Goal: Information Seeking & Learning: Learn about a topic

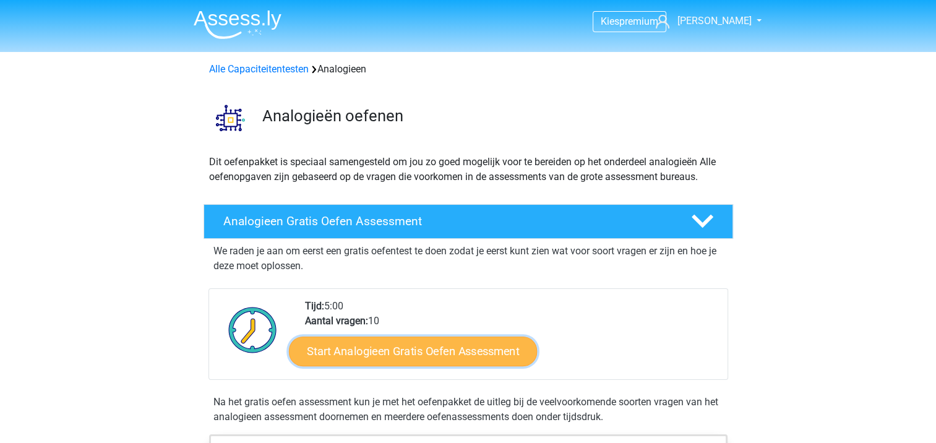
click at [510, 354] on link "Start Analogieen Gratis Oefen Assessment" at bounding box center [413, 351] width 248 height 30
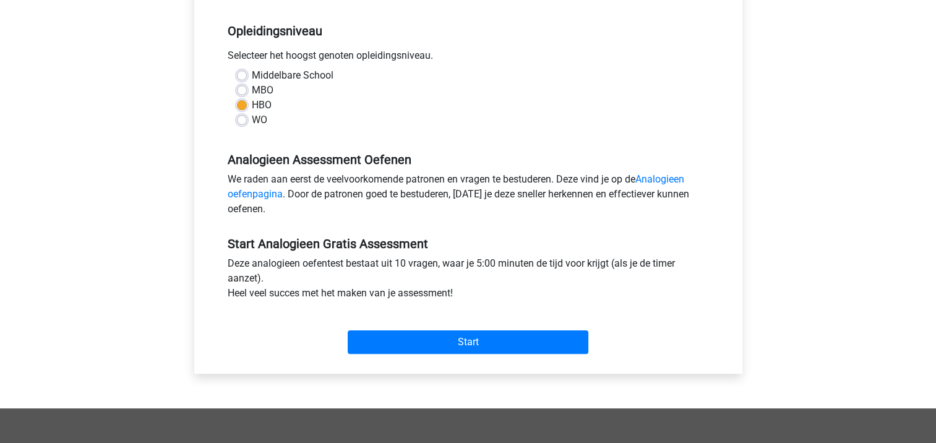
scroll to position [288, 0]
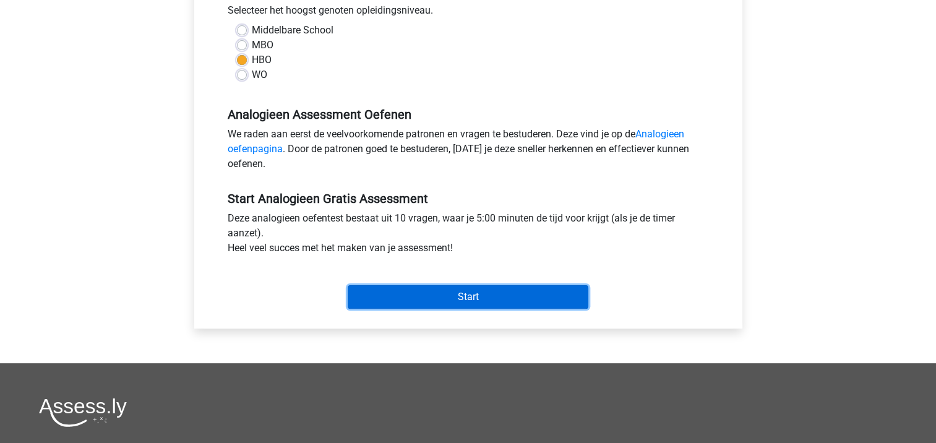
click at [514, 290] on input "Start" at bounding box center [468, 297] width 241 height 24
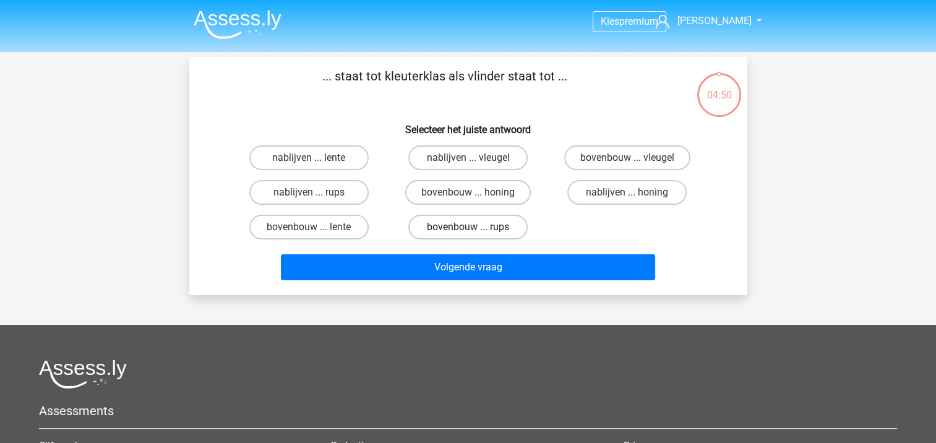
click at [513, 226] on label "bovenbouw ... rups" at bounding box center [467, 227] width 119 height 25
click at [476, 227] on input "bovenbouw ... rups" at bounding box center [472, 231] width 8 height 8
radio input "true"
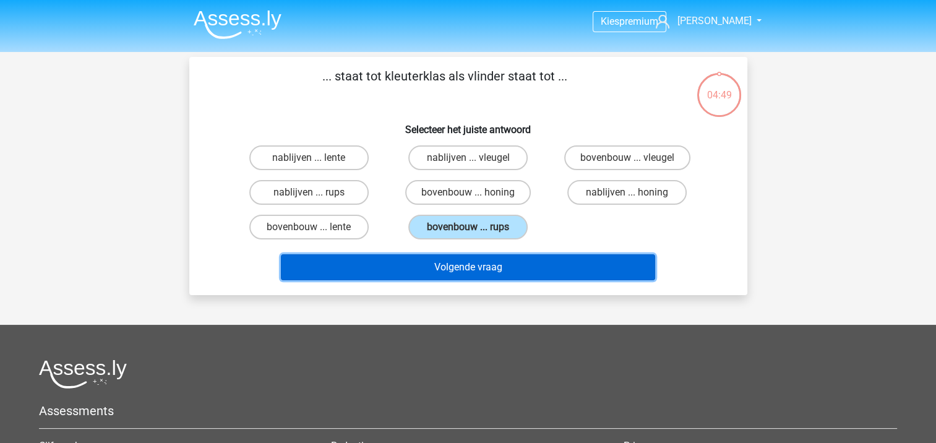
click at [500, 272] on button "Volgende vraag" at bounding box center [468, 267] width 374 height 26
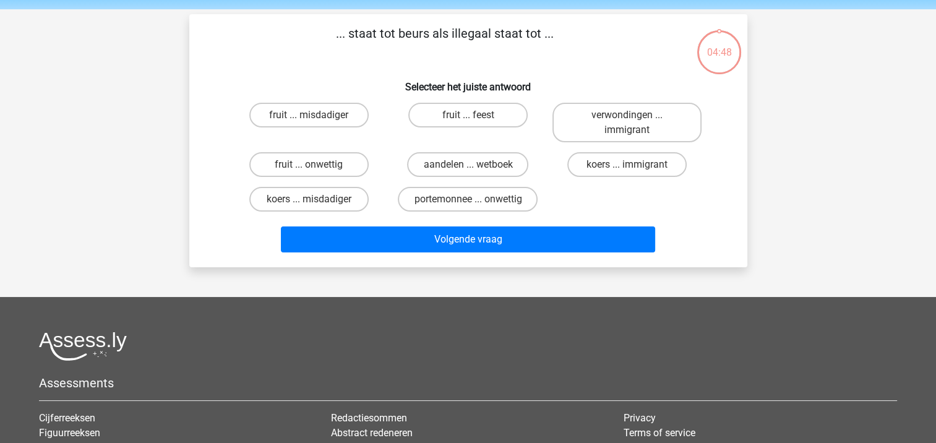
scroll to position [57, 0]
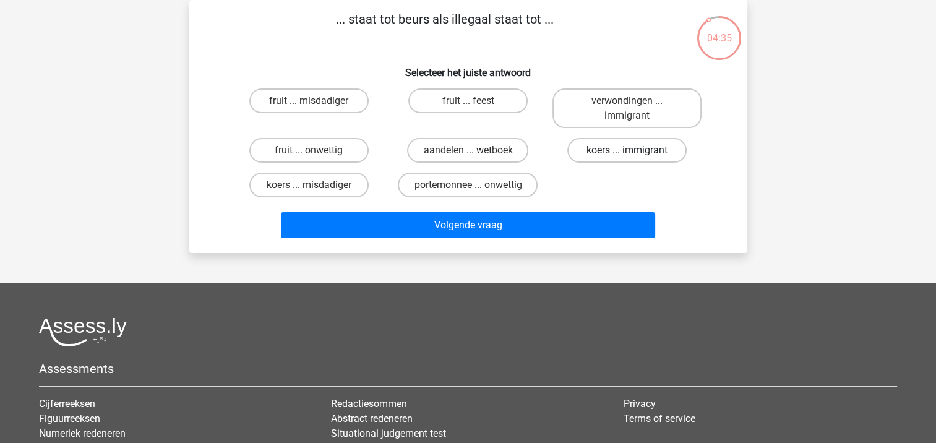
click at [642, 148] on label "koers ... immigrant" at bounding box center [626, 150] width 119 height 25
click at [635, 150] on input "koers ... immigrant" at bounding box center [631, 154] width 8 height 8
radio input "true"
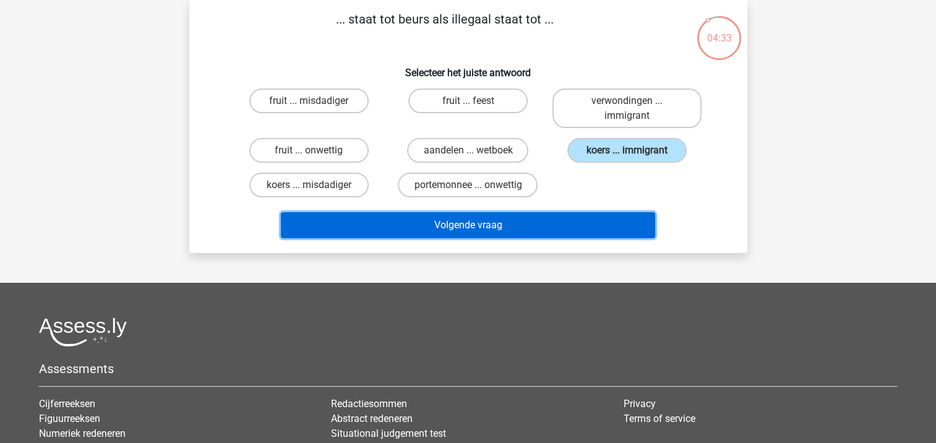
click at [581, 217] on button "Volgende vraag" at bounding box center [468, 225] width 374 height 26
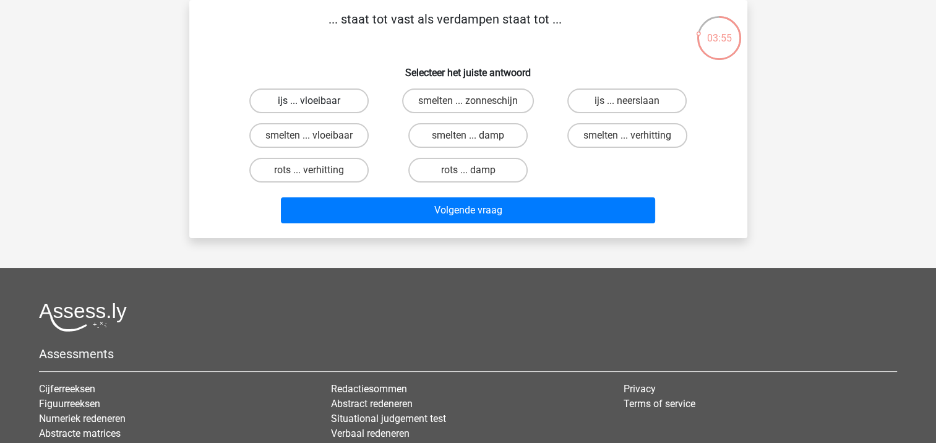
click at [356, 104] on label "ijs ... vloeibaar" at bounding box center [308, 100] width 119 height 25
click at [317, 104] on input "ijs ... vloeibaar" at bounding box center [313, 105] width 8 height 8
radio input "true"
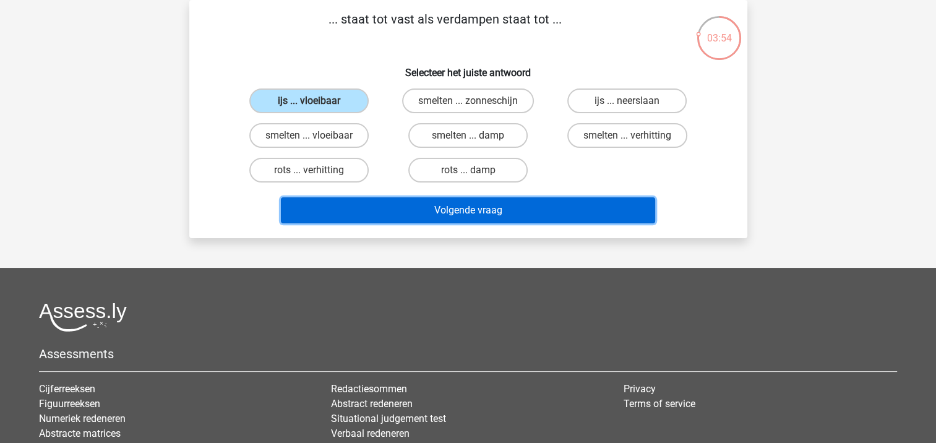
click at [431, 220] on button "Volgende vraag" at bounding box center [468, 210] width 374 height 26
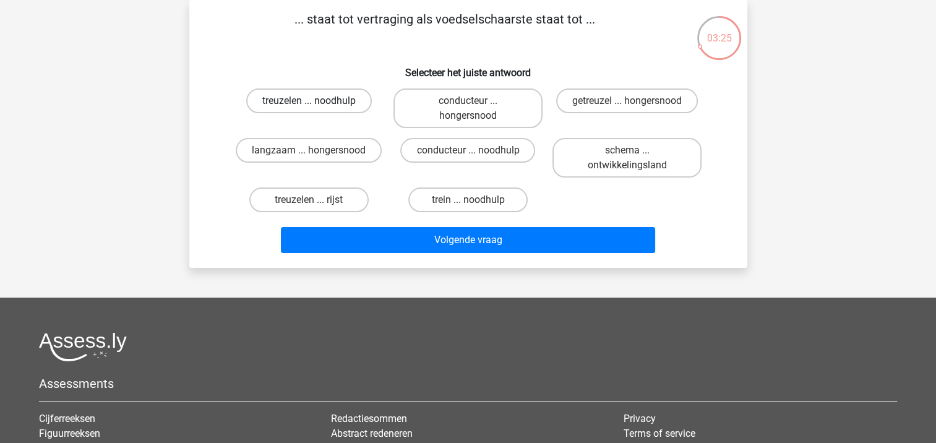
click at [329, 101] on label "treuzelen ... noodhulp" at bounding box center [309, 100] width 126 height 25
click at [317, 101] on input "treuzelen ... noodhulp" at bounding box center [313, 105] width 8 height 8
radio input "true"
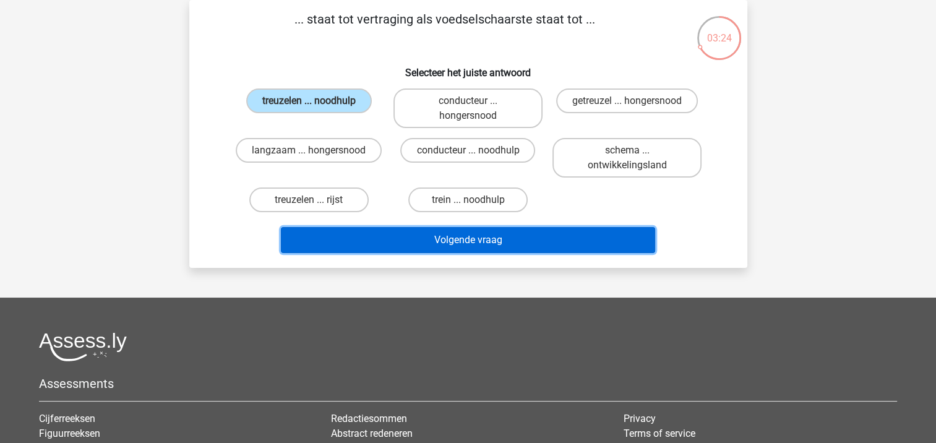
click at [388, 241] on button "Volgende vraag" at bounding box center [468, 240] width 374 height 26
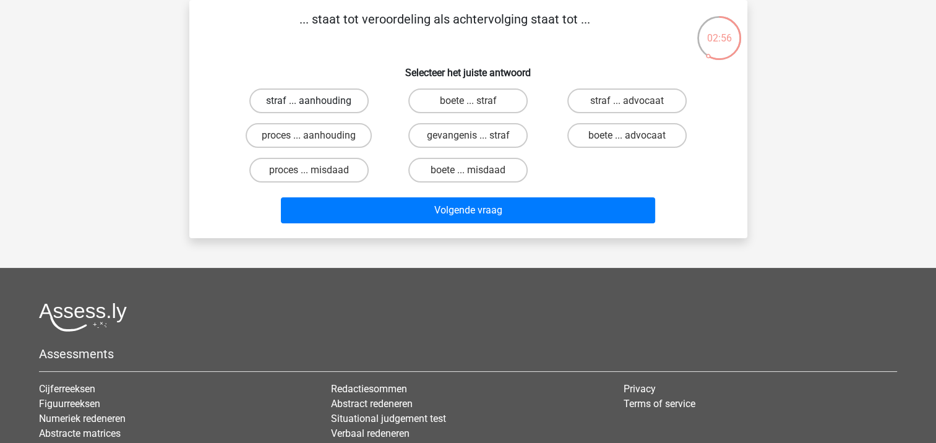
click at [334, 102] on label "straf ... aanhouding" at bounding box center [308, 100] width 119 height 25
click at [317, 102] on input "straf ... aanhouding" at bounding box center [313, 105] width 8 height 8
radio input "true"
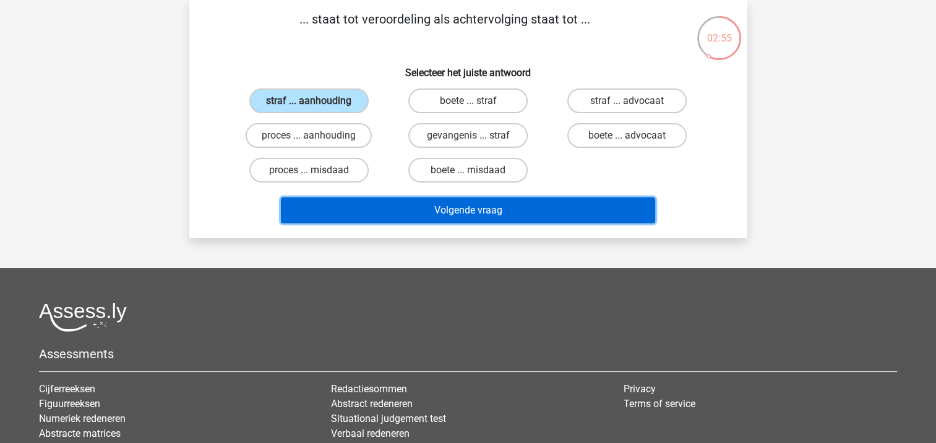
click at [393, 207] on button "Volgende vraag" at bounding box center [468, 210] width 374 height 26
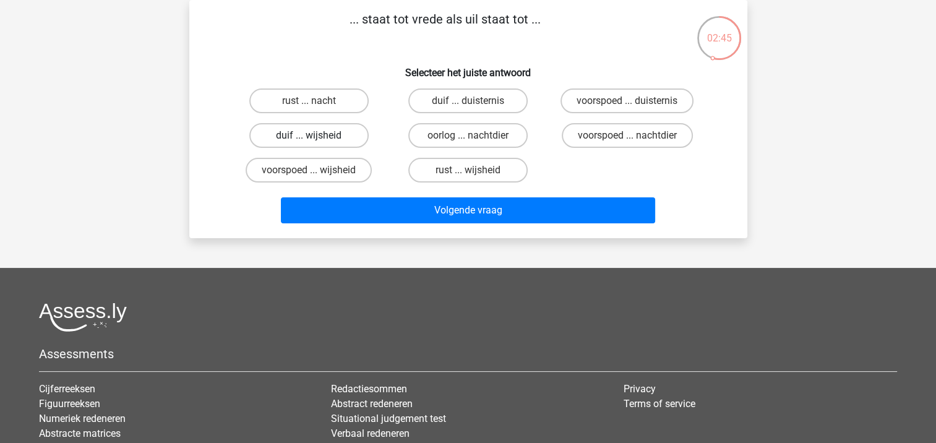
click at [334, 138] on label "duif ... wijsheid" at bounding box center [308, 135] width 119 height 25
click at [317, 138] on input "duif ... wijsheid" at bounding box center [313, 139] width 8 height 8
radio input "true"
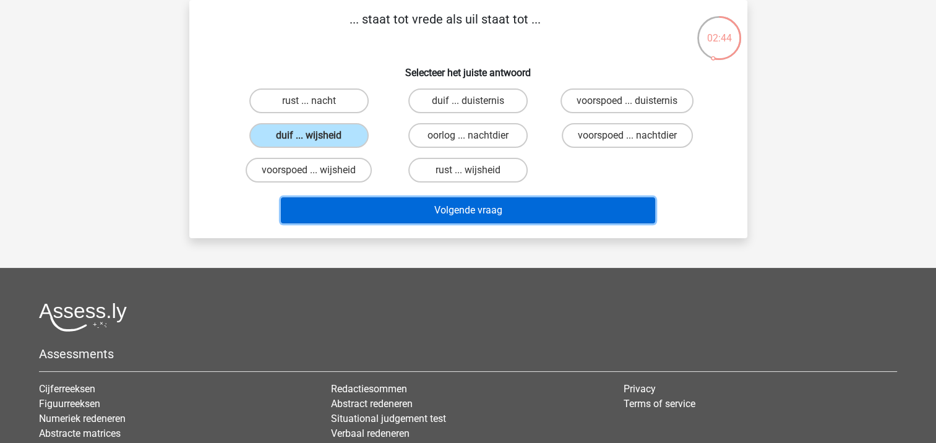
click at [385, 220] on button "Volgende vraag" at bounding box center [468, 210] width 374 height 26
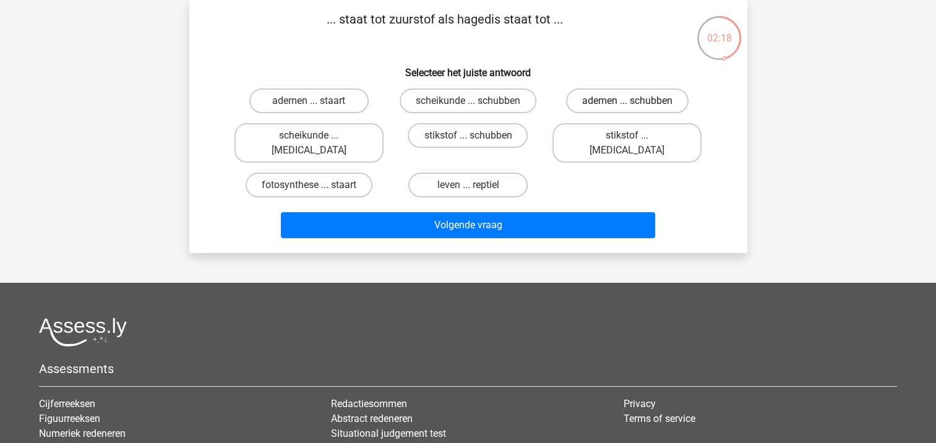
click at [590, 107] on label "ademen ... schubben" at bounding box center [627, 100] width 122 height 25
click at [627, 107] on input "ademen ... schubben" at bounding box center [631, 105] width 8 height 8
radio input "true"
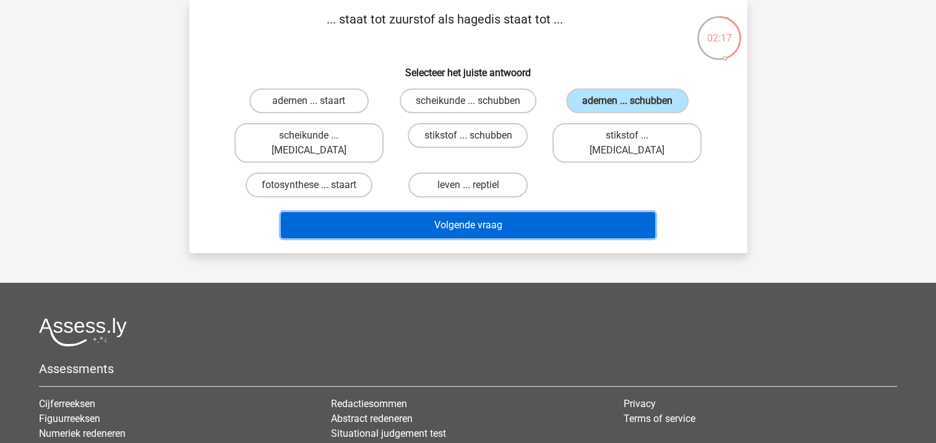
click at [513, 217] on button "Volgende vraag" at bounding box center [468, 225] width 374 height 26
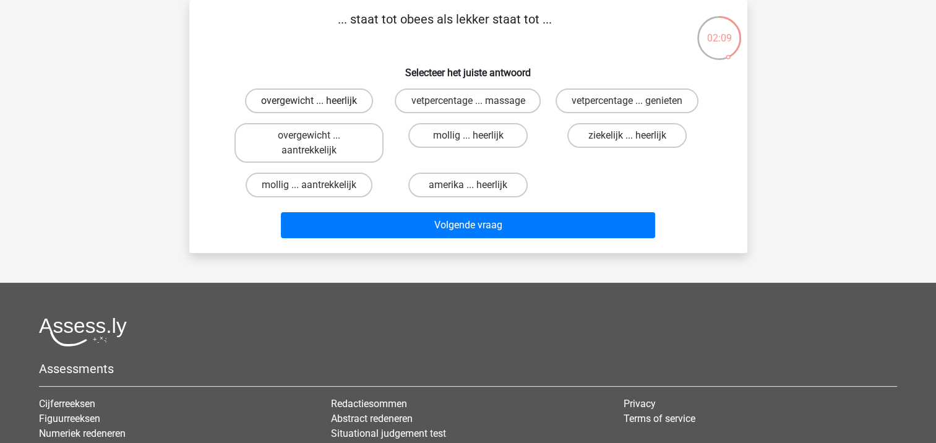
click at [267, 104] on label "overgewicht ... heerlijk" at bounding box center [309, 100] width 128 height 25
click at [309, 104] on input "overgewicht ... heerlijk" at bounding box center [313, 105] width 8 height 8
radio input "true"
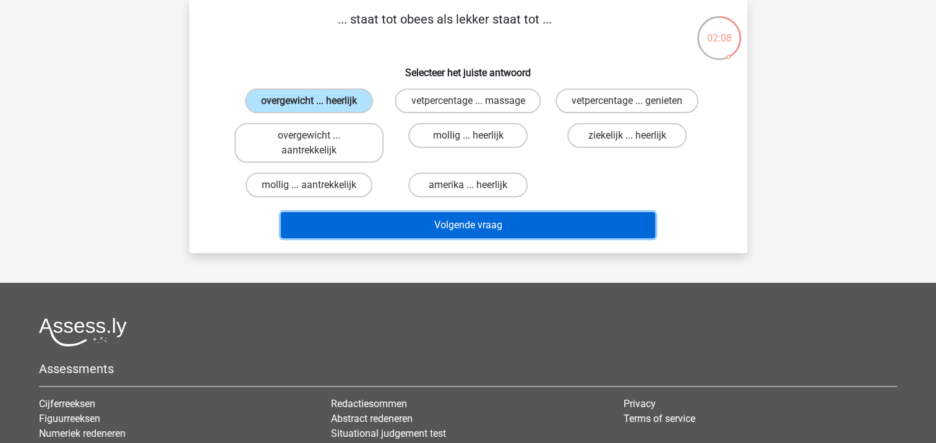
click at [401, 229] on button "Volgende vraag" at bounding box center [468, 225] width 374 height 26
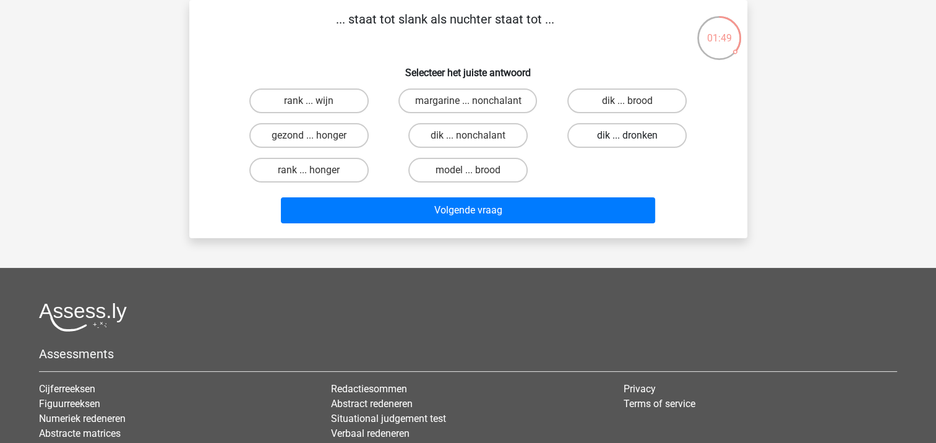
click at [638, 134] on label "dik ... dronken" at bounding box center [626, 135] width 119 height 25
click at [635, 135] on input "dik ... dronken" at bounding box center [631, 139] width 8 height 8
radio input "true"
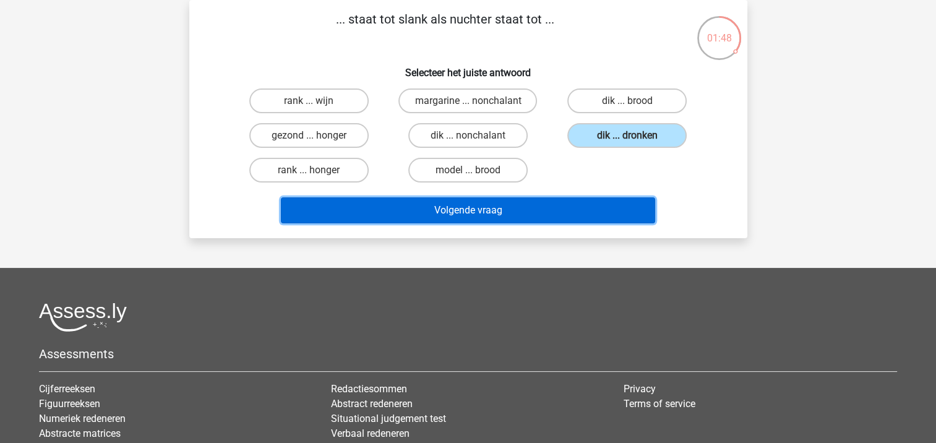
click at [542, 209] on button "Volgende vraag" at bounding box center [468, 210] width 374 height 26
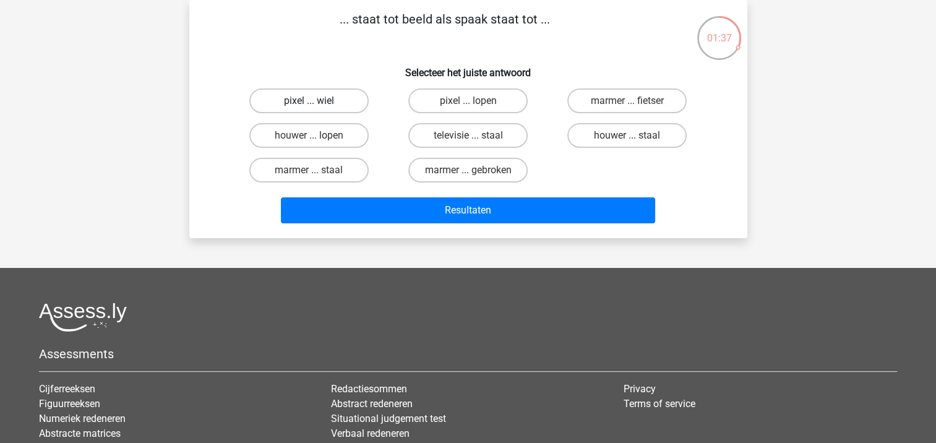
click at [329, 104] on label "pixel ... wiel" at bounding box center [308, 100] width 119 height 25
click at [317, 104] on input "pixel ... wiel" at bounding box center [313, 105] width 8 height 8
radio input "true"
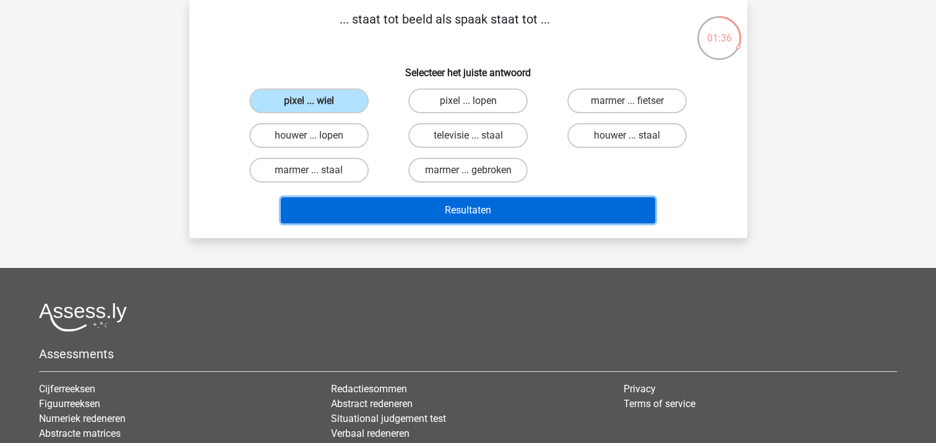
click at [397, 199] on button "Resultaten" at bounding box center [468, 210] width 374 height 26
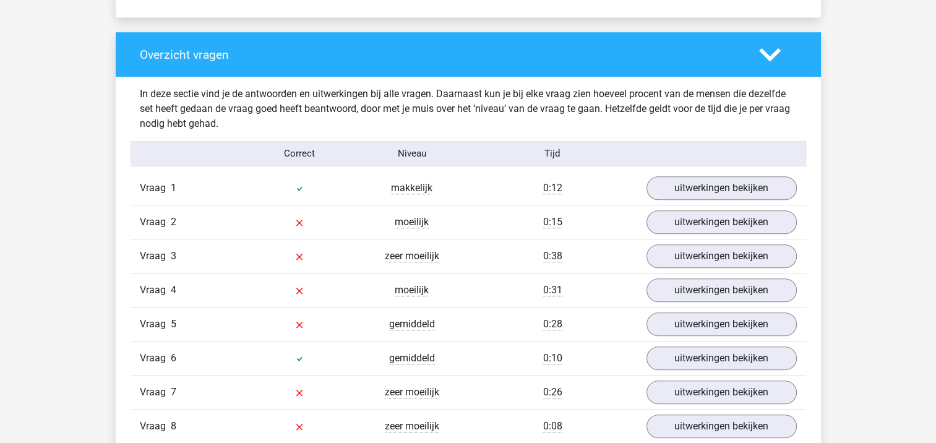
scroll to position [906, 0]
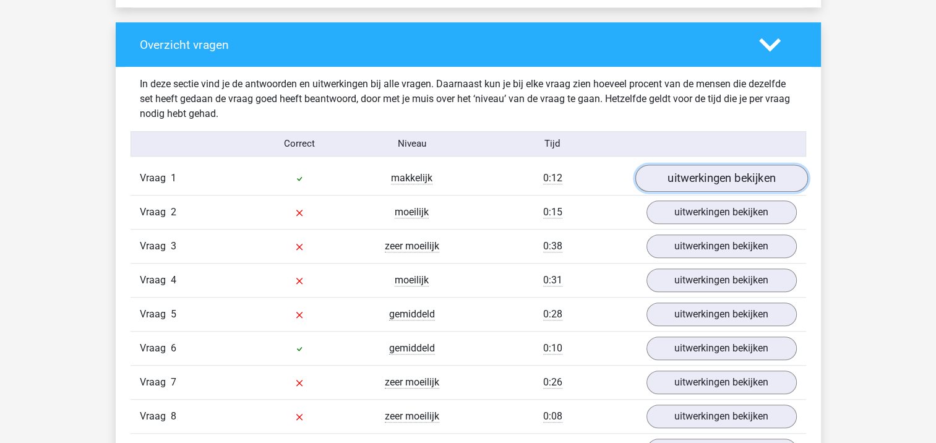
click at [747, 176] on link "uitwerkingen bekijken" at bounding box center [721, 178] width 173 height 27
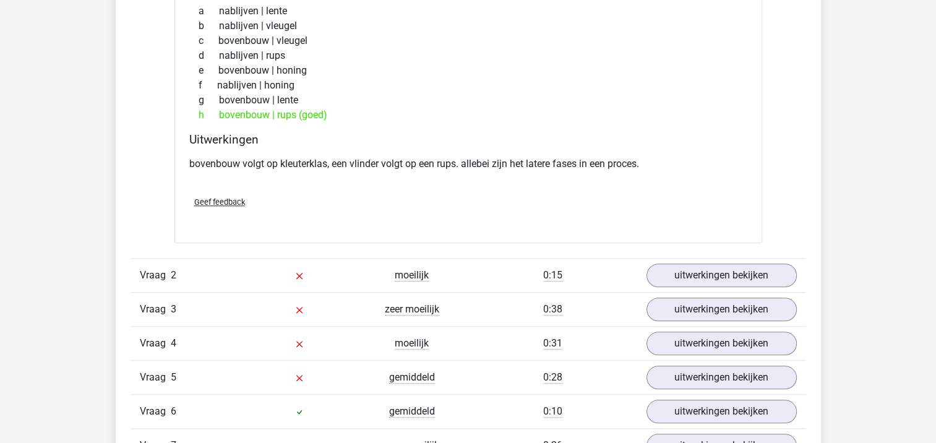
scroll to position [1174, 0]
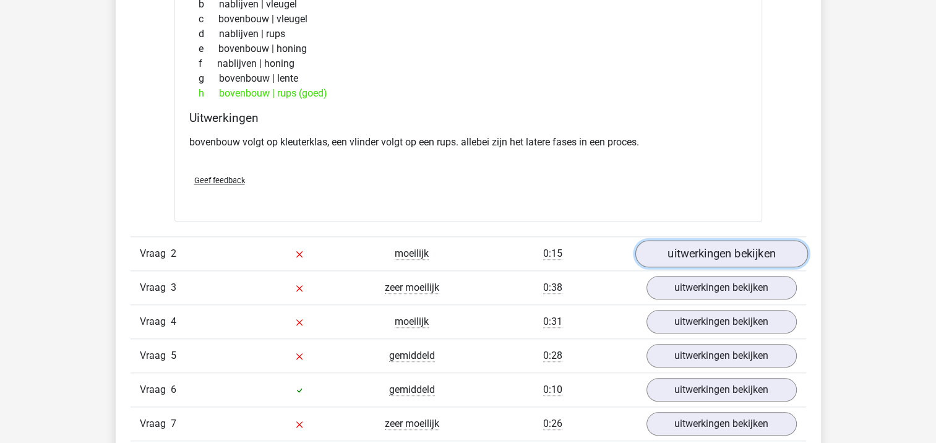
click at [749, 249] on link "uitwerkingen bekijken" at bounding box center [721, 253] width 173 height 27
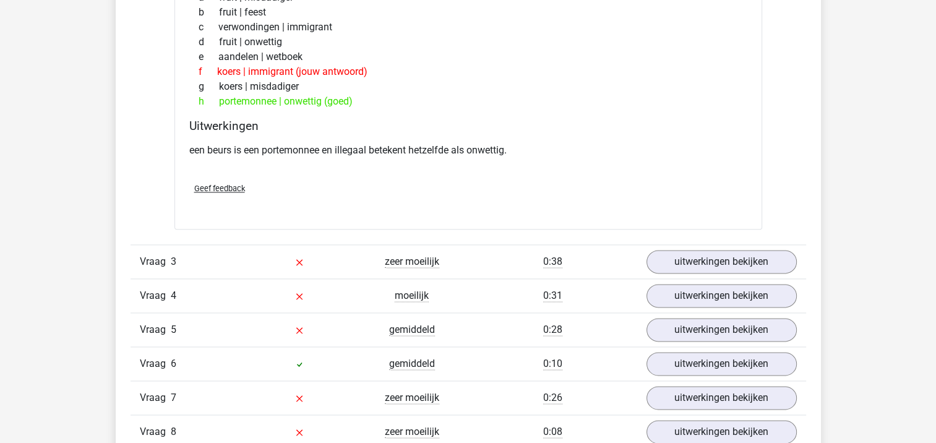
scroll to position [1549, 0]
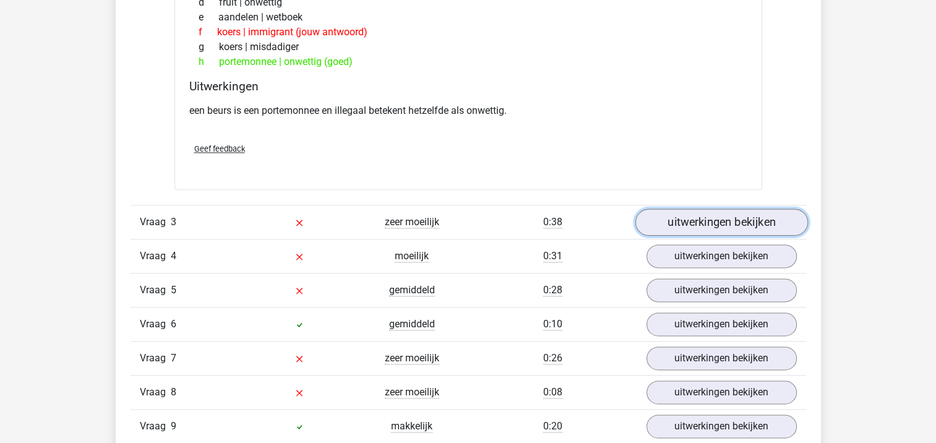
click at [731, 218] on link "uitwerkingen bekijken" at bounding box center [721, 221] width 173 height 27
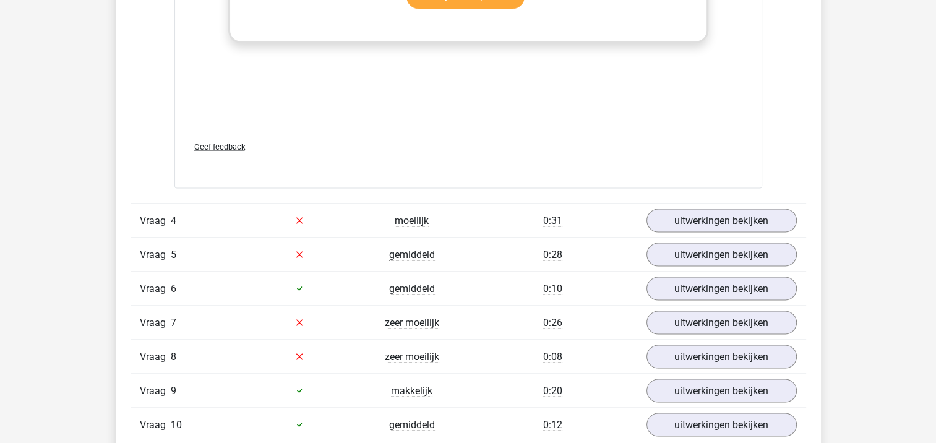
scroll to position [2260, 0]
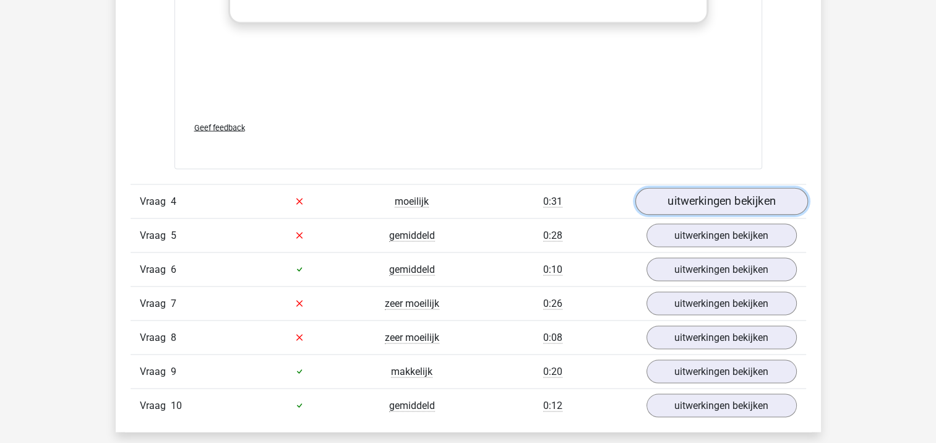
click at [747, 190] on link "uitwerkingen bekijken" at bounding box center [721, 200] width 173 height 27
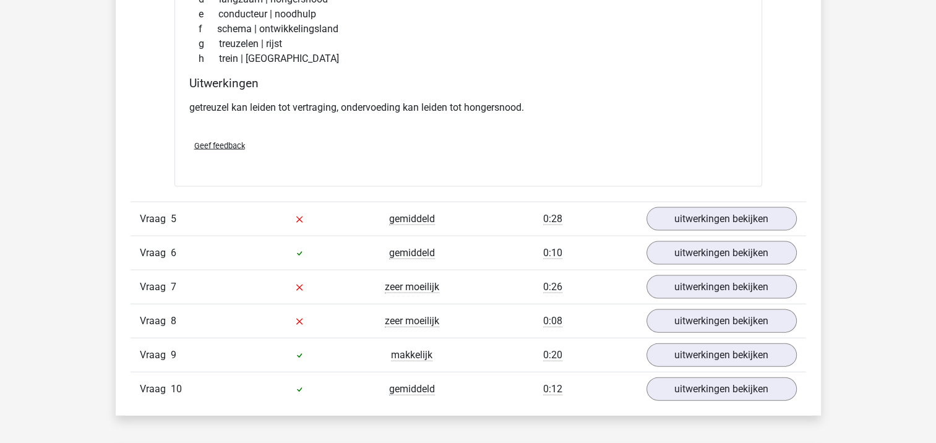
scroll to position [2606, 0]
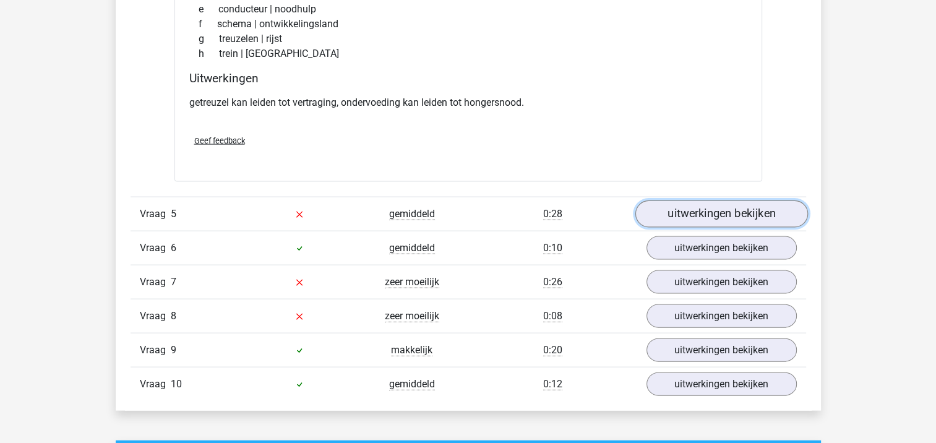
click at [770, 205] on link "uitwerkingen bekijken" at bounding box center [721, 213] width 173 height 27
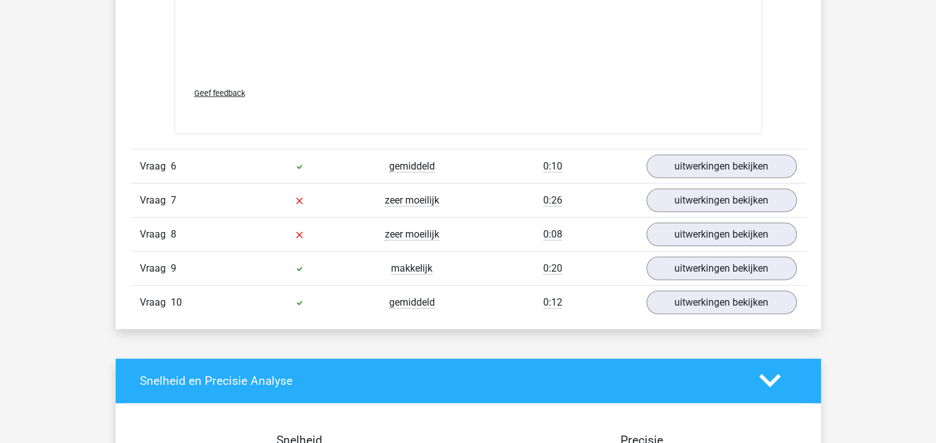
scroll to position [3355, 0]
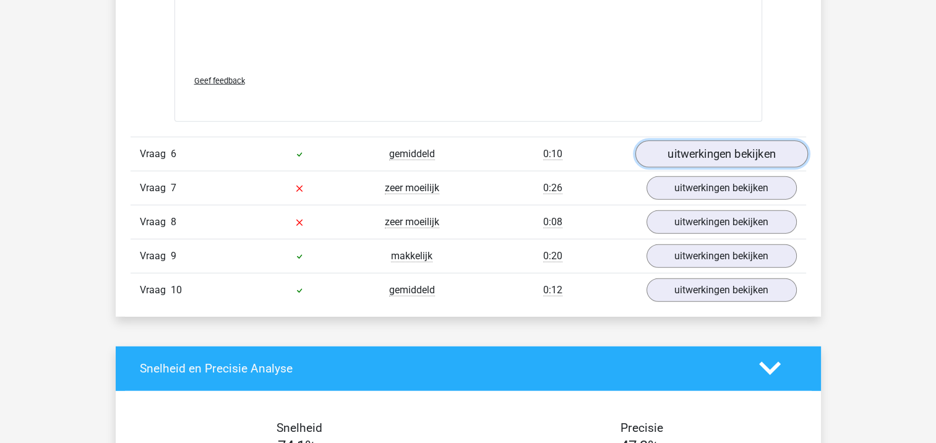
click at [765, 153] on link "uitwerkingen bekijken" at bounding box center [721, 153] width 173 height 27
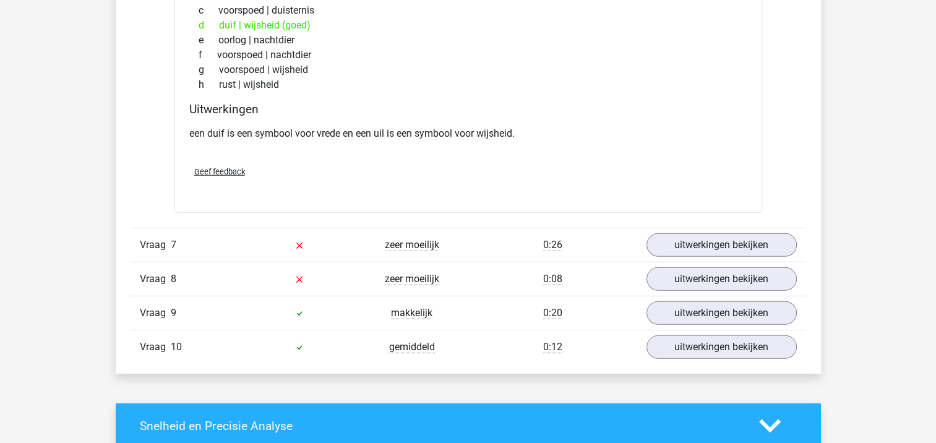
scroll to position [3696, 0]
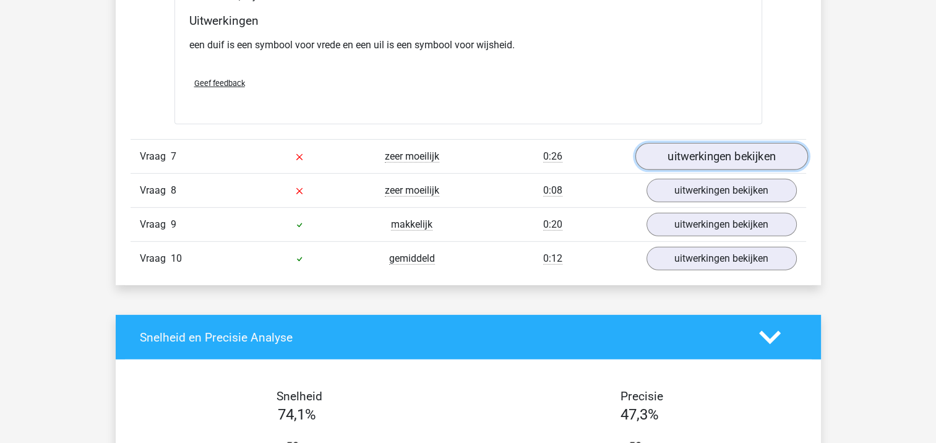
click at [768, 158] on link "uitwerkingen bekijken" at bounding box center [721, 156] width 173 height 27
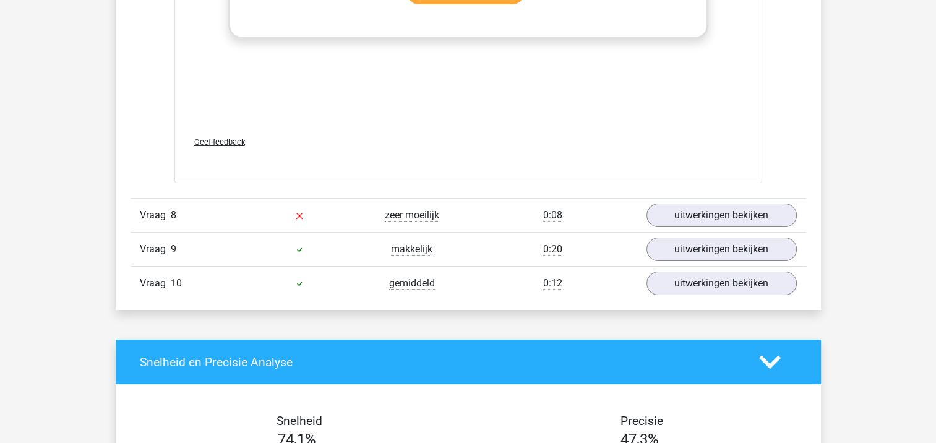
scroll to position [4362, 0]
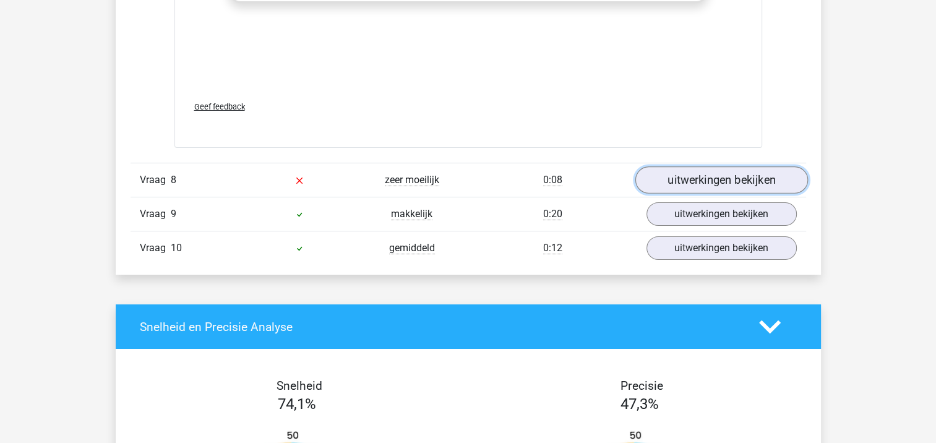
click at [779, 178] on link "uitwerkingen bekijken" at bounding box center [721, 180] width 173 height 27
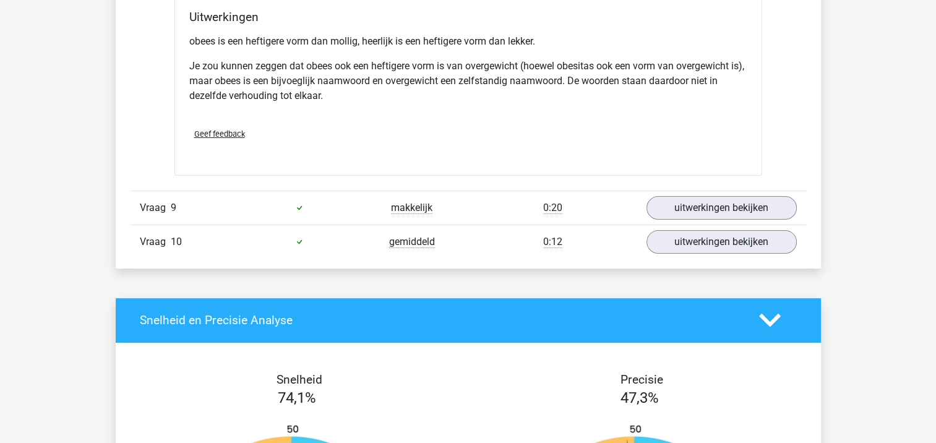
scroll to position [4823, 0]
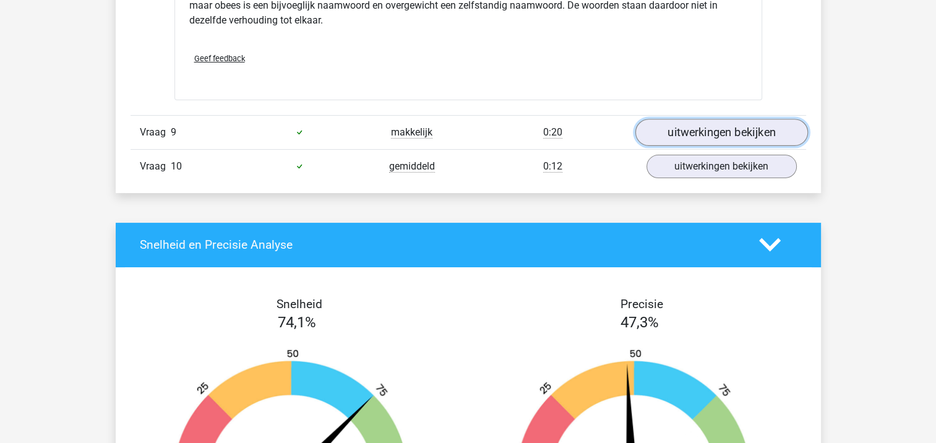
click at [779, 124] on link "uitwerkingen bekijken" at bounding box center [721, 132] width 173 height 27
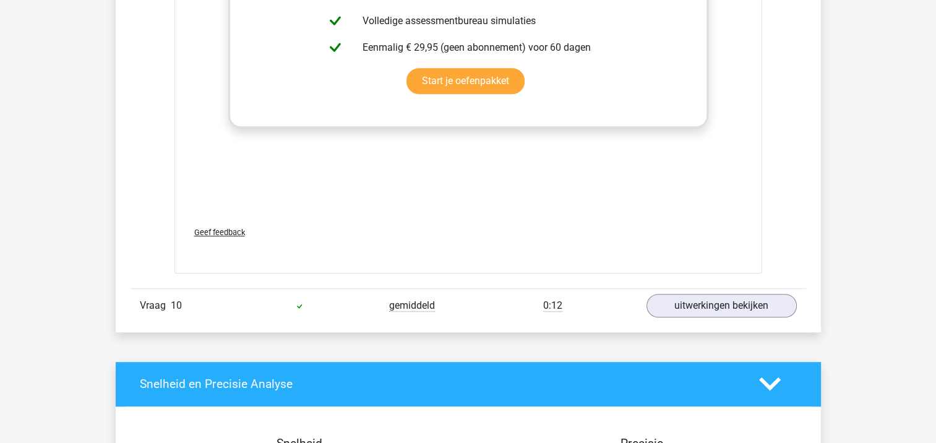
scroll to position [5348, 0]
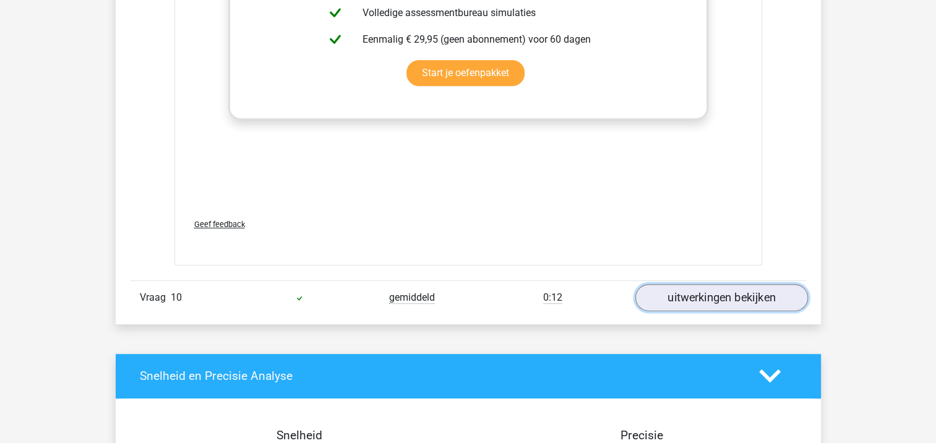
click at [770, 287] on link "uitwerkingen bekijken" at bounding box center [721, 297] width 173 height 27
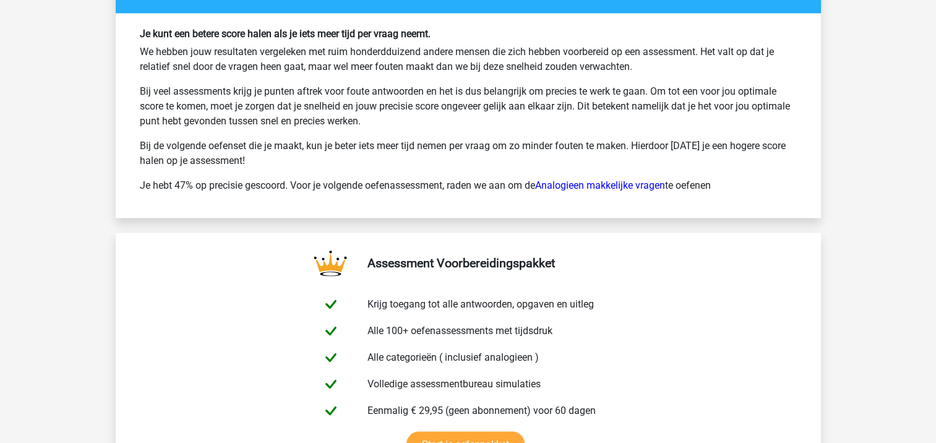
scroll to position [6837, 0]
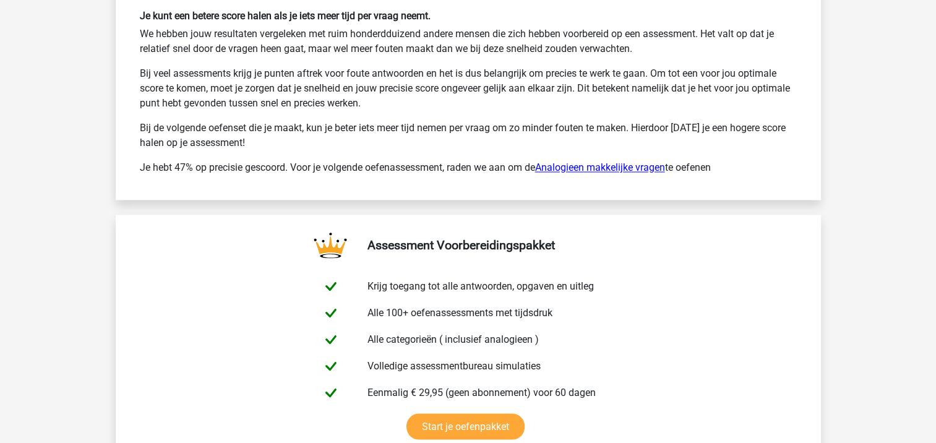
click at [602, 161] on link "Analogieen makkelijke vragen" at bounding box center [600, 167] width 130 height 12
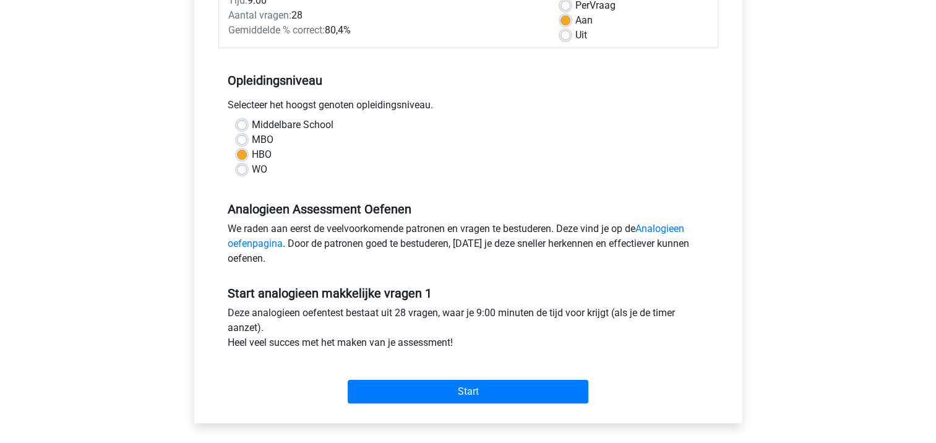
scroll to position [277, 0]
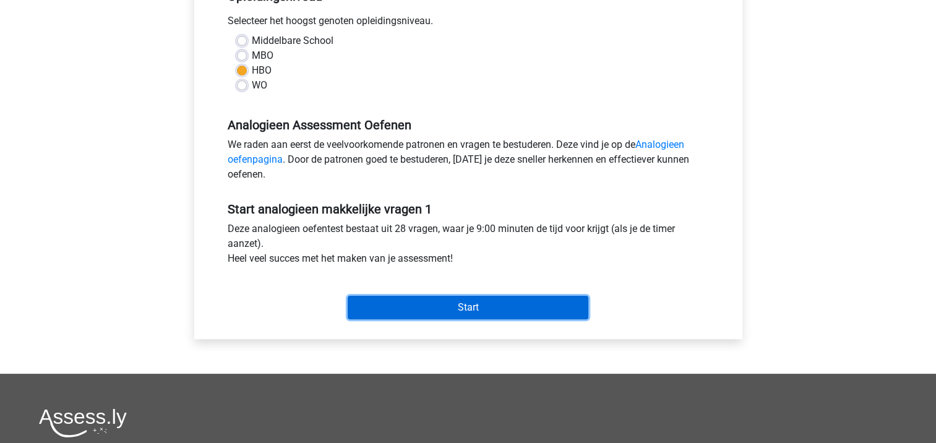
click at [529, 311] on input "Start" at bounding box center [468, 308] width 241 height 24
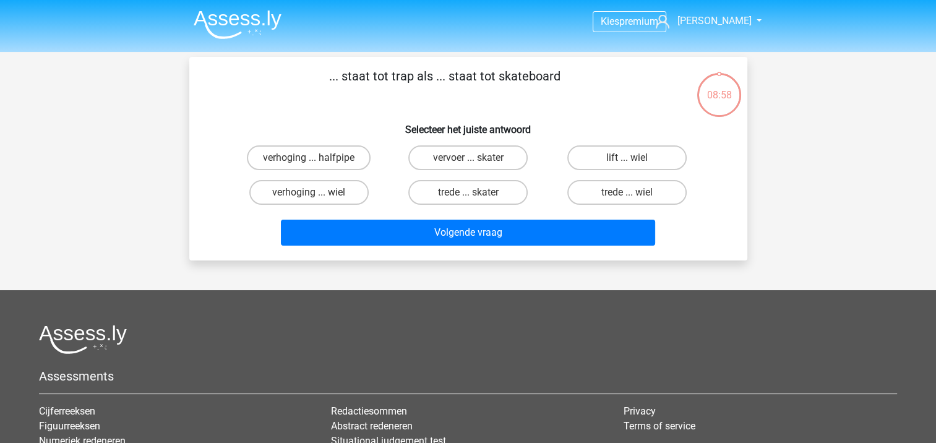
click at [622, 195] on label "trede ... wiel" at bounding box center [626, 192] width 119 height 25
click at [627, 195] on input "trede ... wiel" at bounding box center [631, 196] width 8 height 8
radio input "true"
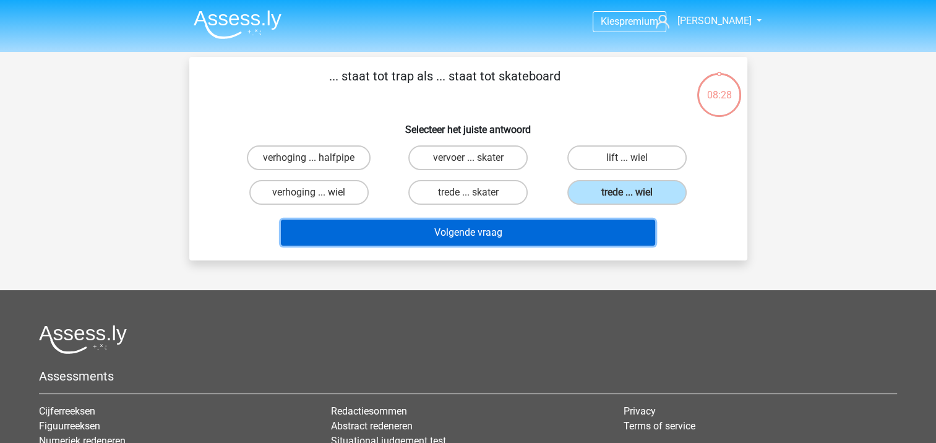
click at [577, 230] on button "Volgende vraag" at bounding box center [468, 233] width 374 height 26
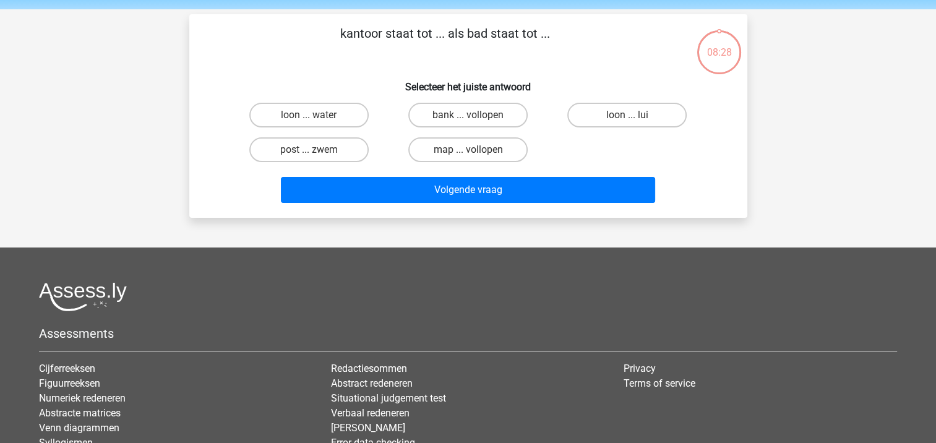
scroll to position [57, 0]
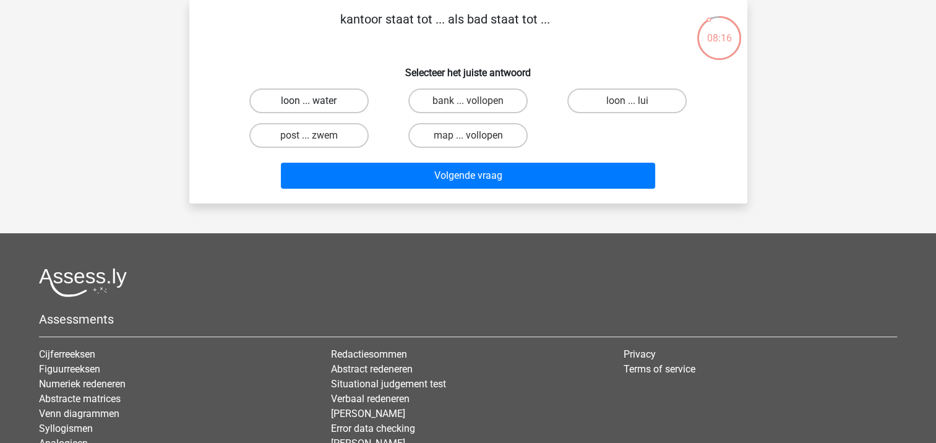
click at [314, 99] on label "loon ... water" at bounding box center [308, 100] width 119 height 25
click at [314, 101] on input "loon ... water" at bounding box center [313, 105] width 8 height 8
radio input "true"
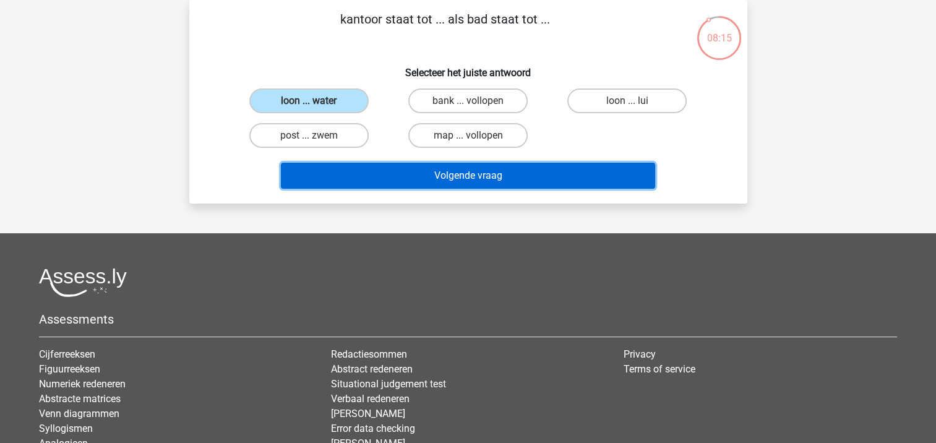
click at [403, 178] on button "Volgende vraag" at bounding box center [468, 176] width 374 height 26
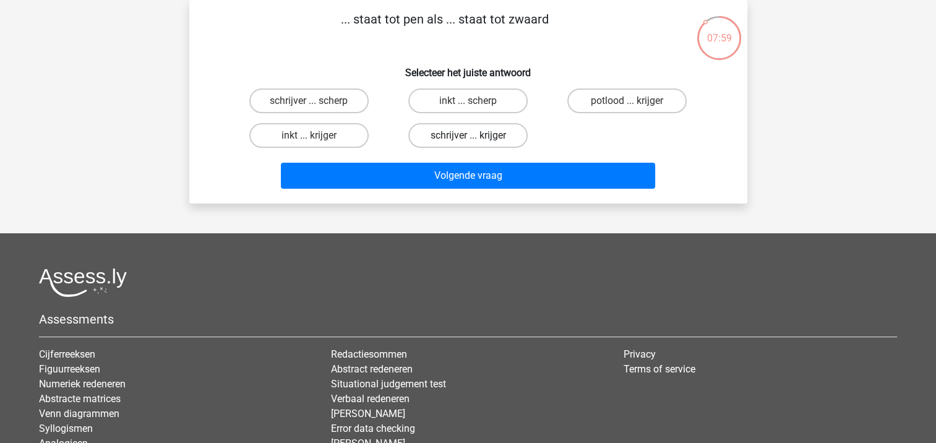
click at [428, 137] on label "schrijver ... krijger" at bounding box center [467, 135] width 119 height 25
click at [468, 137] on input "schrijver ... krijger" at bounding box center [472, 139] width 8 height 8
radio input "true"
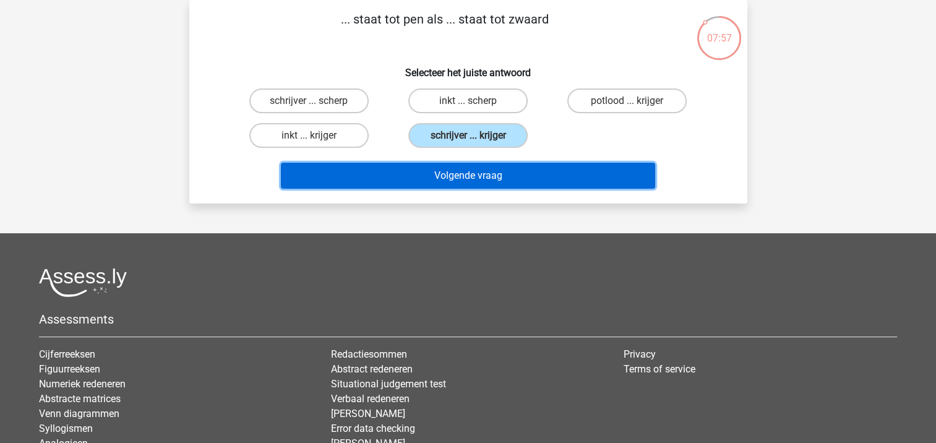
click at [420, 179] on button "Volgende vraag" at bounding box center [468, 176] width 374 height 26
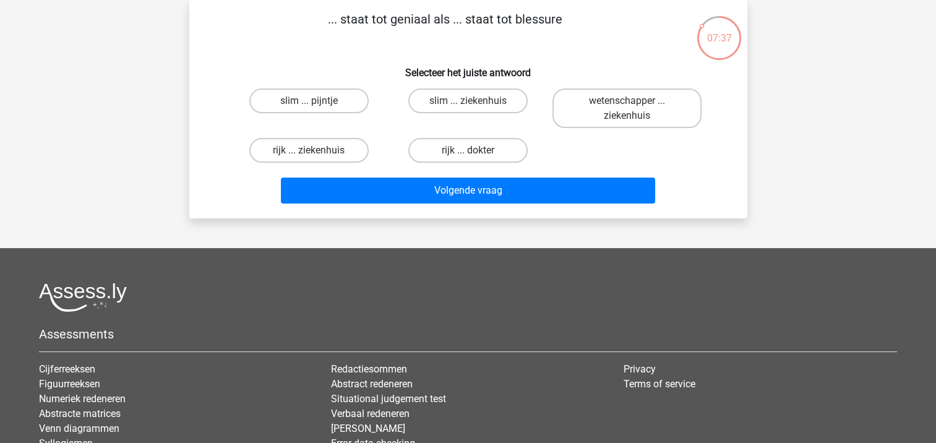
click at [317, 101] on input "slim ... pijntje" at bounding box center [313, 105] width 8 height 8
radio input "true"
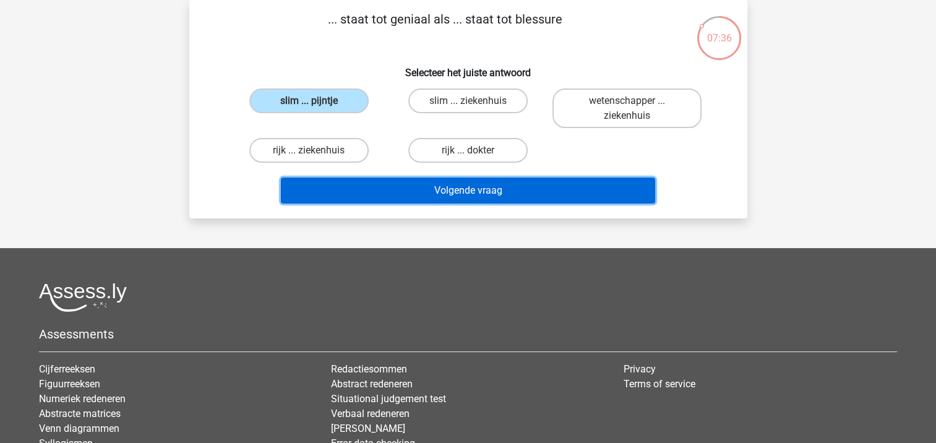
click at [371, 196] on button "Volgende vraag" at bounding box center [468, 191] width 374 height 26
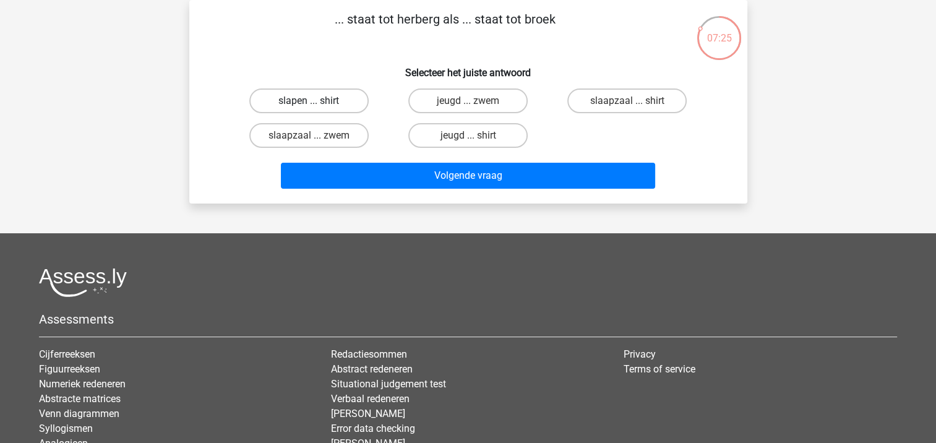
click at [277, 104] on label "slapen ... shirt" at bounding box center [308, 100] width 119 height 25
click at [309, 104] on input "slapen ... shirt" at bounding box center [313, 105] width 8 height 8
radio input "true"
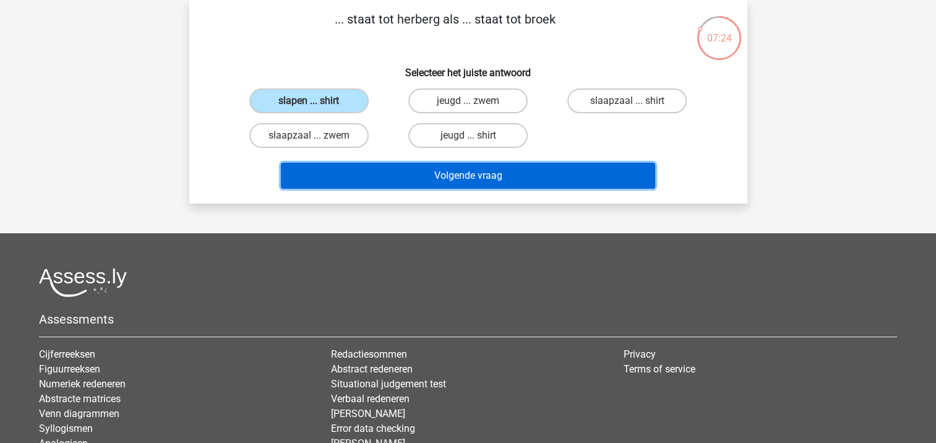
click at [328, 170] on button "Volgende vraag" at bounding box center [468, 176] width 374 height 26
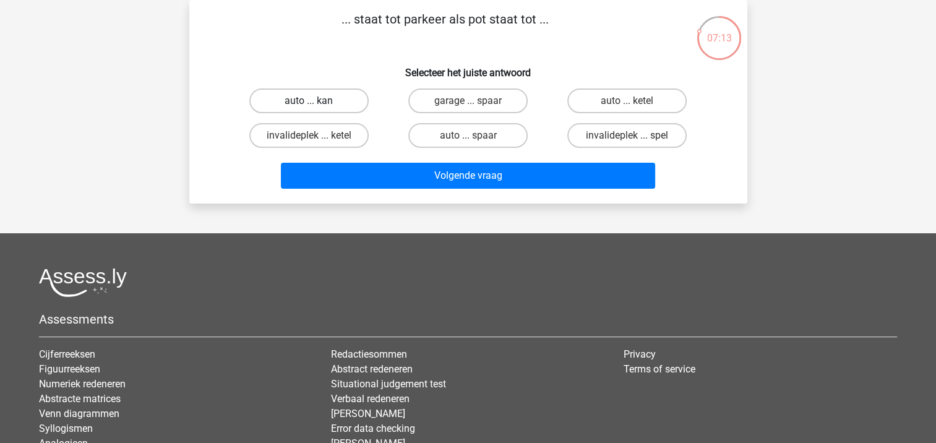
click at [289, 101] on label "auto ... kan" at bounding box center [308, 100] width 119 height 25
click at [309, 101] on input "auto ... kan" at bounding box center [313, 105] width 8 height 8
radio input "true"
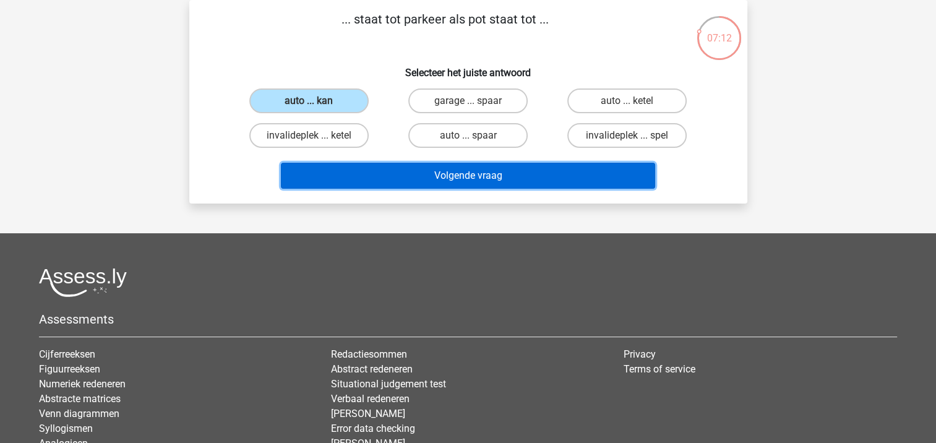
click at [381, 177] on button "Volgende vraag" at bounding box center [468, 176] width 374 height 26
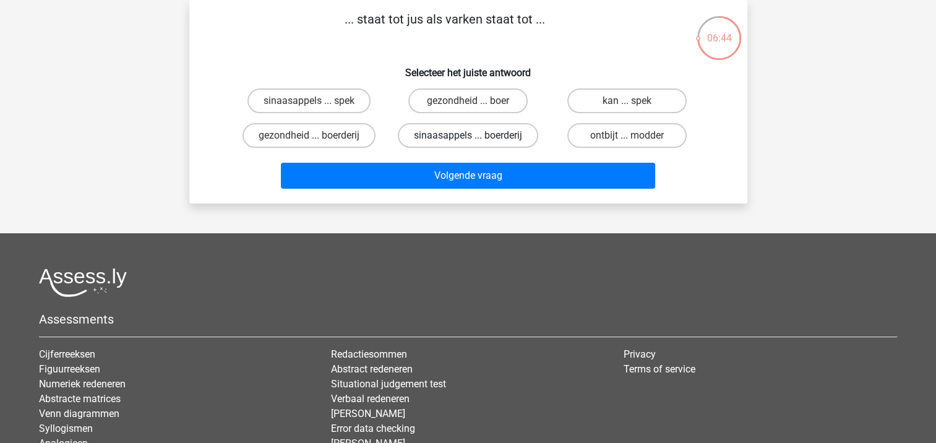
click at [457, 135] on label "sinaasappels ... boerderij" at bounding box center [468, 135] width 140 height 25
click at [468, 135] on input "sinaasappels ... boerderij" at bounding box center [472, 139] width 8 height 8
radio input "true"
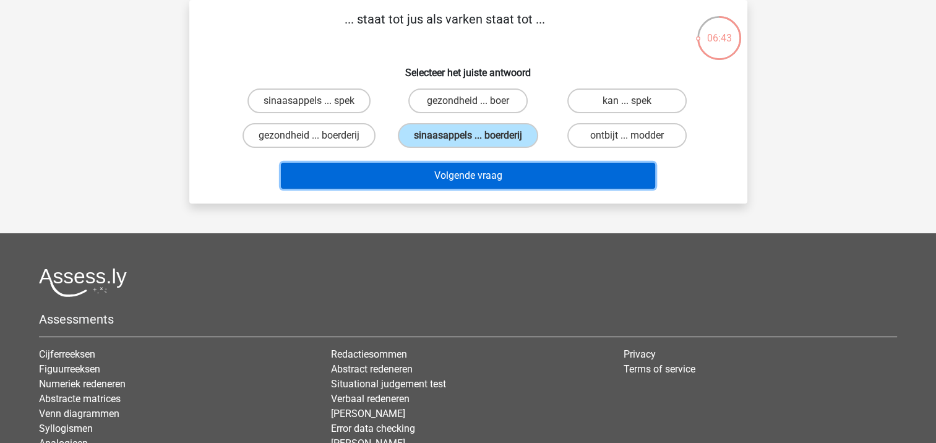
click at [455, 177] on button "Volgende vraag" at bounding box center [468, 176] width 374 height 26
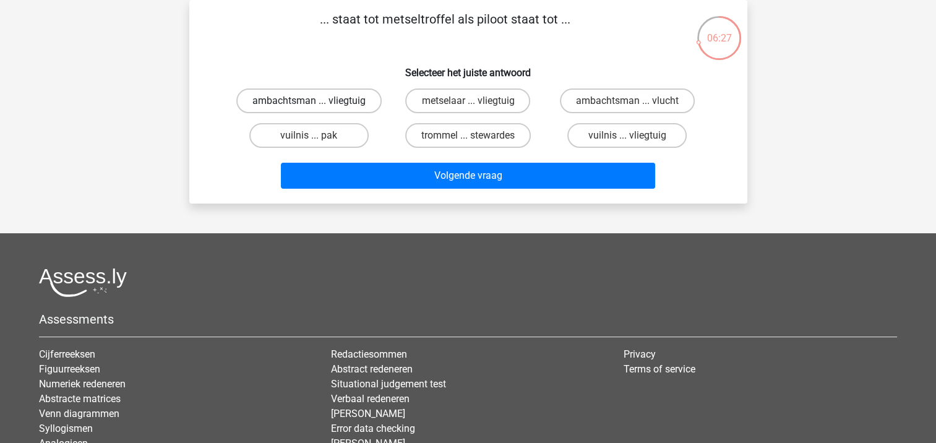
click at [360, 106] on label "ambachtsman ... vliegtuig" at bounding box center [308, 100] width 145 height 25
click at [317, 106] on input "ambachtsman ... vliegtuig" at bounding box center [313, 105] width 8 height 8
radio input "true"
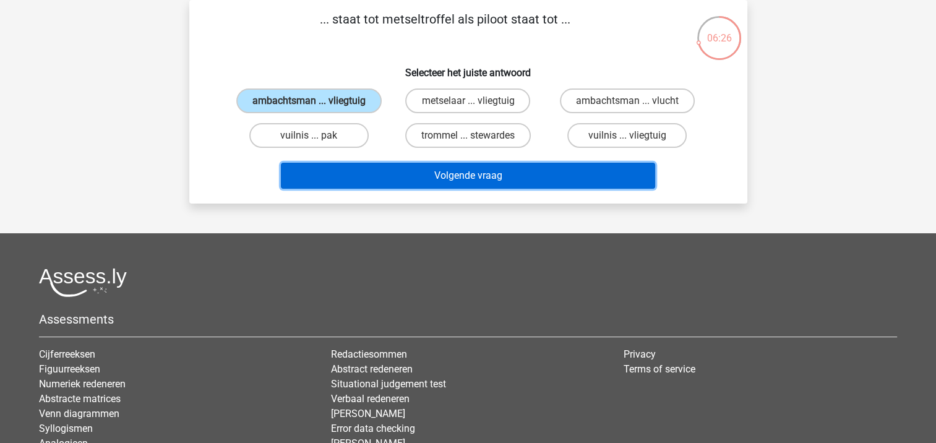
click at [396, 173] on button "Volgende vraag" at bounding box center [468, 176] width 374 height 26
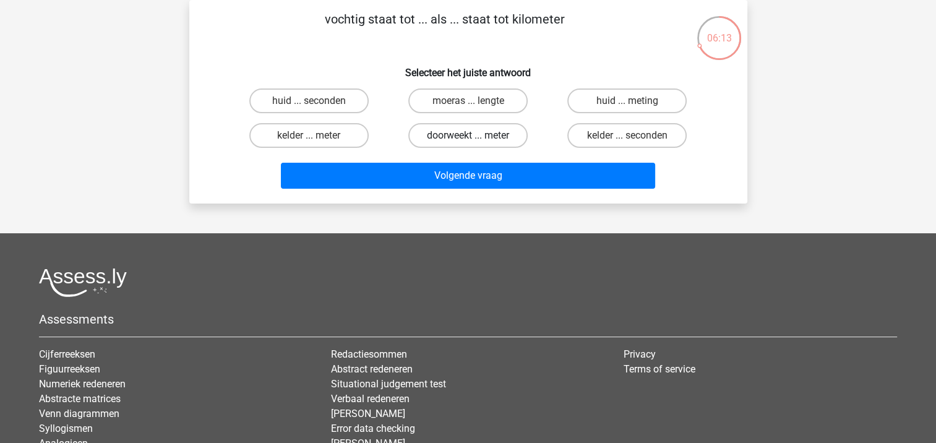
click at [429, 130] on label "doorweekt ... meter" at bounding box center [467, 135] width 119 height 25
click at [468, 135] on input "doorweekt ... meter" at bounding box center [472, 139] width 8 height 8
radio input "true"
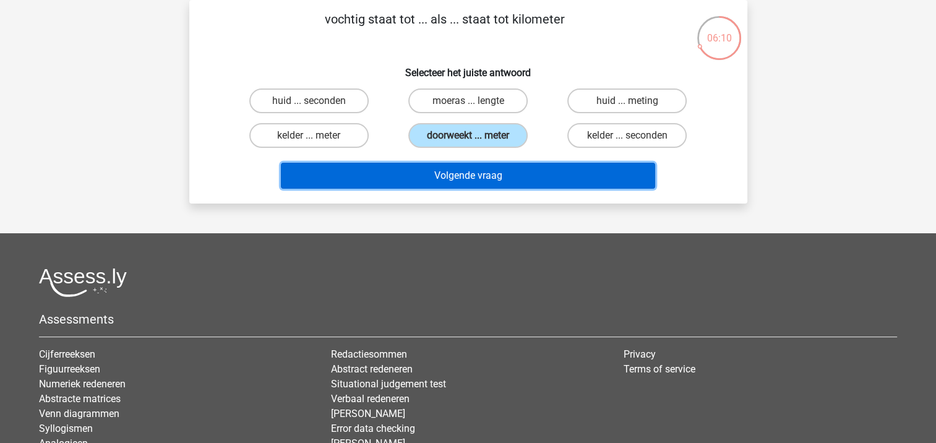
click at [432, 175] on button "Volgende vraag" at bounding box center [468, 176] width 374 height 26
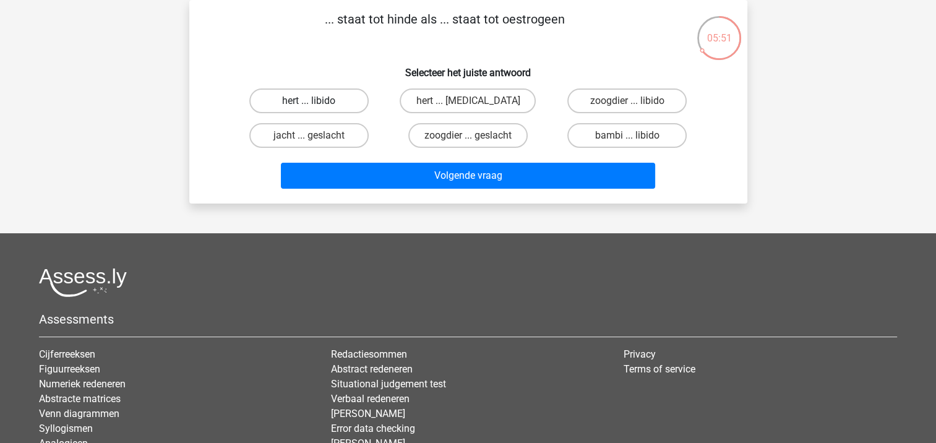
click at [306, 103] on label "hert ... libido" at bounding box center [308, 100] width 119 height 25
click at [309, 103] on input "hert ... libido" at bounding box center [313, 105] width 8 height 8
radio input "true"
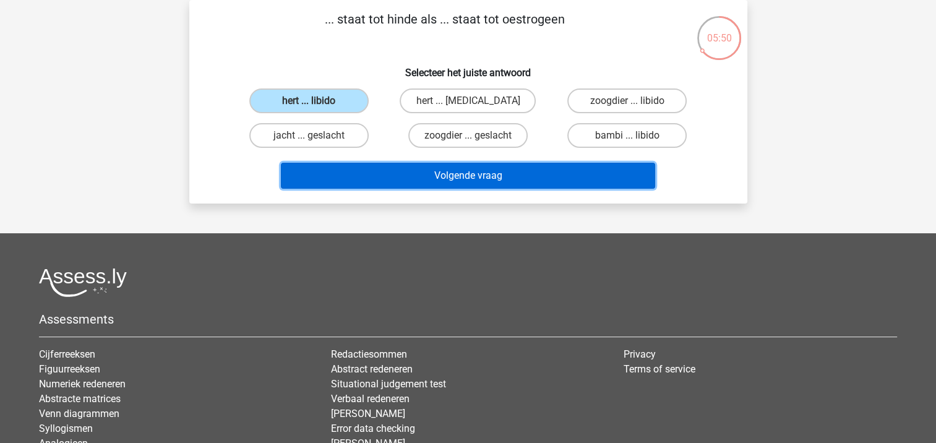
click at [364, 171] on button "Volgende vraag" at bounding box center [468, 176] width 374 height 26
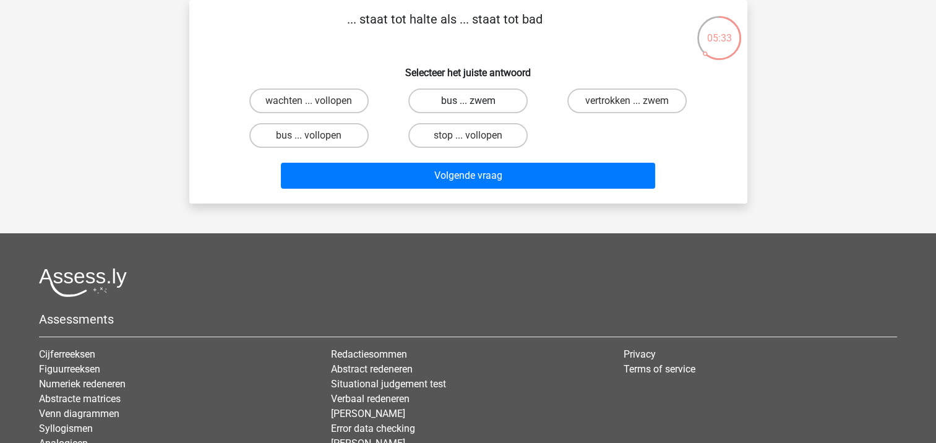
click at [421, 97] on label "bus ... zwem" at bounding box center [467, 100] width 119 height 25
click at [468, 101] on input "bus ... zwem" at bounding box center [472, 105] width 8 height 8
radio input "true"
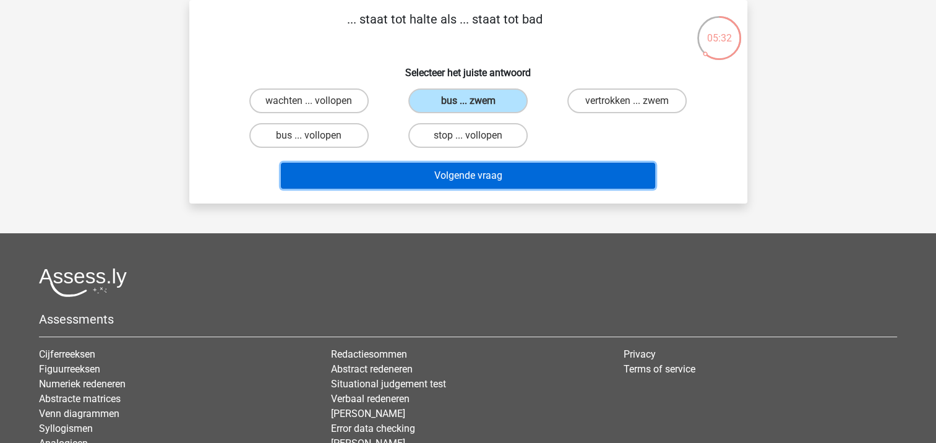
click at [419, 176] on button "Volgende vraag" at bounding box center [468, 176] width 374 height 26
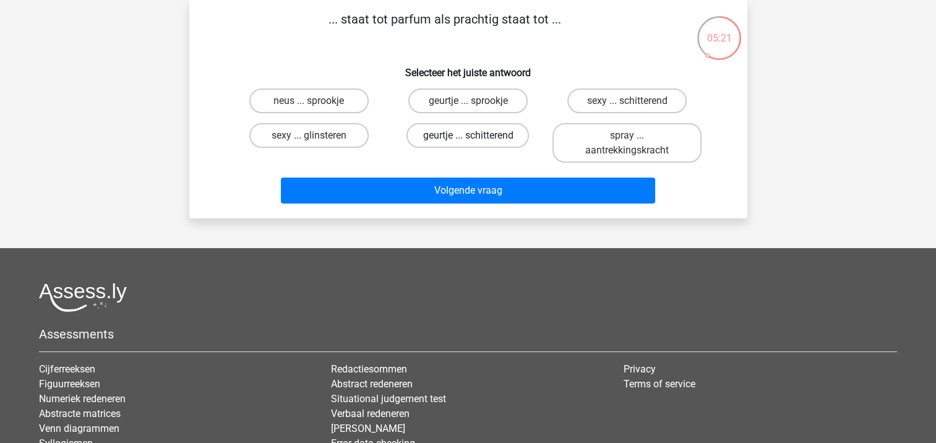
click at [435, 129] on label "geurtje ... schitterend" at bounding box center [467, 135] width 122 height 25
click at [468, 135] on input "geurtje ... schitterend" at bounding box center [472, 139] width 8 height 8
radio input "true"
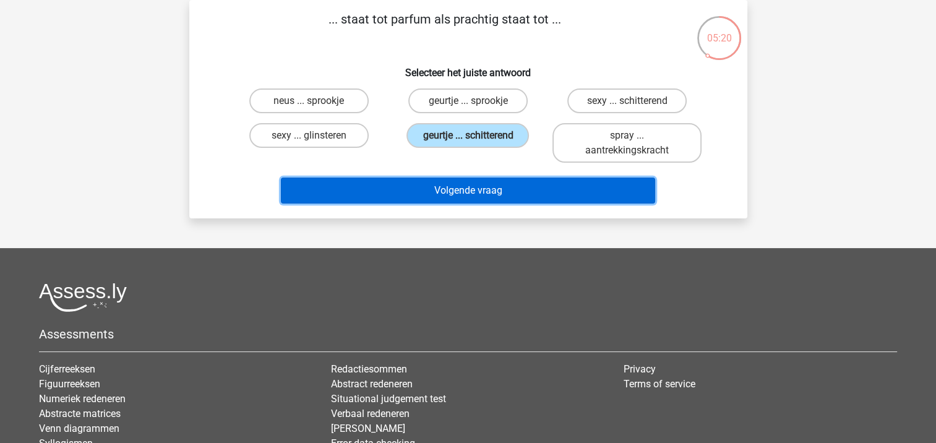
click at [433, 191] on button "Volgende vraag" at bounding box center [468, 191] width 374 height 26
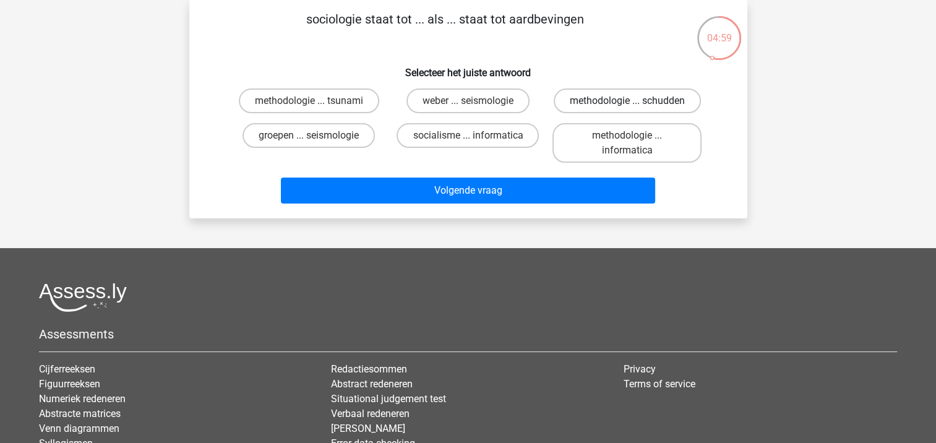
click at [599, 95] on label "methodologie ... schudden" at bounding box center [627, 100] width 147 height 25
click at [627, 101] on input "methodologie ... schudden" at bounding box center [631, 105] width 8 height 8
radio input "true"
click at [362, 95] on label "methodologie ... tsunami" at bounding box center [309, 100] width 140 height 25
click at [317, 101] on input "methodologie ... tsunami" at bounding box center [313, 105] width 8 height 8
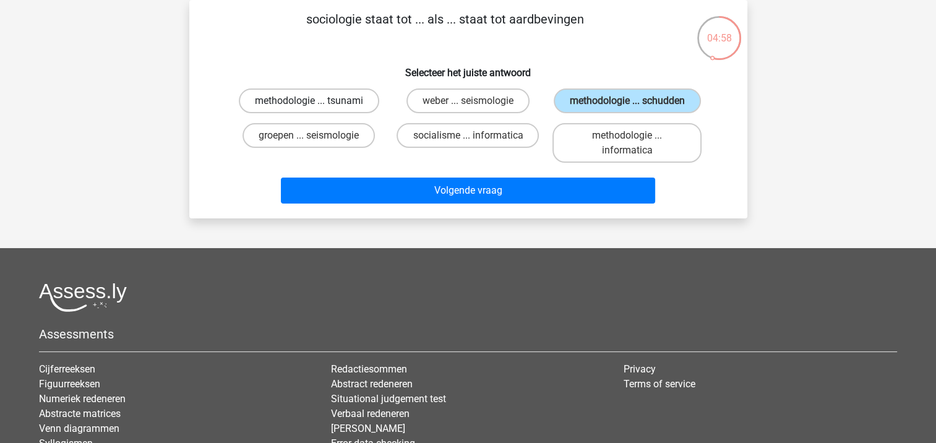
radio input "true"
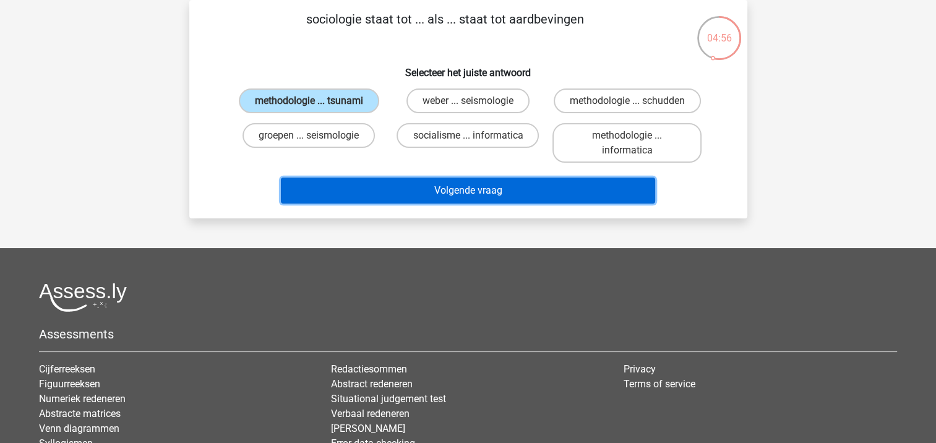
click at [390, 195] on button "Volgende vraag" at bounding box center [468, 191] width 374 height 26
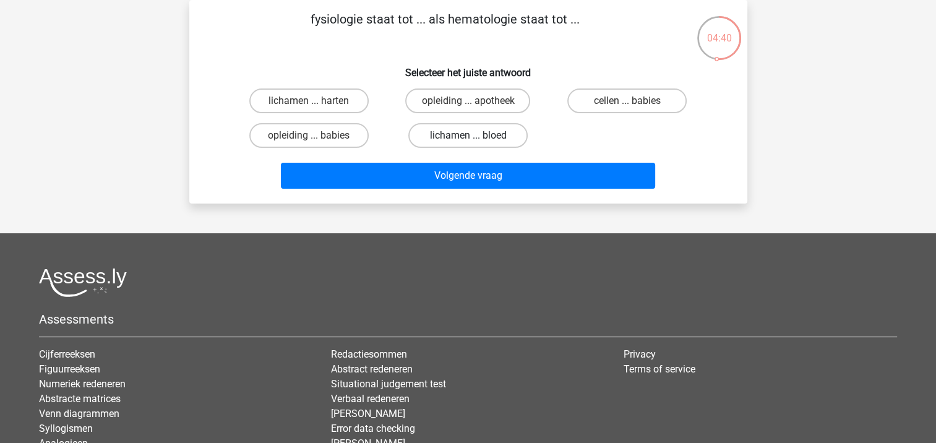
click at [470, 134] on label "lichamen ... bloed" at bounding box center [467, 135] width 119 height 25
click at [470, 135] on input "lichamen ... bloed" at bounding box center [472, 139] width 8 height 8
radio input "true"
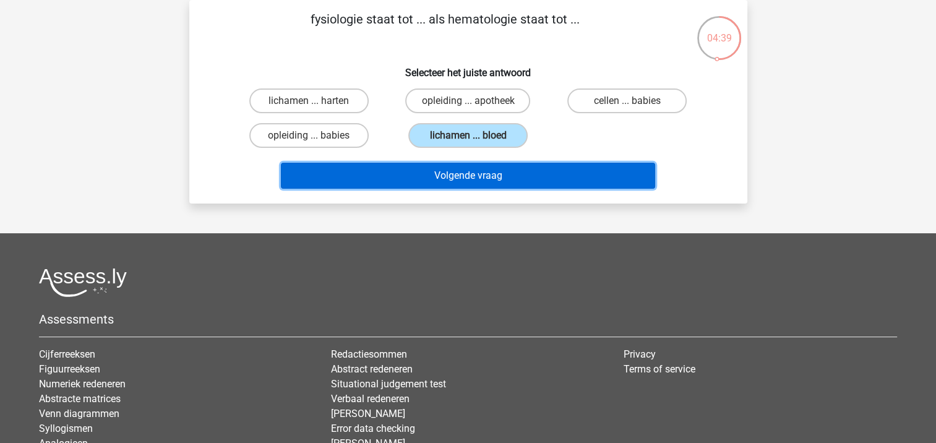
click at [468, 172] on button "Volgende vraag" at bounding box center [468, 176] width 374 height 26
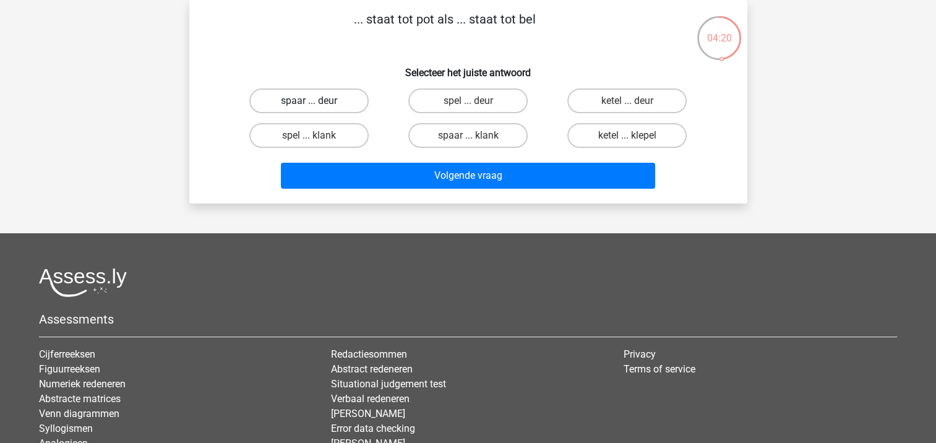
click at [320, 101] on label "spaar ... deur" at bounding box center [308, 100] width 119 height 25
click at [317, 101] on input "spaar ... deur" at bounding box center [313, 105] width 8 height 8
radio input "true"
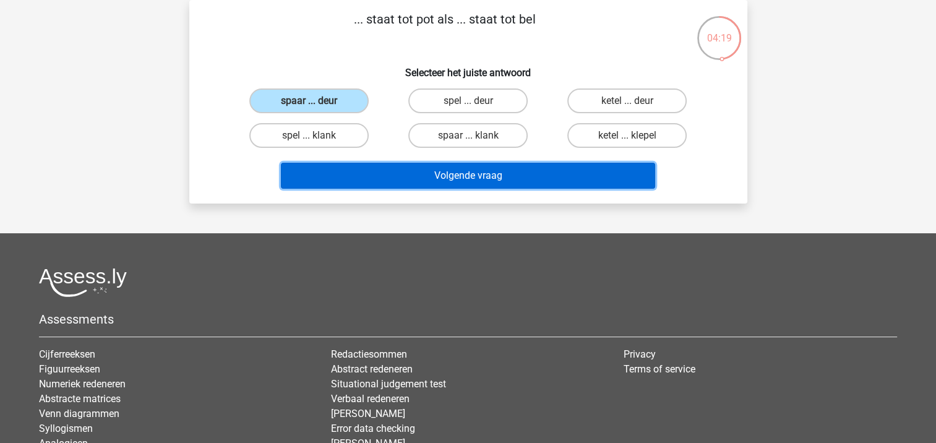
click at [371, 178] on button "Volgende vraag" at bounding box center [468, 176] width 374 height 26
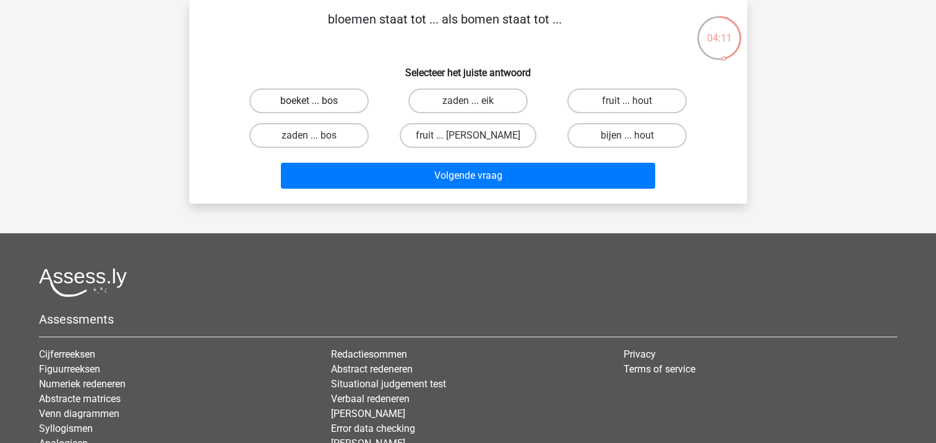
click at [298, 104] on label "boeket ... bos" at bounding box center [308, 100] width 119 height 25
click at [309, 104] on input "boeket ... bos" at bounding box center [313, 105] width 8 height 8
radio input "true"
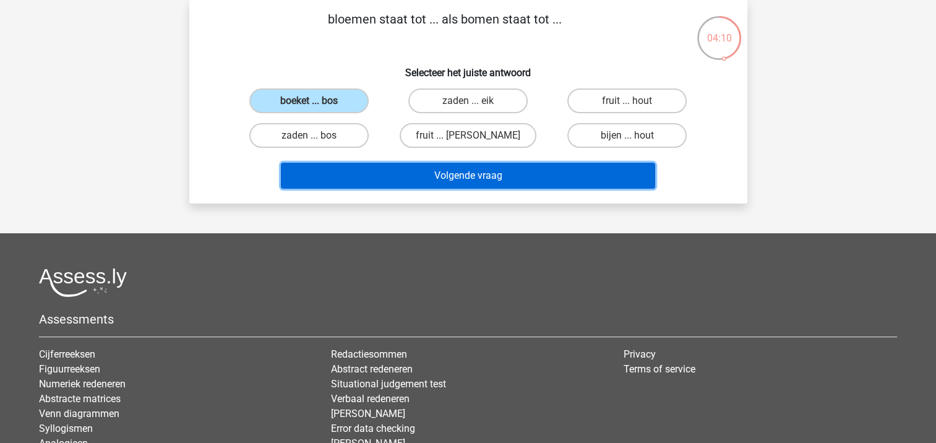
click at [381, 174] on button "Volgende vraag" at bounding box center [468, 176] width 374 height 26
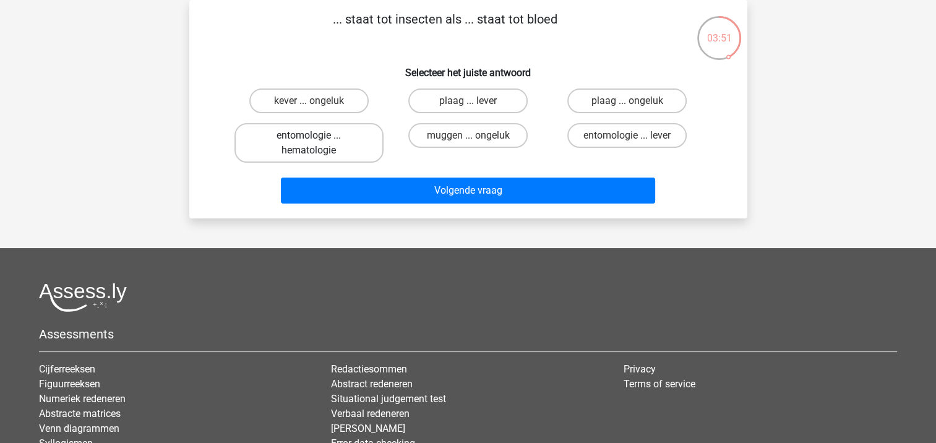
click at [344, 148] on label "entomologie ... hematologie" at bounding box center [308, 143] width 149 height 40
click at [317, 144] on input "entomologie ... hematologie" at bounding box center [313, 139] width 8 height 8
radio input "true"
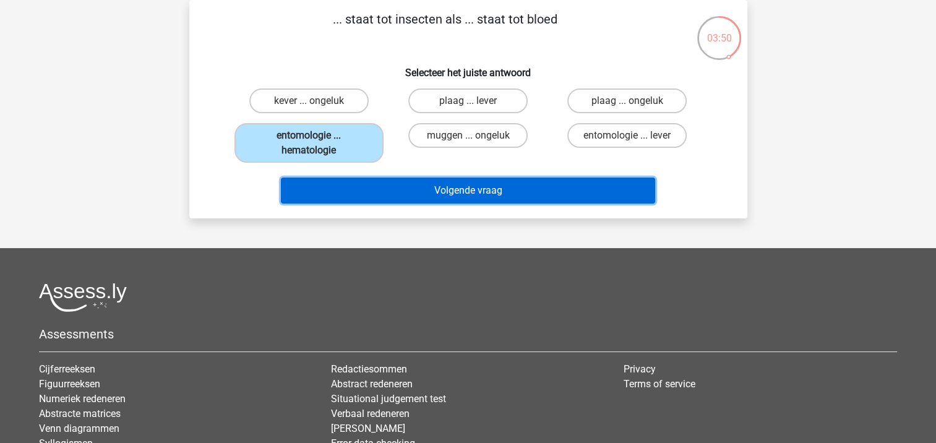
click at [354, 183] on button "Volgende vraag" at bounding box center [468, 191] width 374 height 26
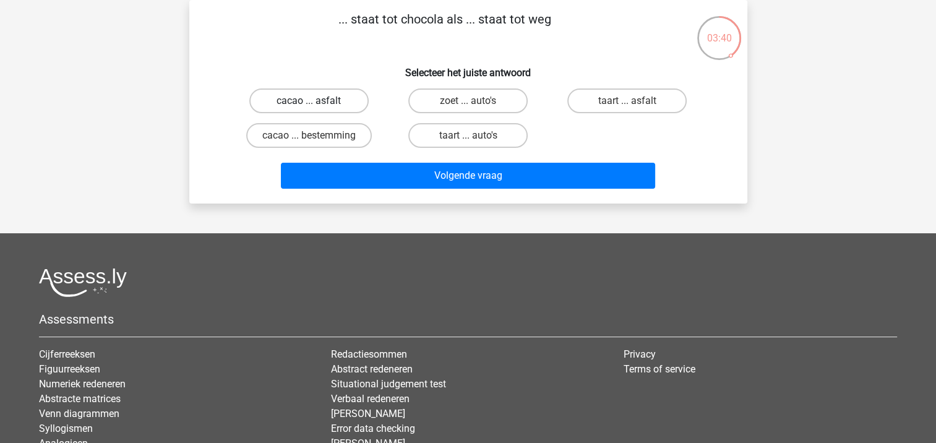
click at [287, 104] on label "cacao ... asfalt" at bounding box center [308, 100] width 119 height 25
click at [309, 104] on input "cacao ... asfalt" at bounding box center [313, 105] width 8 height 8
radio input "true"
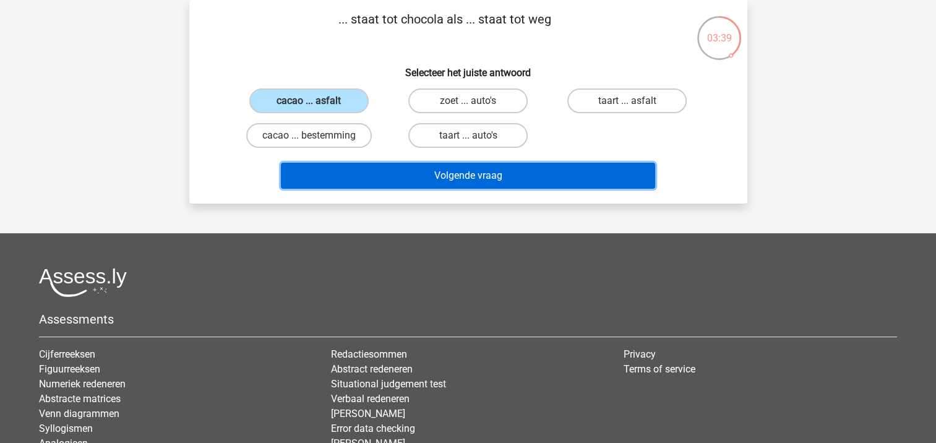
click at [361, 184] on button "Volgende vraag" at bounding box center [468, 176] width 374 height 26
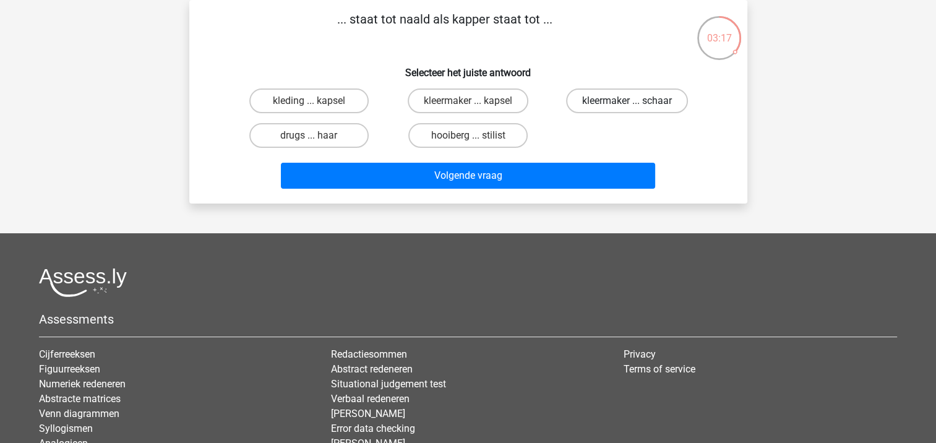
click at [620, 104] on label "kleermaker ... schaar" at bounding box center [627, 100] width 122 height 25
click at [627, 104] on input "kleermaker ... schaar" at bounding box center [631, 105] width 8 height 8
radio input "true"
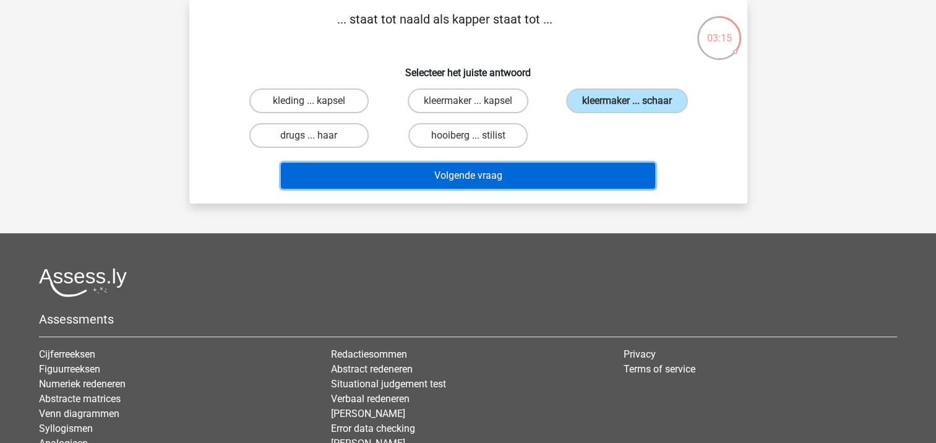
click at [575, 171] on button "Volgende vraag" at bounding box center [468, 176] width 374 height 26
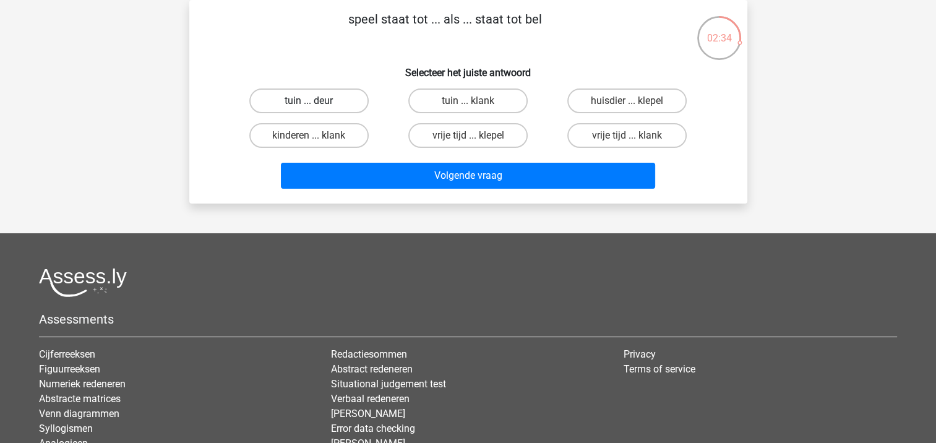
click at [339, 93] on label "tuin ... deur" at bounding box center [308, 100] width 119 height 25
click at [317, 101] on input "tuin ... deur" at bounding box center [313, 105] width 8 height 8
radio input "true"
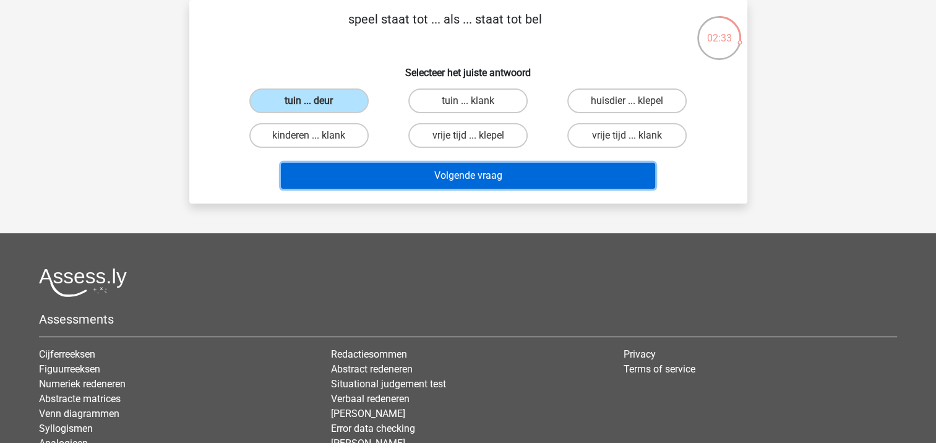
click at [398, 173] on button "Volgende vraag" at bounding box center [468, 176] width 374 height 26
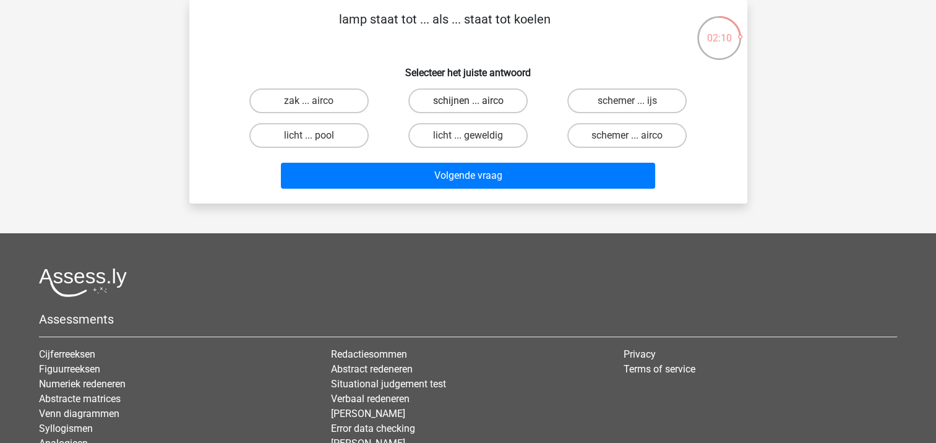
click at [473, 100] on label "schijnen ... airco" at bounding box center [467, 100] width 119 height 25
click at [473, 101] on input "schijnen ... airco" at bounding box center [472, 105] width 8 height 8
radio input "true"
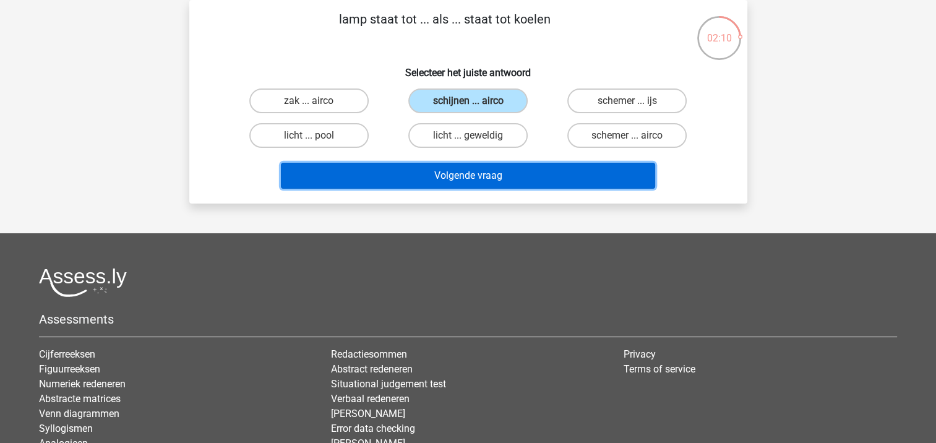
click at [467, 184] on button "Volgende vraag" at bounding box center [468, 176] width 374 height 26
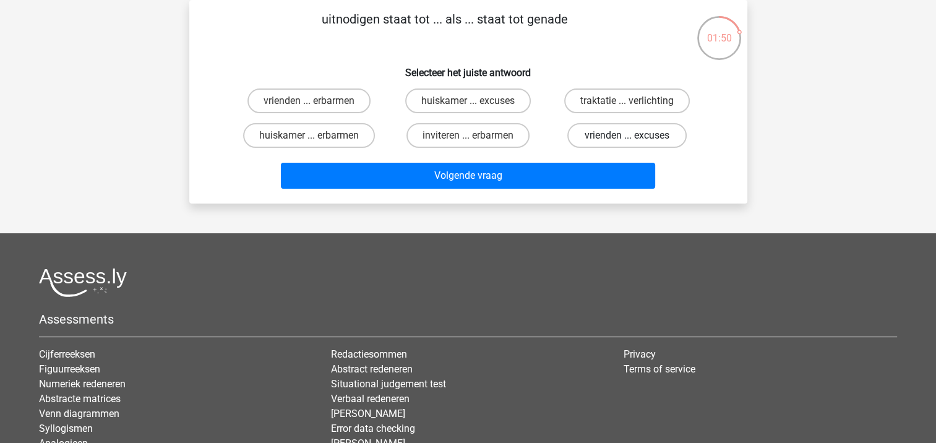
click at [607, 138] on label "vrienden ... excuses" at bounding box center [626, 135] width 119 height 25
click at [627, 138] on input "vrienden ... excuses" at bounding box center [631, 139] width 8 height 8
radio input "true"
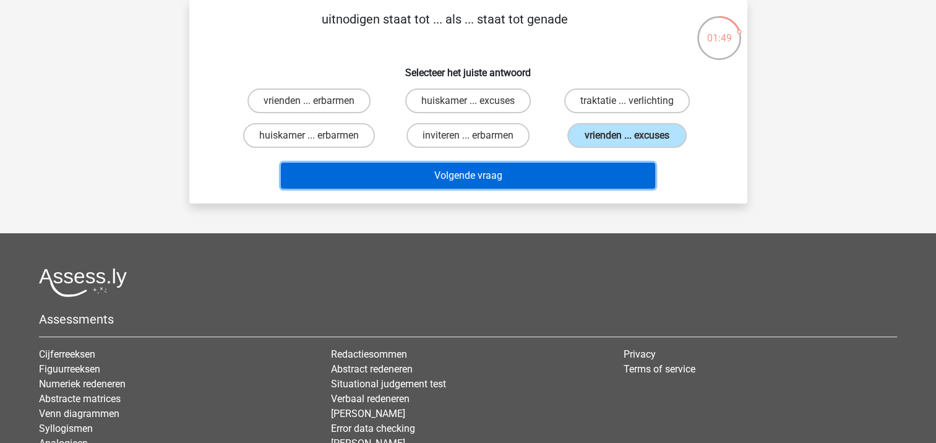
click at [585, 166] on button "Volgende vraag" at bounding box center [468, 176] width 374 height 26
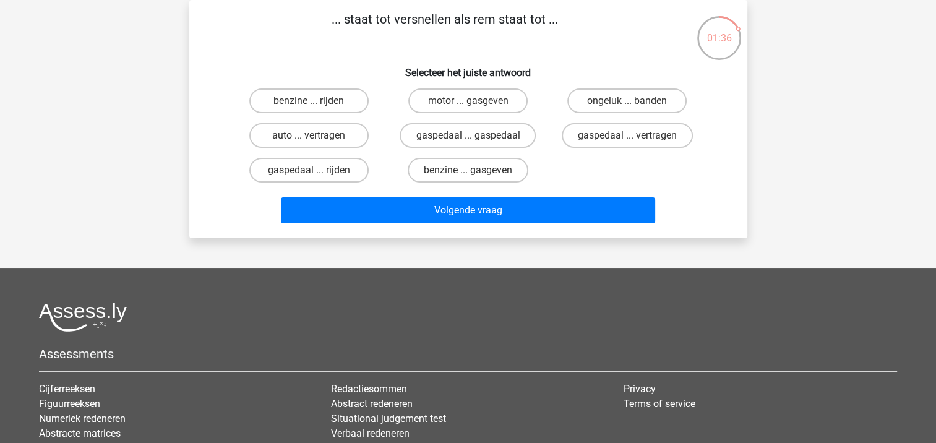
click at [629, 141] on input "gaspedaal ... vertragen" at bounding box center [631, 139] width 8 height 8
radio input "true"
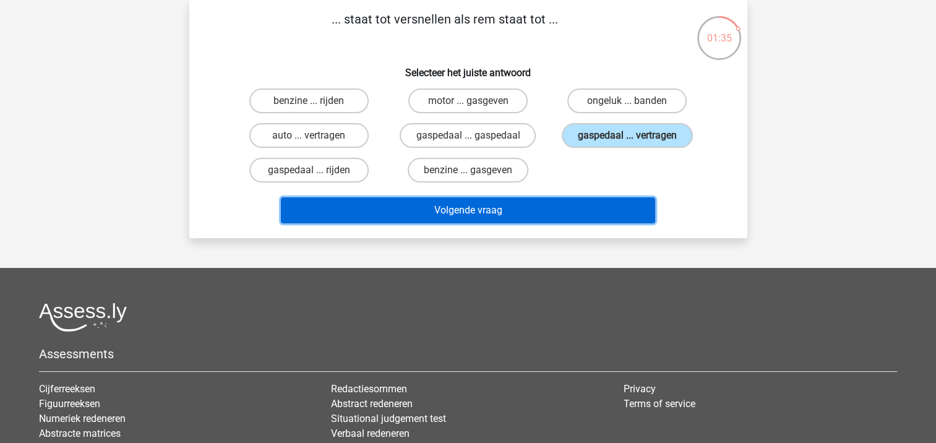
click at [581, 207] on button "Volgende vraag" at bounding box center [468, 210] width 374 height 26
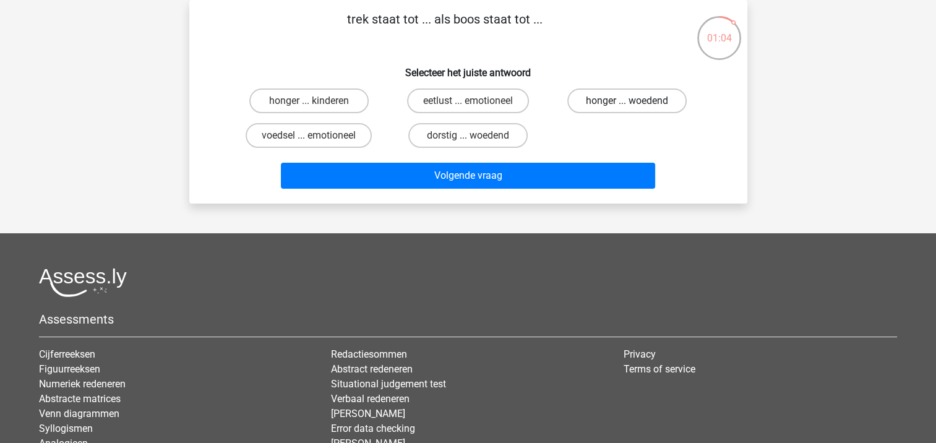
click at [640, 93] on label "honger ... woedend" at bounding box center [626, 100] width 119 height 25
click at [635, 101] on input "honger ... woedend" at bounding box center [631, 105] width 8 height 8
radio input "true"
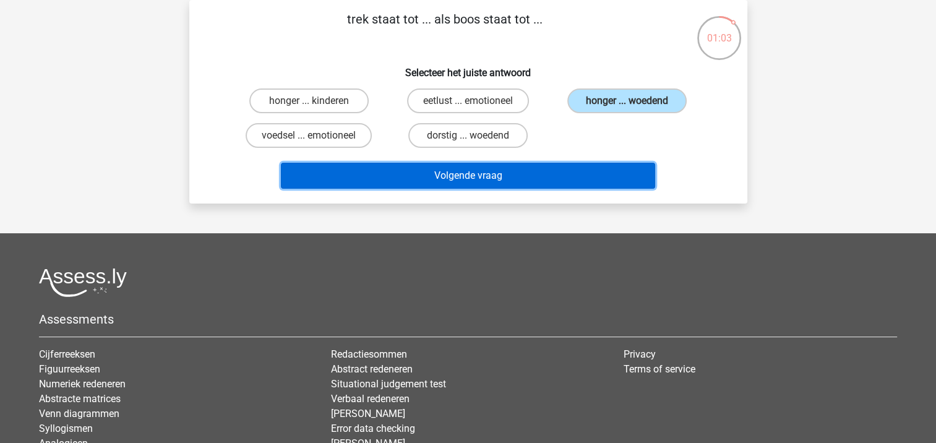
click at [551, 173] on button "Volgende vraag" at bounding box center [468, 176] width 374 height 26
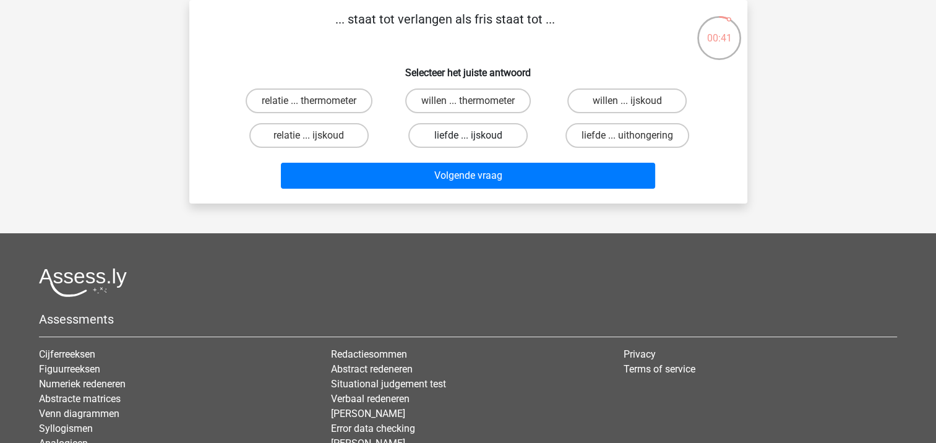
click at [424, 135] on label "liefde ... ijskoud" at bounding box center [467, 135] width 119 height 25
click at [468, 135] on input "liefde ... ijskoud" at bounding box center [472, 139] width 8 height 8
radio input "true"
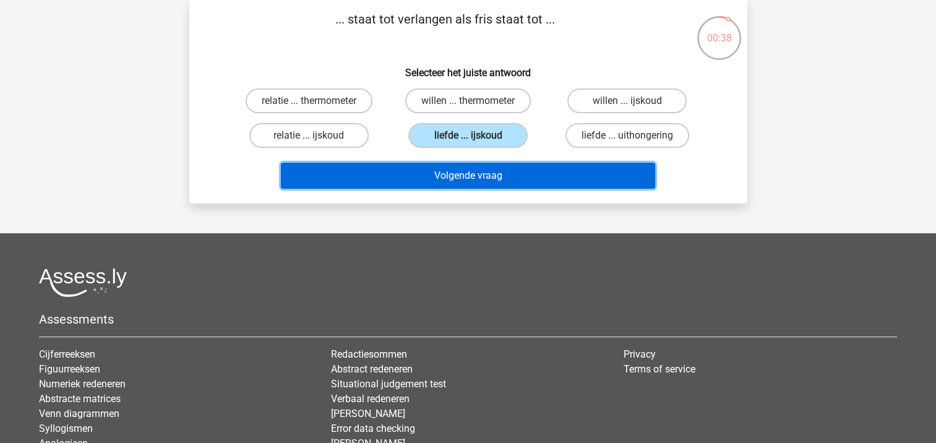
click at [418, 174] on button "Volgende vraag" at bounding box center [468, 176] width 374 height 26
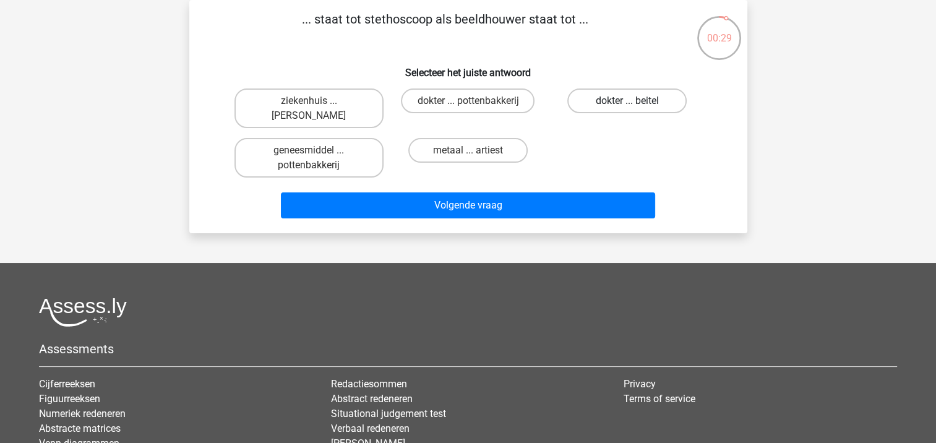
click at [619, 98] on label "dokter ... beitel" at bounding box center [626, 100] width 119 height 25
click at [627, 101] on input "dokter ... beitel" at bounding box center [631, 105] width 8 height 8
radio input "true"
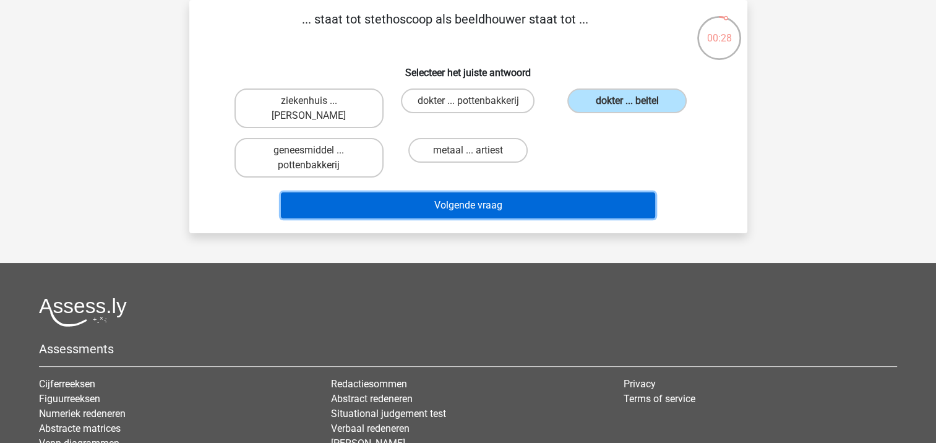
click at [546, 201] on button "Volgende vraag" at bounding box center [468, 205] width 374 height 26
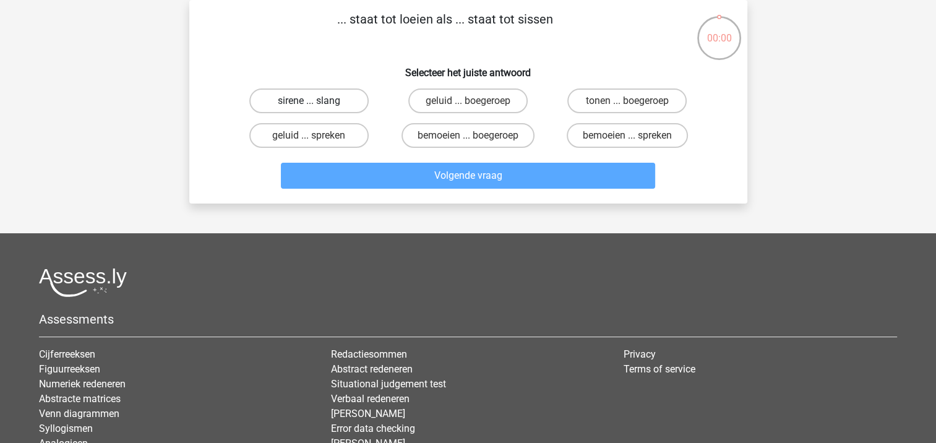
click at [337, 99] on label "sirene ... slang" at bounding box center [308, 100] width 119 height 25
click at [317, 101] on input "sirene ... slang" at bounding box center [313, 105] width 8 height 8
radio input "true"
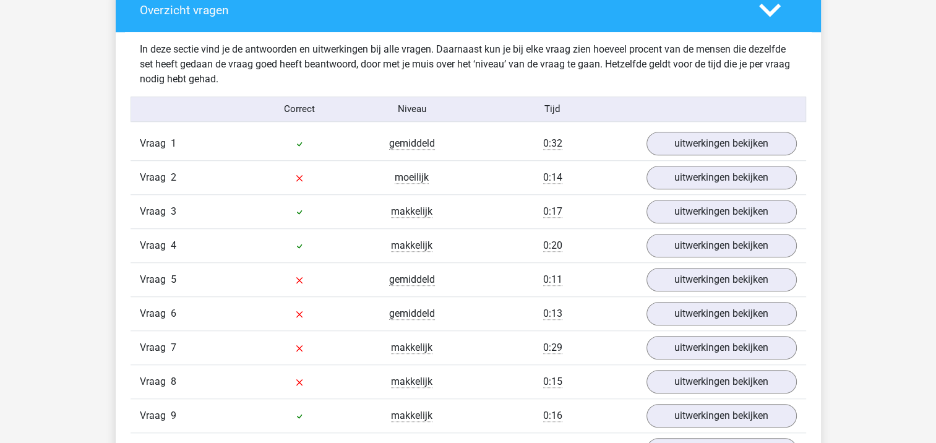
scroll to position [953, 0]
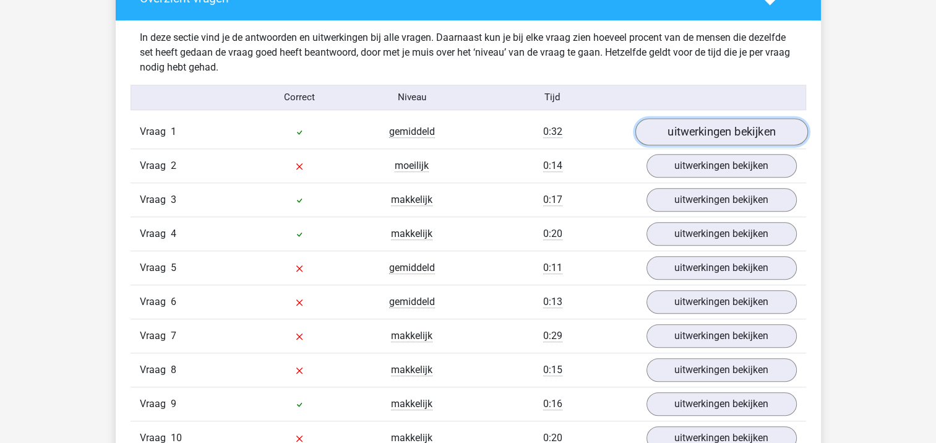
click at [755, 137] on link "uitwerkingen bekijken" at bounding box center [721, 131] width 173 height 27
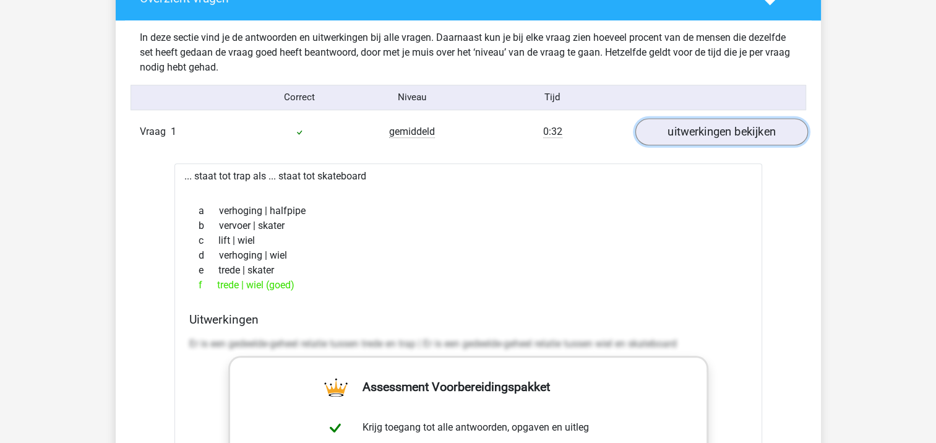
click at [755, 137] on link "uitwerkingen bekijken" at bounding box center [721, 131] width 173 height 27
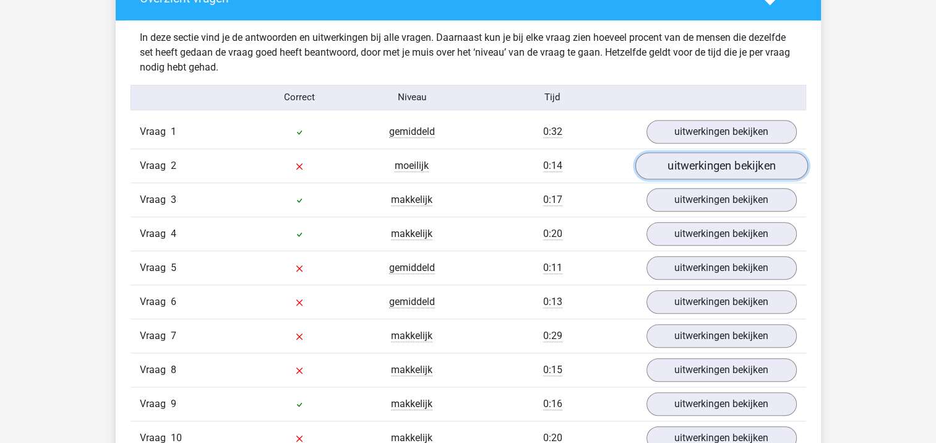
click at [755, 156] on link "uitwerkingen bekijken" at bounding box center [721, 165] width 173 height 27
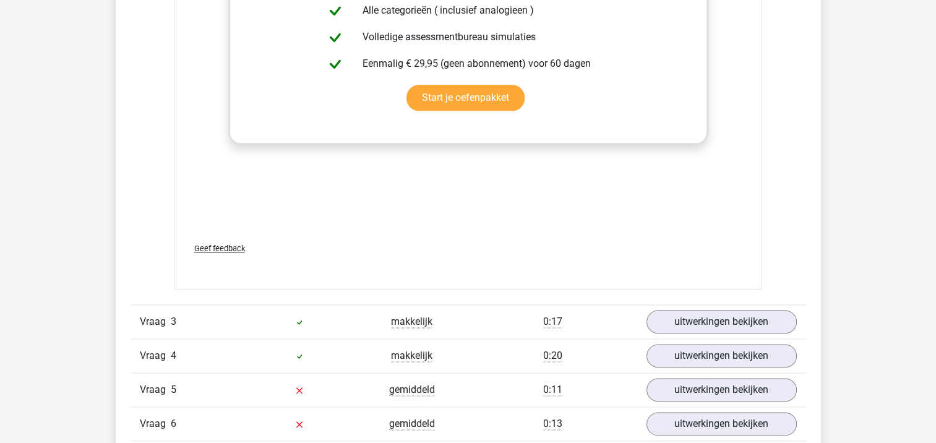
scroll to position [1574, 0]
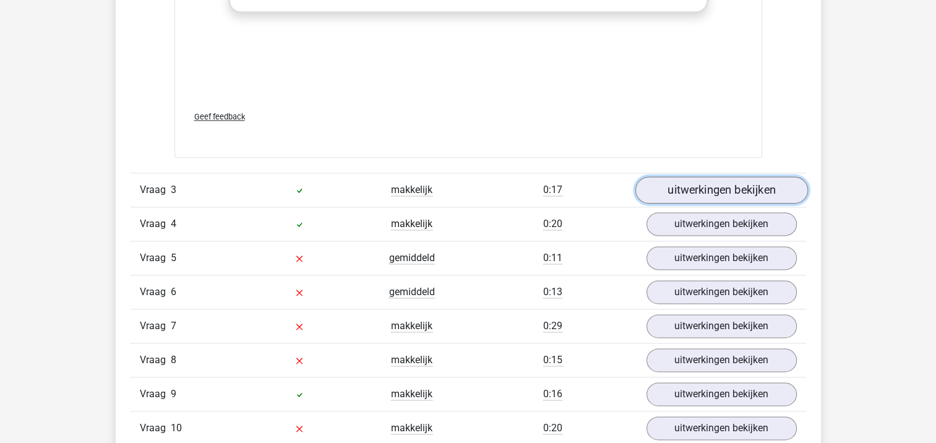
click at [745, 186] on link "uitwerkingen bekijken" at bounding box center [721, 189] width 173 height 27
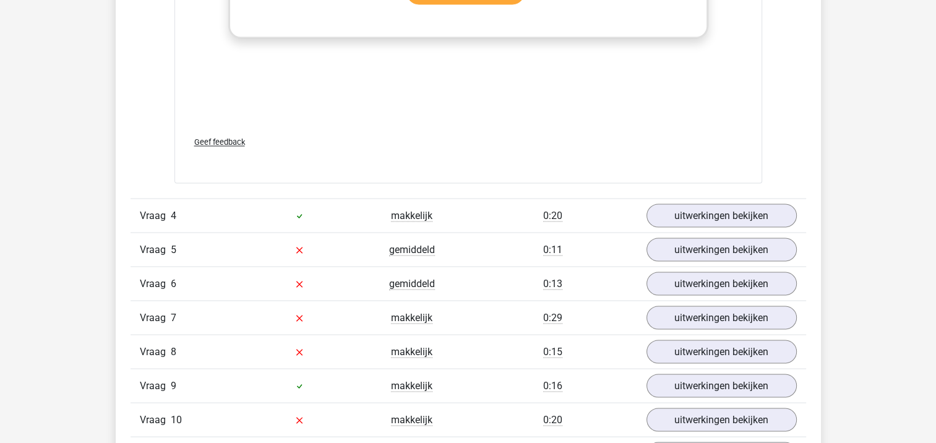
scroll to position [2248, 0]
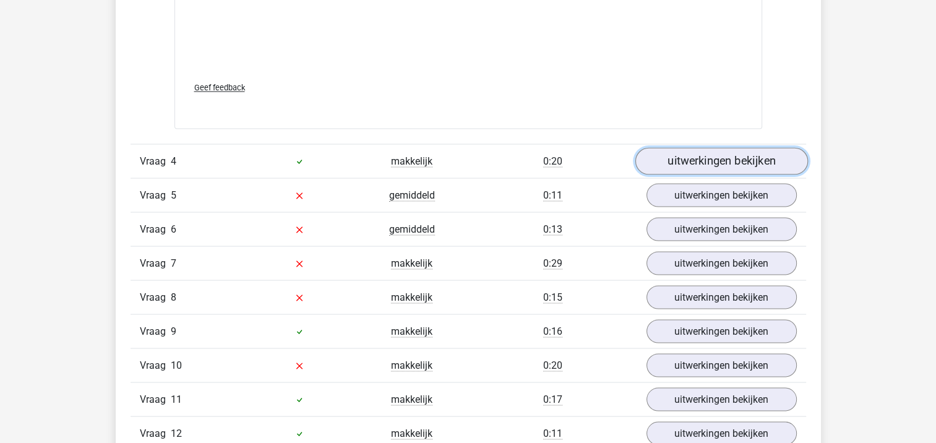
click at [770, 158] on link "uitwerkingen bekijken" at bounding box center [721, 160] width 173 height 27
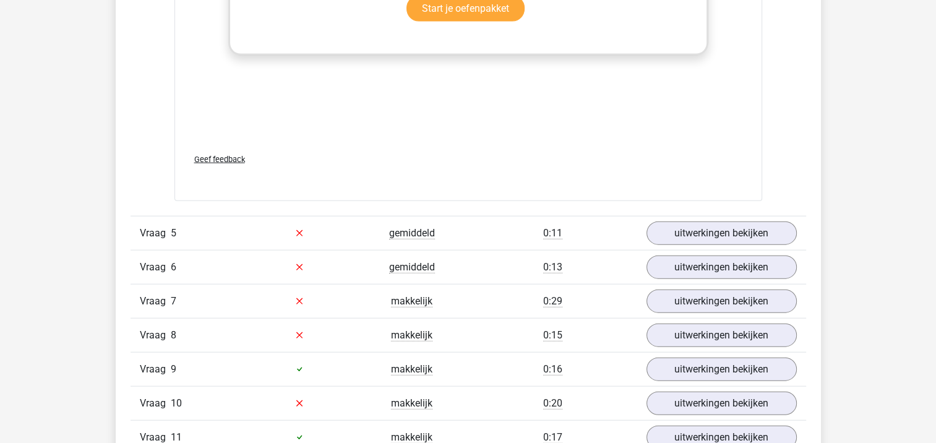
scroll to position [2828, 0]
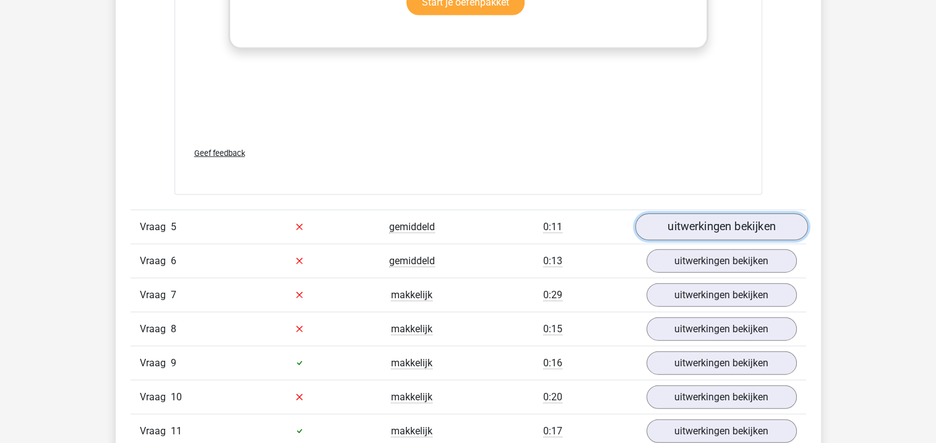
click at [777, 228] on link "uitwerkingen bekijken" at bounding box center [721, 226] width 173 height 27
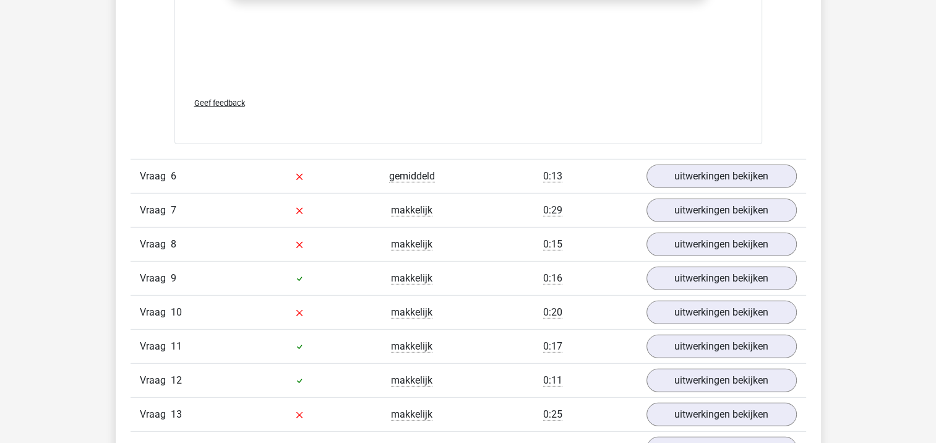
scroll to position [3544, 0]
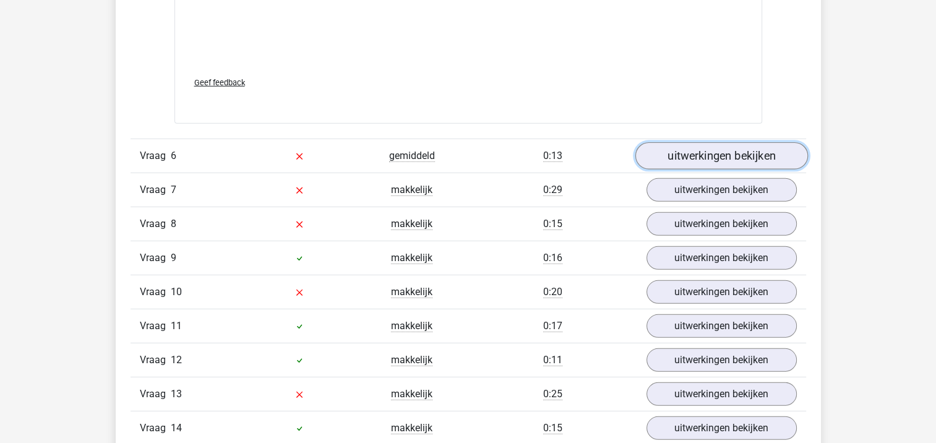
click at [746, 158] on link "uitwerkingen bekijken" at bounding box center [721, 155] width 173 height 27
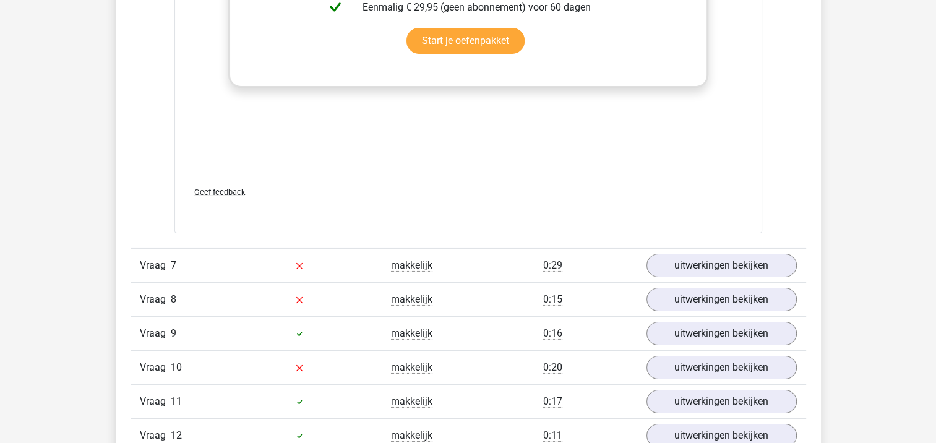
scroll to position [4140, 0]
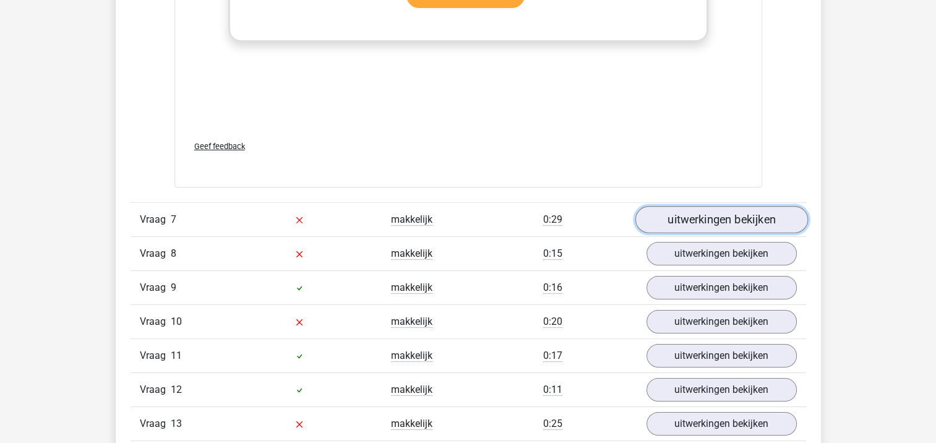
click at [769, 218] on link "uitwerkingen bekijken" at bounding box center [721, 219] width 173 height 27
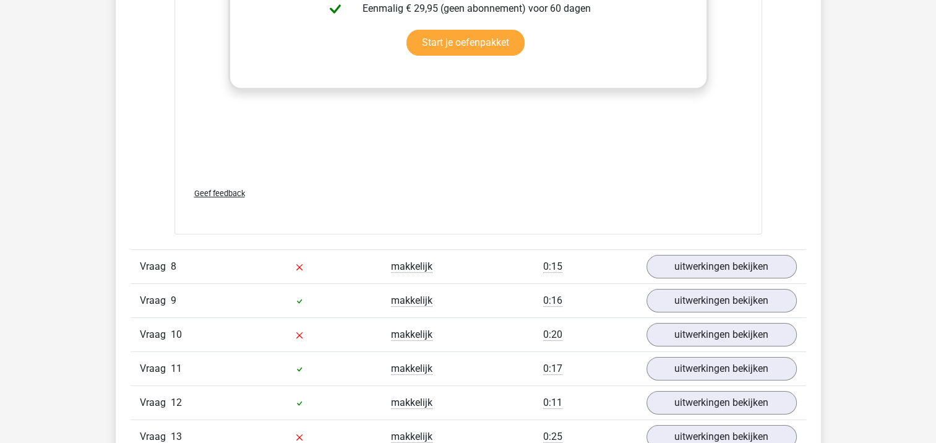
scroll to position [4837, 0]
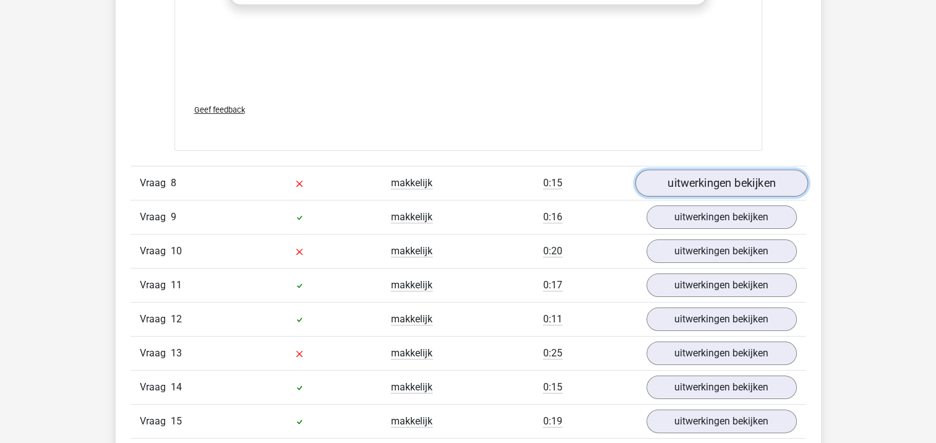
click at [771, 177] on link "uitwerkingen bekijken" at bounding box center [721, 182] width 173 height 27
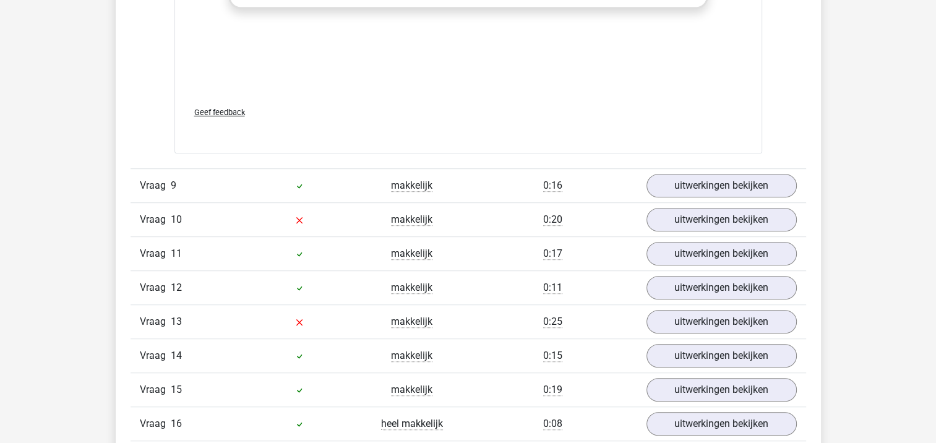
scroll to position [5531, 0]
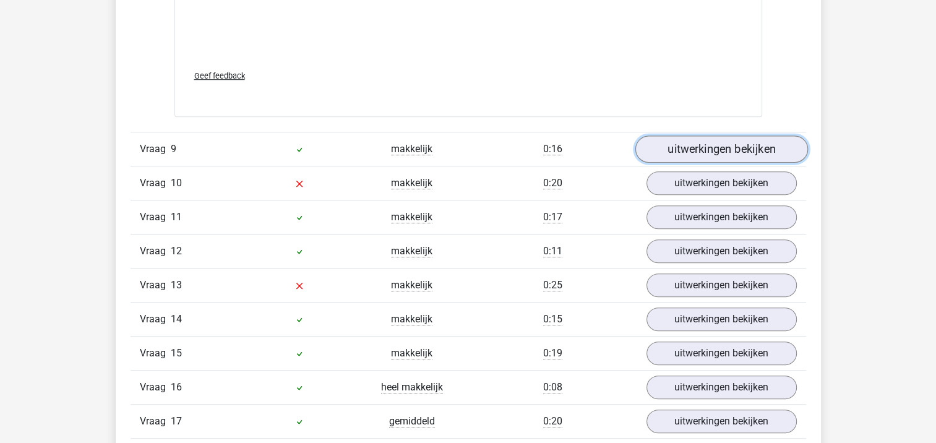
click at [758, 147] on link "uitwerkingen bekijken" at bounding box center [721, 149] width 173 height 27
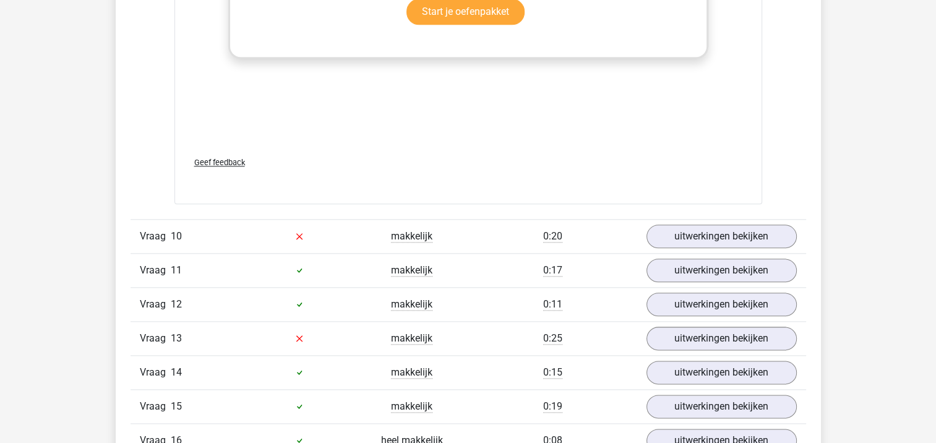
scroll to position [6134, 0]
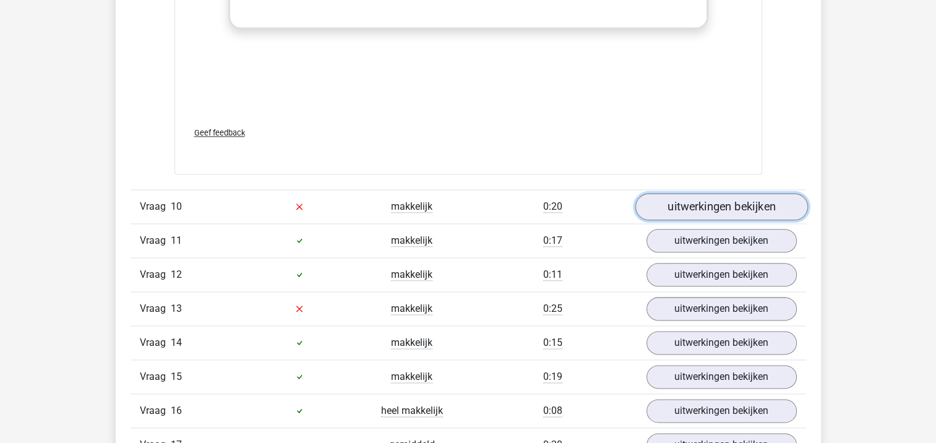
click at [757, 206] on link "uitwerkingen bekijken" at bounding box center [721, 206] width 173 height 27
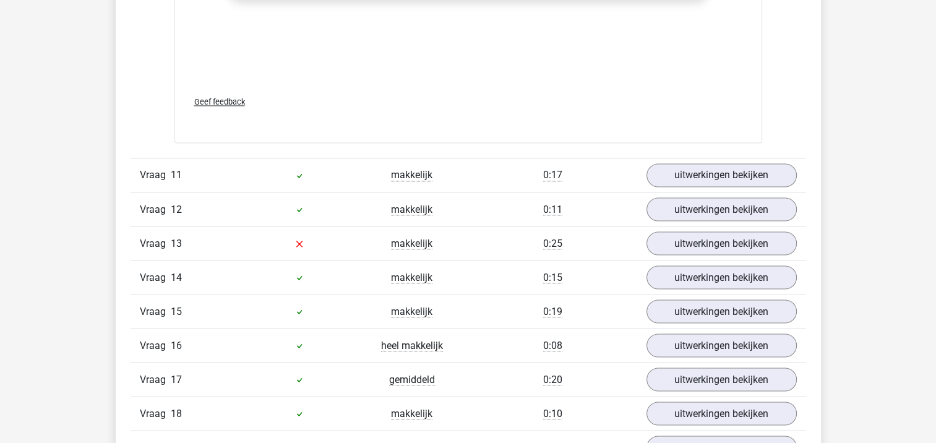
scroll to position [6857, 0]
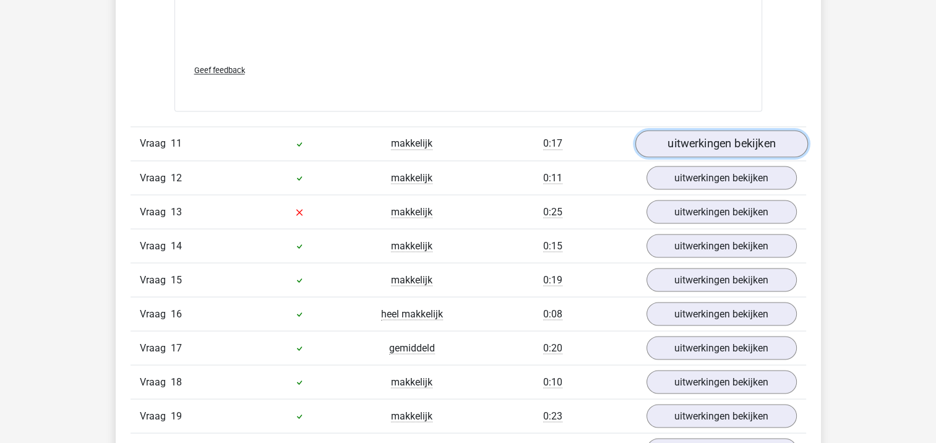
click at [765, 139] on link "uitwerkingen bekijken" at bounding box center [721, 143] width 173 height 27
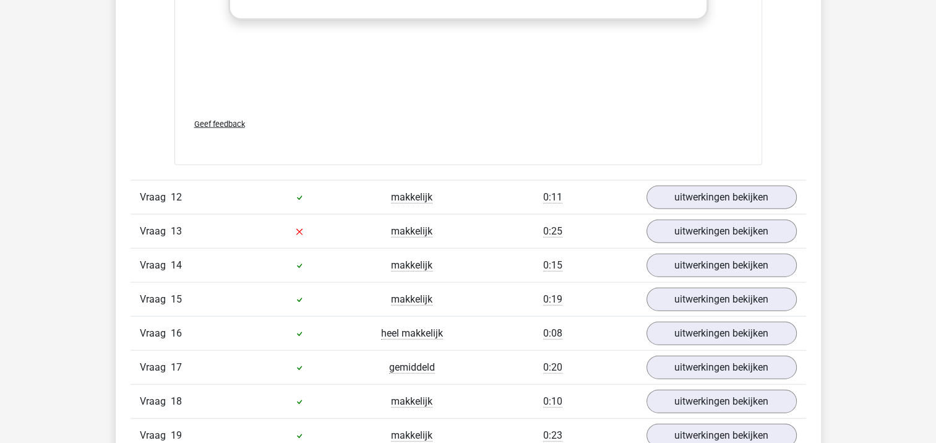
scroll to position [7494, 0]
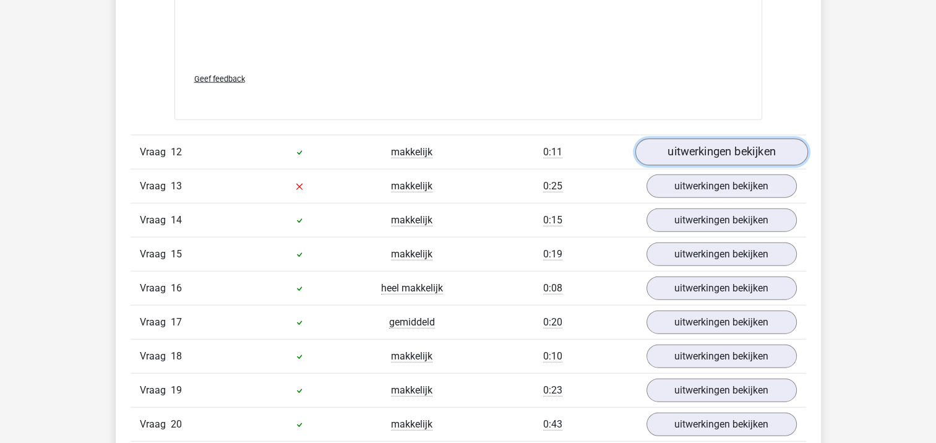
click at [759, 153] on link "uitwerkingen bekijken" at bounding box center [721, 152] width 173 height 27
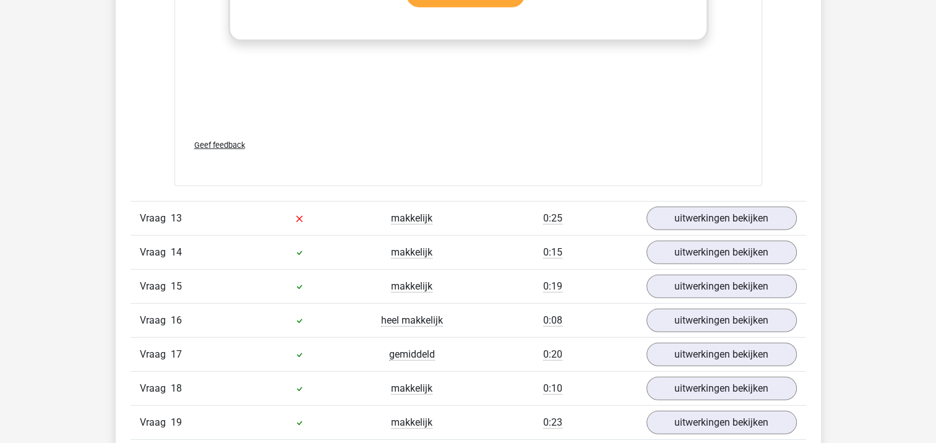
scroll to position [8112, 0]
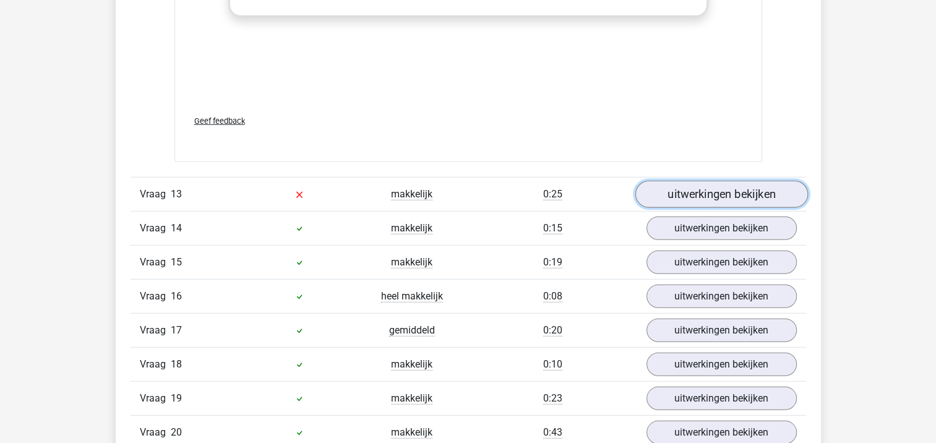
click at [768, 181] on link "uitwerkingen bekijken" at bounding box center [721, 194] width 173 height 27
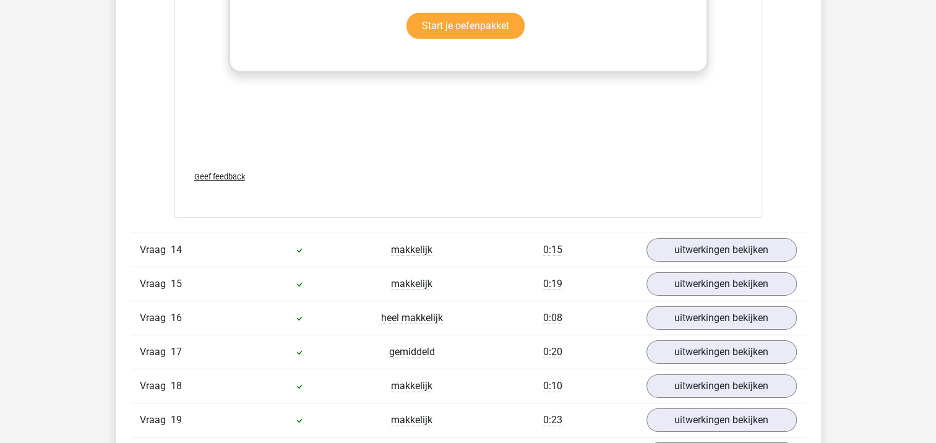
scroll to position [8729, 0]
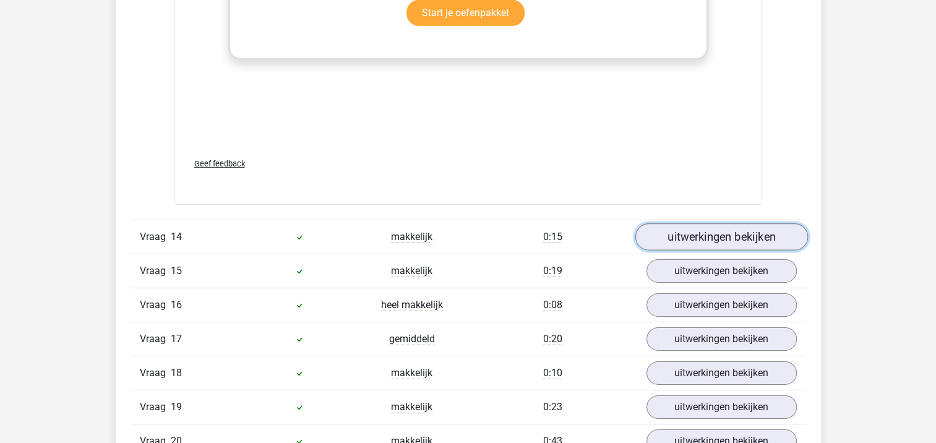
click at [783, 226] on link "uitwerkingen bekijken" at bounding box center [721, 237] width 173 height 27
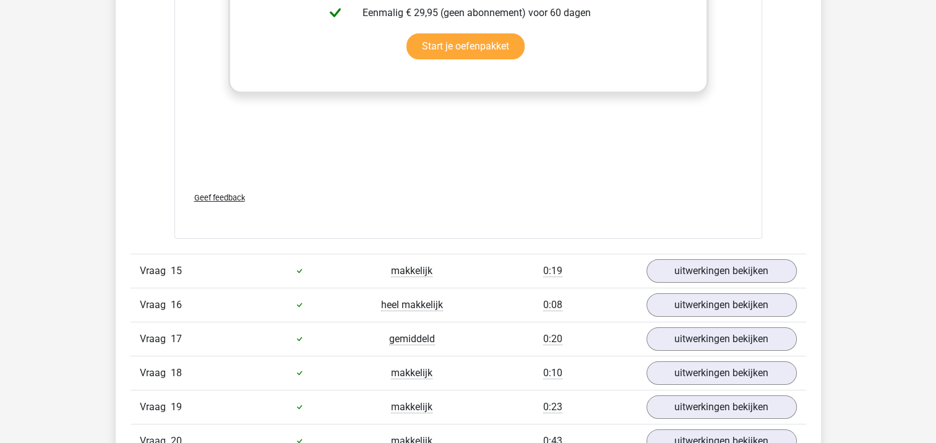
scroll to position [9423, 0]
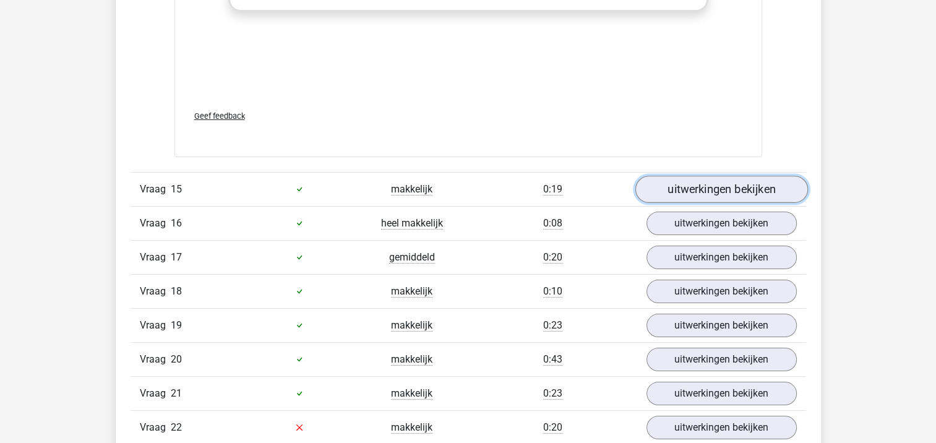
click at [760, 184] on link "uitwerkingen bekijken" at bounding box center [721, 189] width 173 height 27
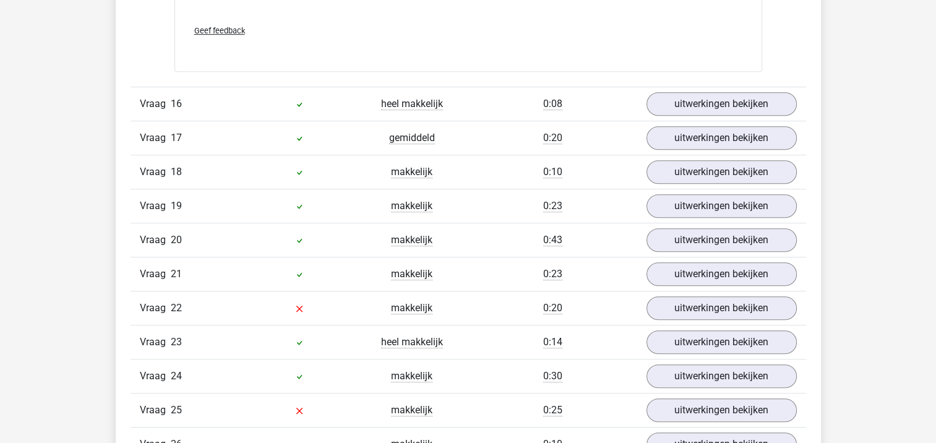
scroll to position [10182, 0]
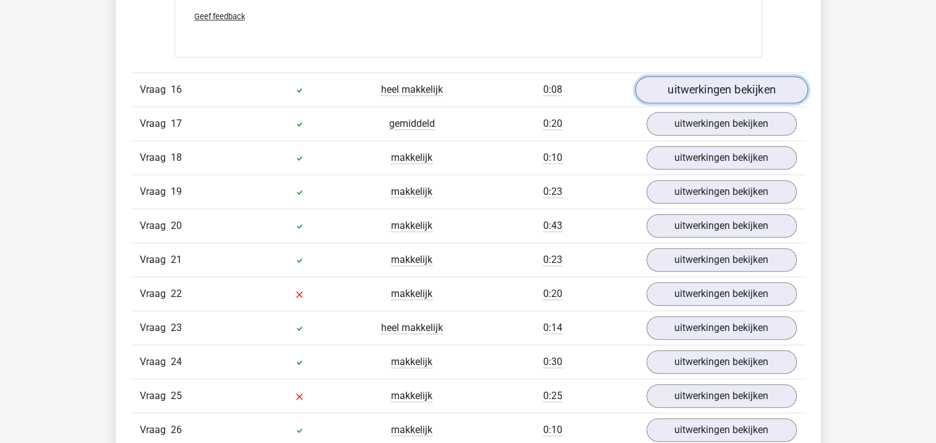
click at [783, 83] on link "uitwerkingen bekijken" at bounding box center [721, 89] width 173 height 27
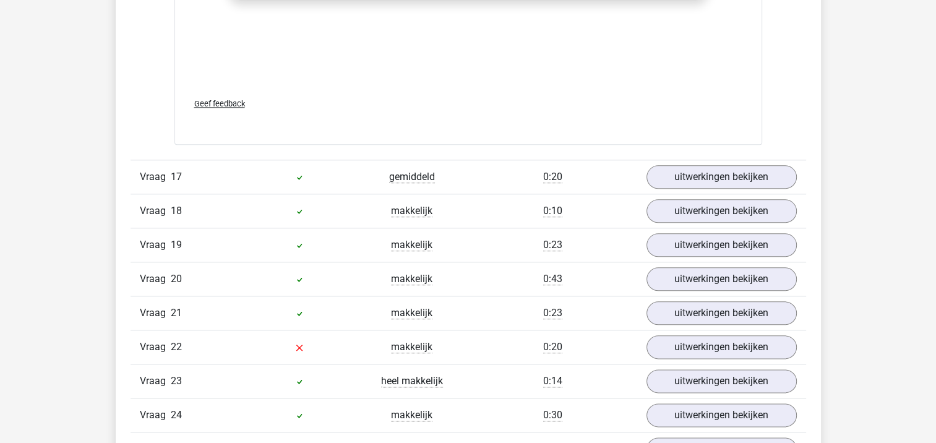
scroll to position [10771, 0]
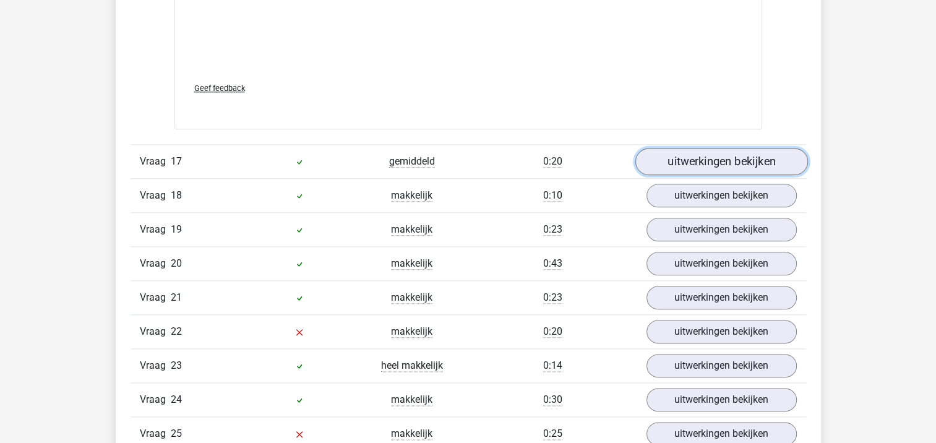
click at [761, 152] on link "uitwerkingen bekijken" at bounding box center [721, 161] width 173 height 27
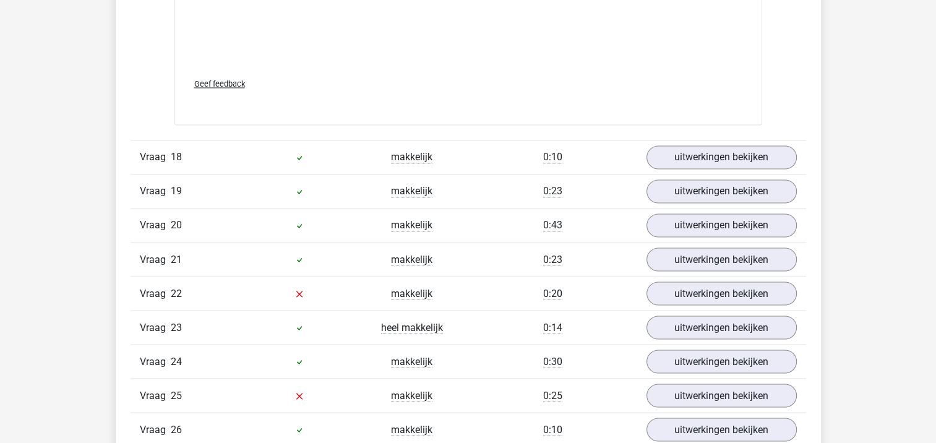
scroll to position [11451, 0]
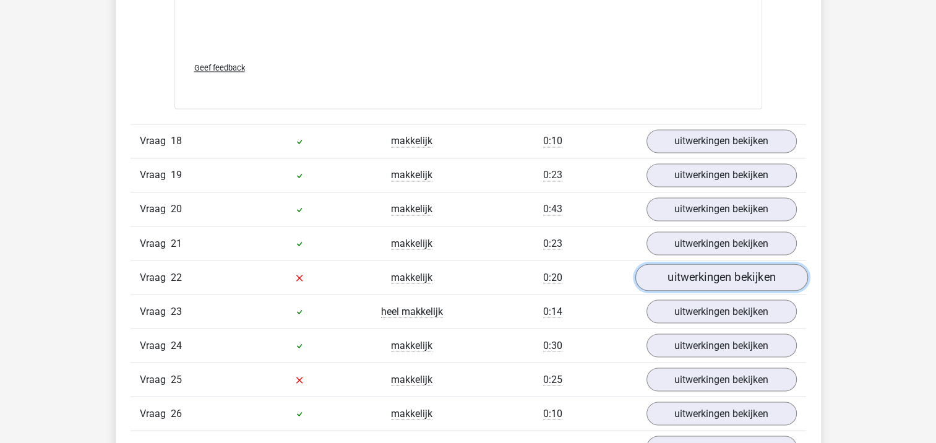
click at [782, 265] on link "uitwerkingen bekijken" at bounding box center [721, 277] width 173 height 27
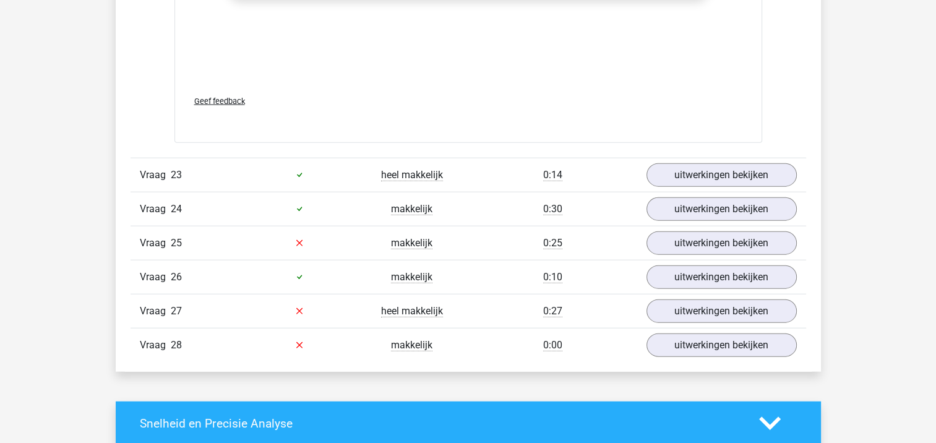
scroll to position [12247, 0]
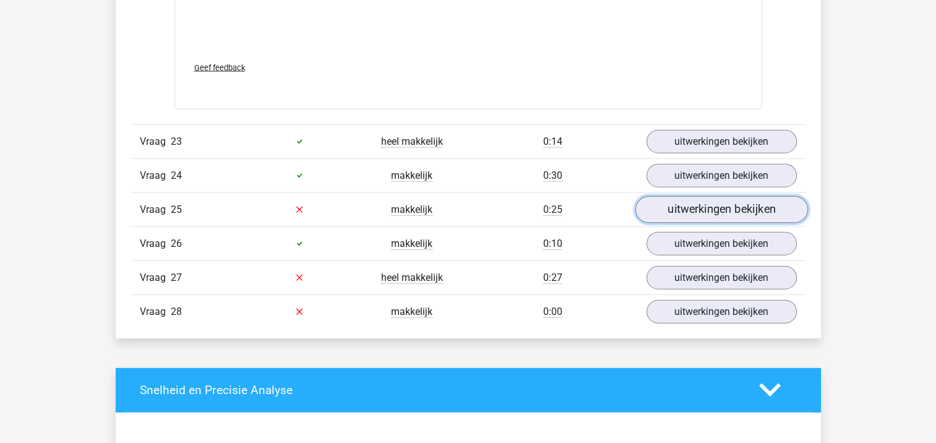
click at [779, 199] on link "uitwerkingen bekijken" at bounding box center [721, 209] width 173 height 27
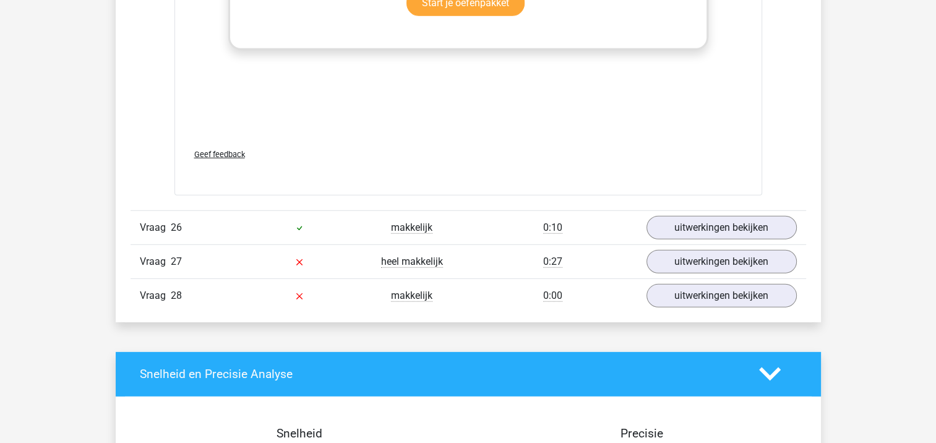
scroll to position [12993, 0]
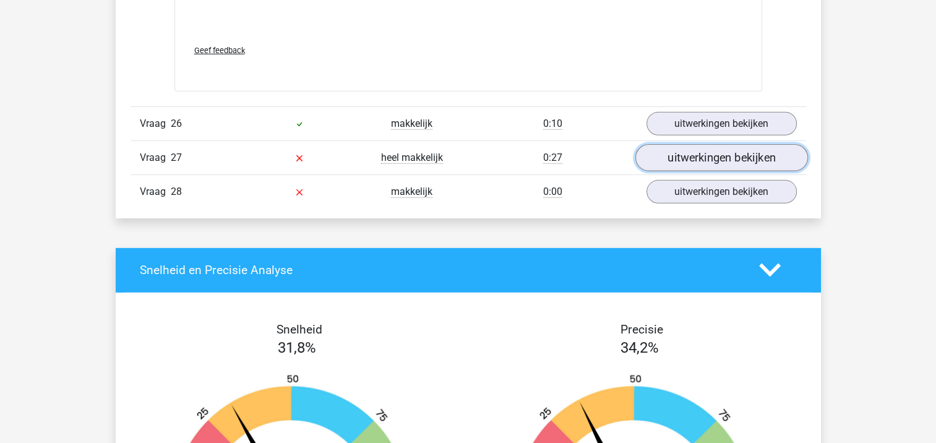
click at [778, 146] on link "uitwerkingen bekijken" at bounding box center [721, 157] width 173 height 27
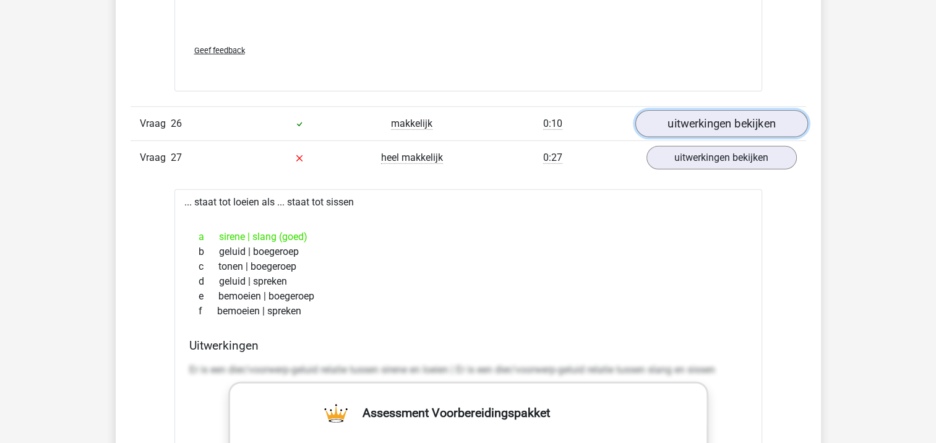
click at [767, 112] on link "uitwerkingen bekijken" at bounding box center [721, 123] width 173 height 27
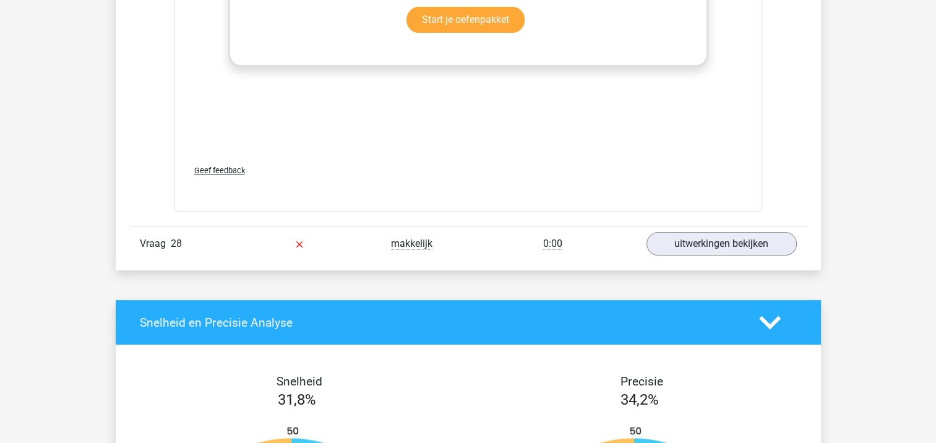
scroll to position [14197, 0]
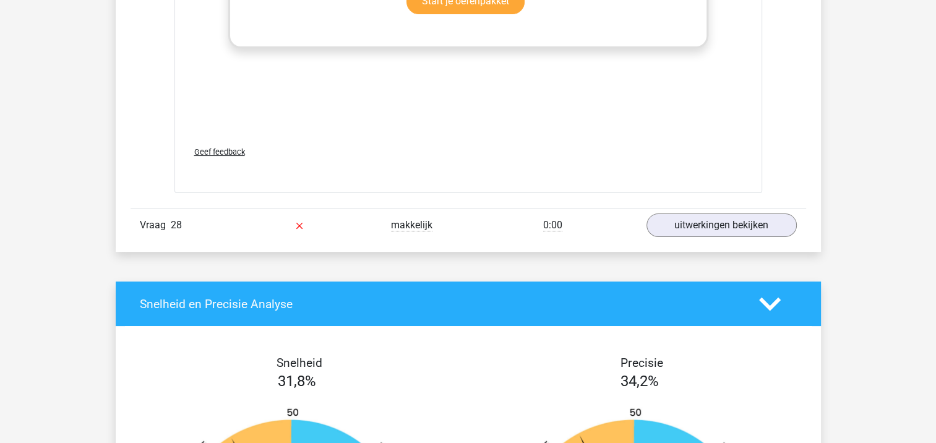
drag, startPoint x: 929, startPoint y: 392, endPoint x: 925, endPoint y: 406, distance: 14.7
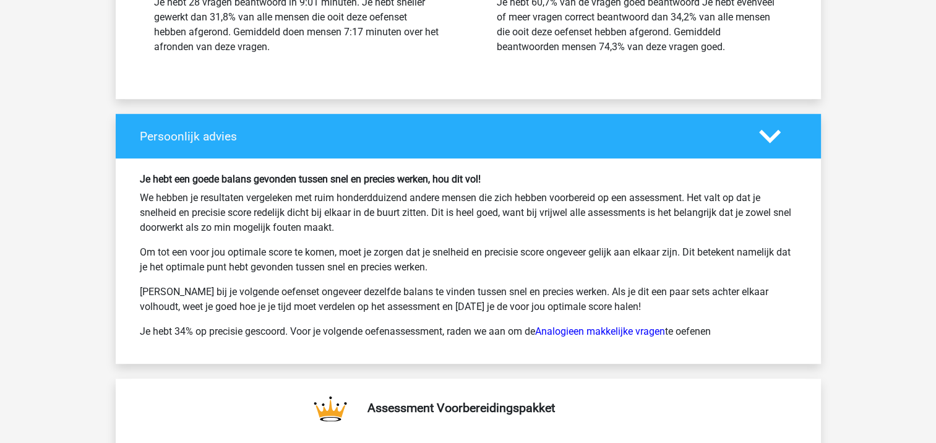
scroll to position [14800, 0]
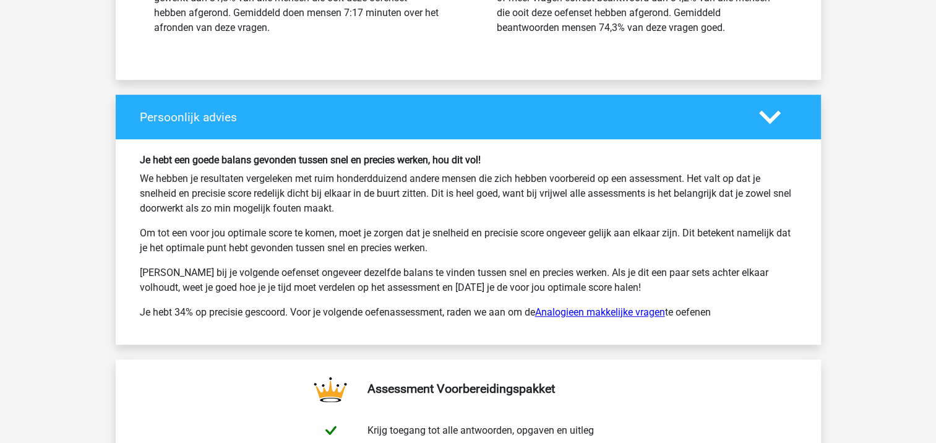
click at [627, 306] on link "Analogieen makkelijke vragen" at bounding box center [600, 312] width 130 height 12
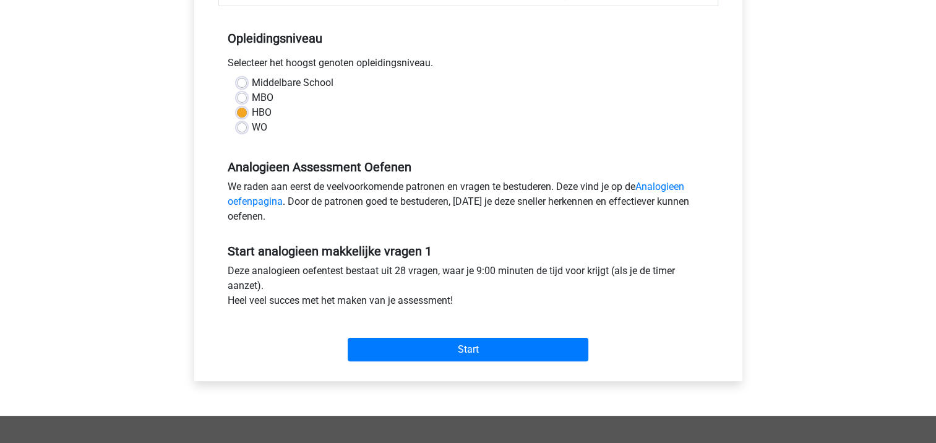
scroll to position [247, 0]
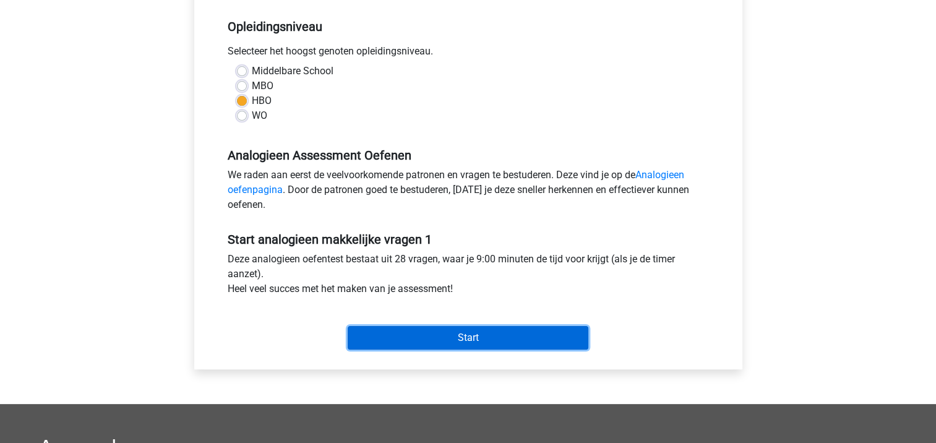
click at [562, 338] on input "Start" at bounding box center [468, 338] width 241 height 24
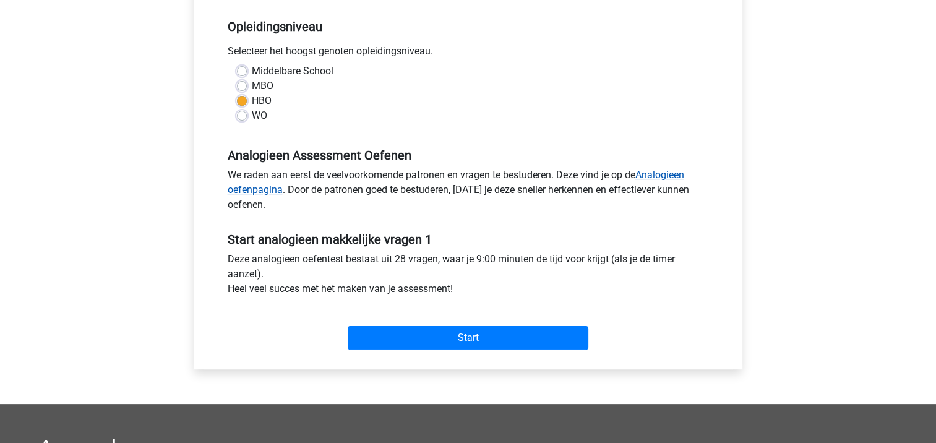
click at [261, 184] on link "Analogieen oefenpagina" at bounding box center [456, 182] width 457 height 27
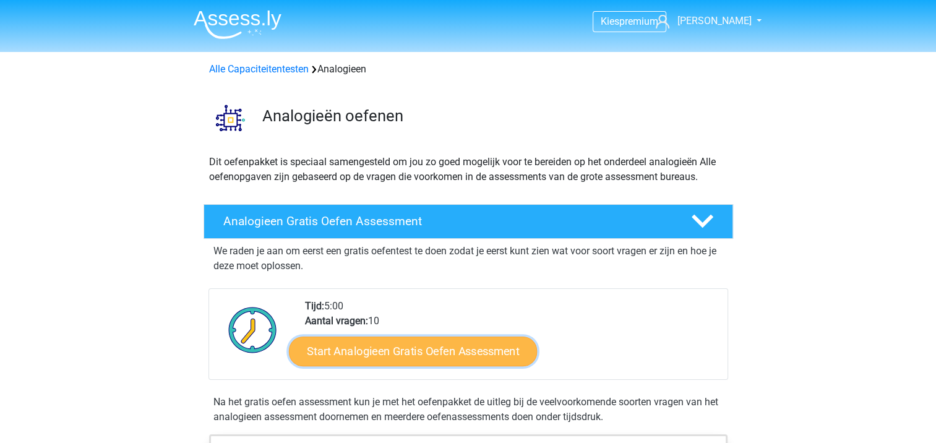
click at [505, 345] on link "Start Analogieen Gratis Oefen Assessment" at bounding box center [413, 351] width 248 height 30
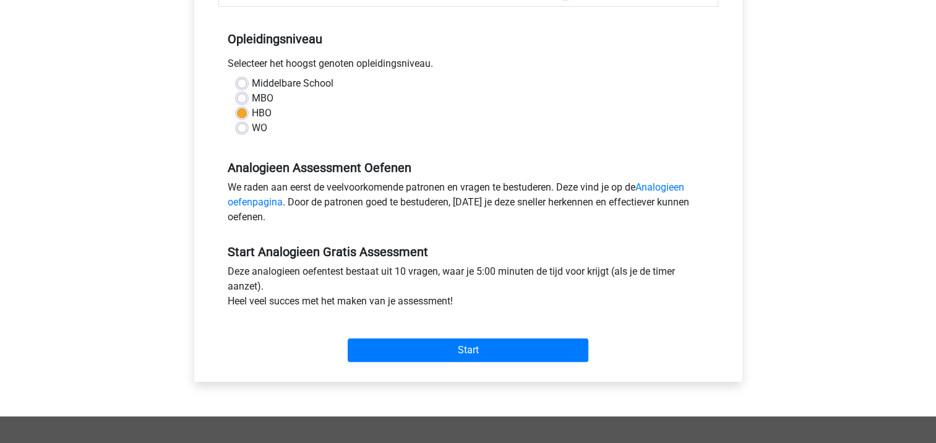
scroll to position [269, 0]
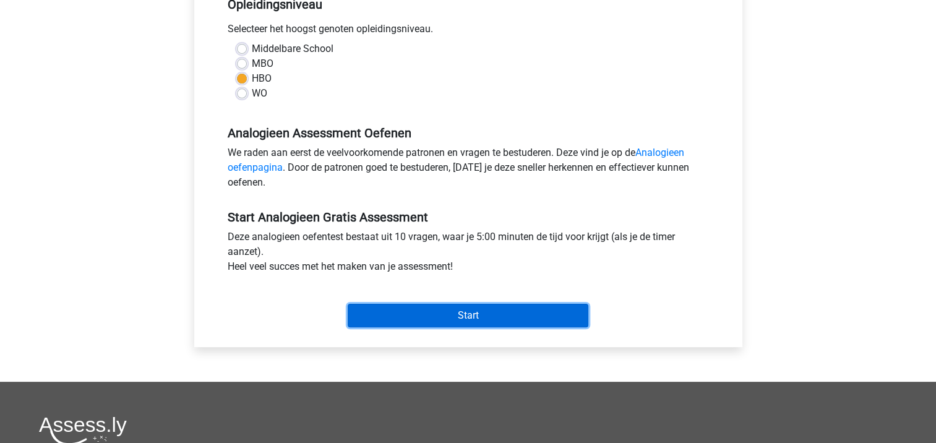
click at [515, 315] on input "Start" at bounding box center [468, 316] width 241 height 24
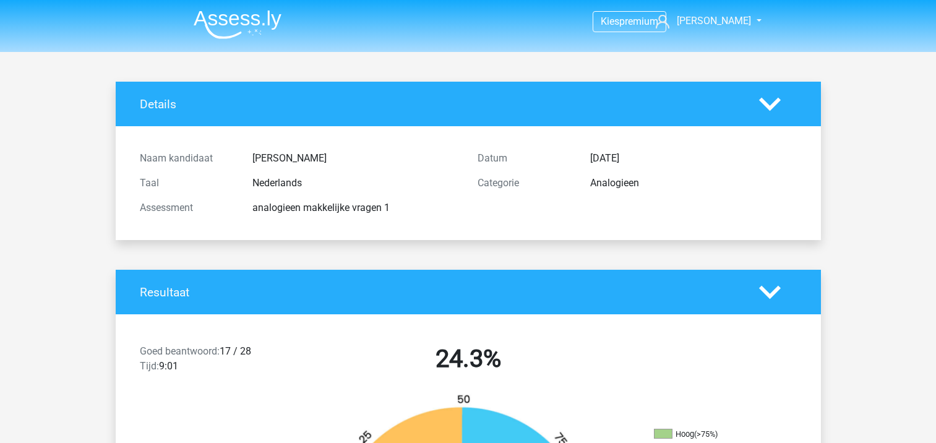
scroll to position [2883, 0]
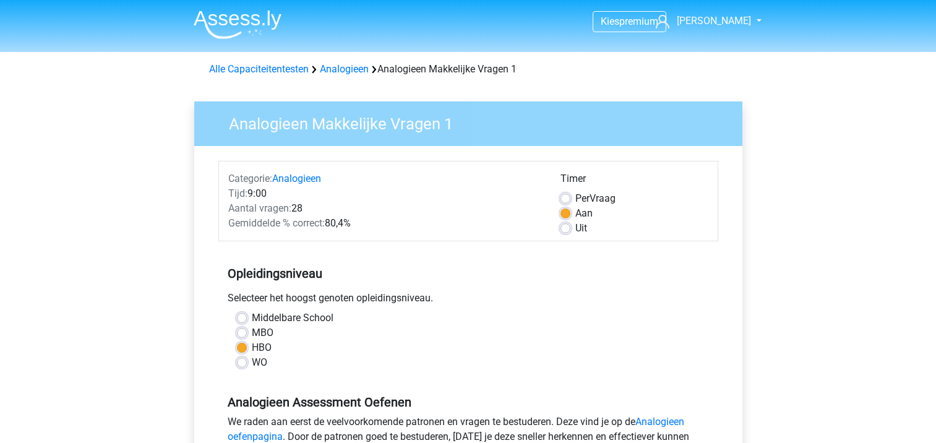
scroll to position [277, 0]
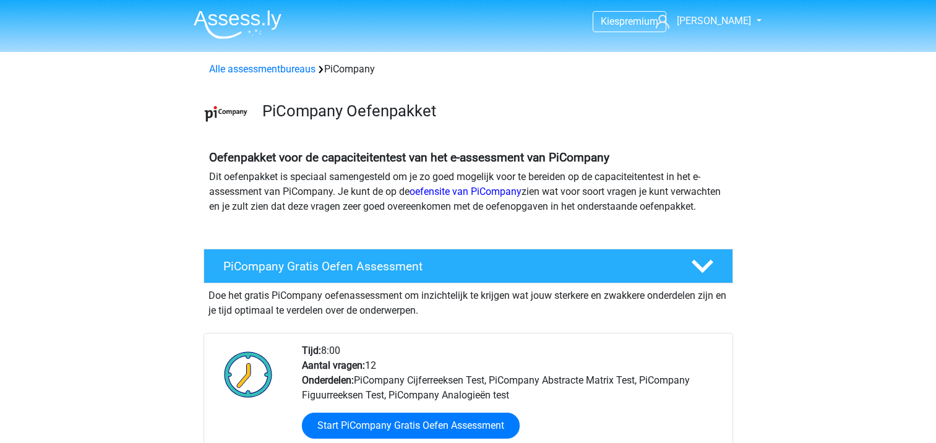
scroll to position [1324, 0]
